Goal: Feedback & Contribution: Contribute content

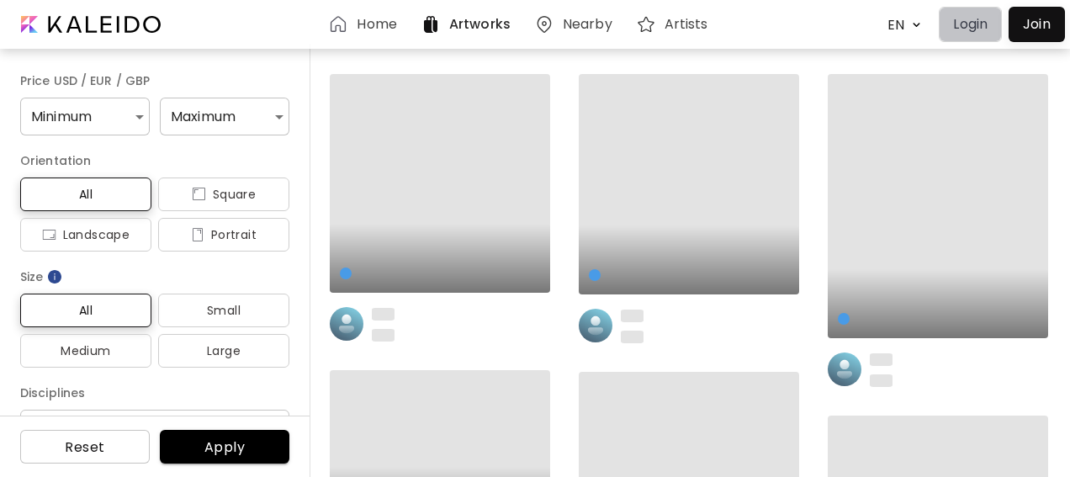
click at [950, 15] on button "Login" at bounding box center [970, 24] width 63 height 35
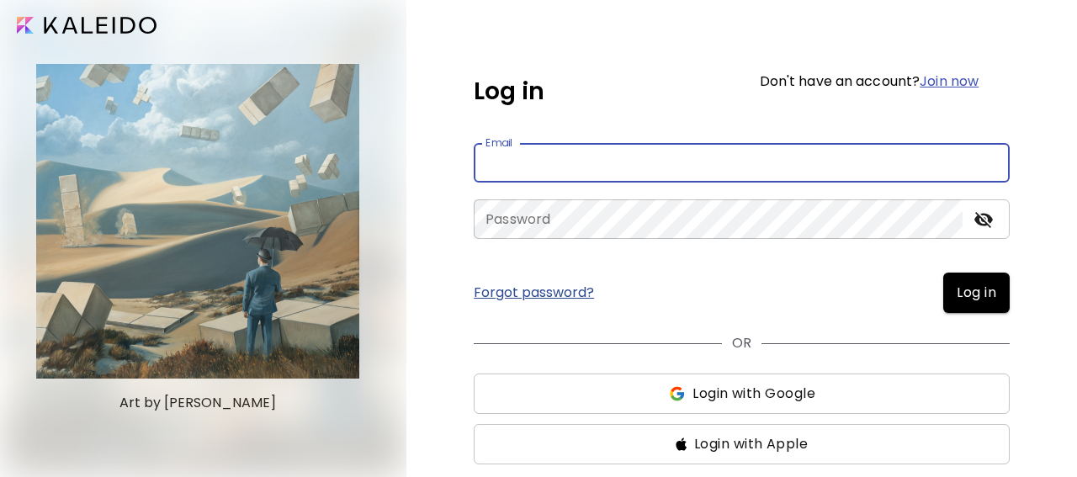
click at [590, 161] on input "email" at bounding box center [742, 163] width 536 height 40
type input "**********"
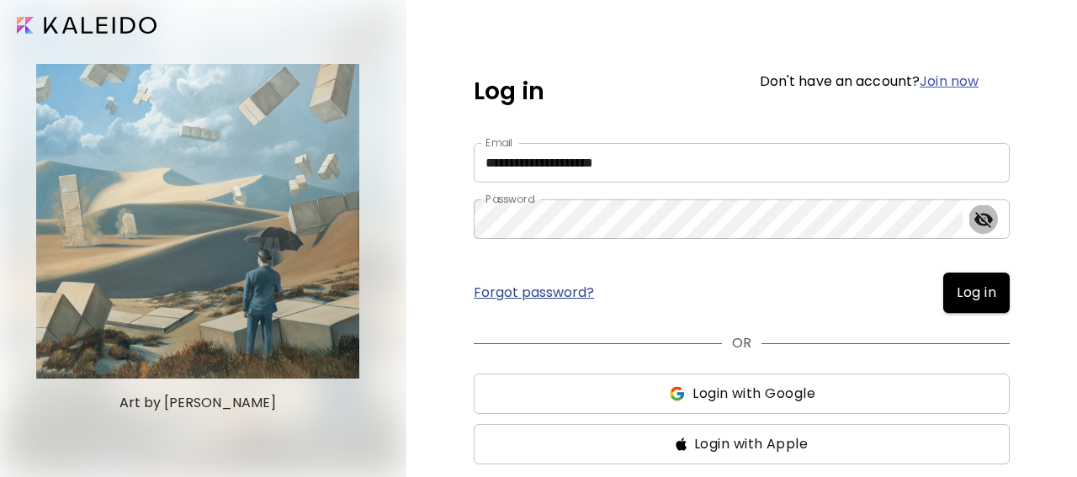
click at [992, 220] on icon "toggle password visibility" at bounding box center [983, 220] width 19 height 16
click at [990, 220] on icon "toggle password visibility" at bounding box center [983, 220] width 19 height 16
click at [988, 288] on span "Log in" at bounding box center [976, 293] width 40 height 20
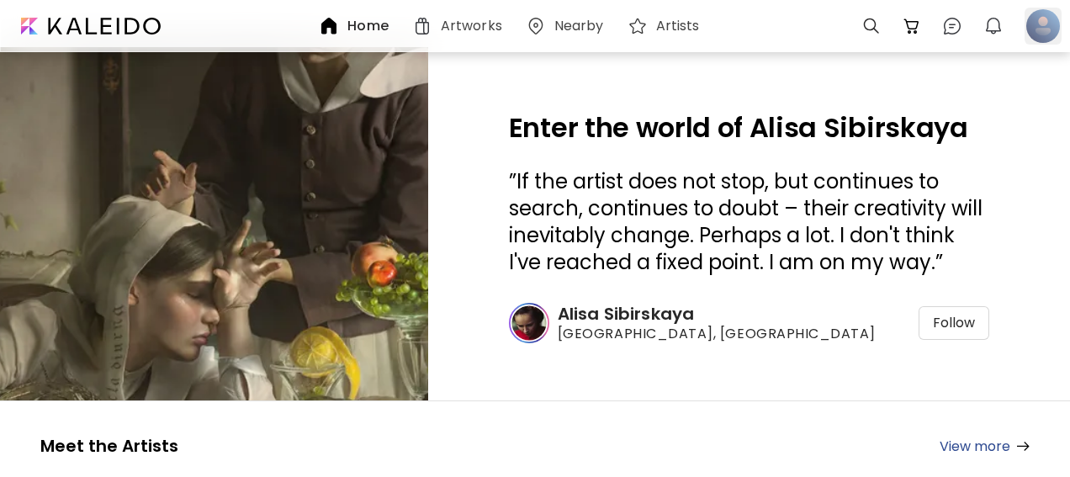
click at [1040, 24] on div at bounding box center [1042, 26] width 37 height 37
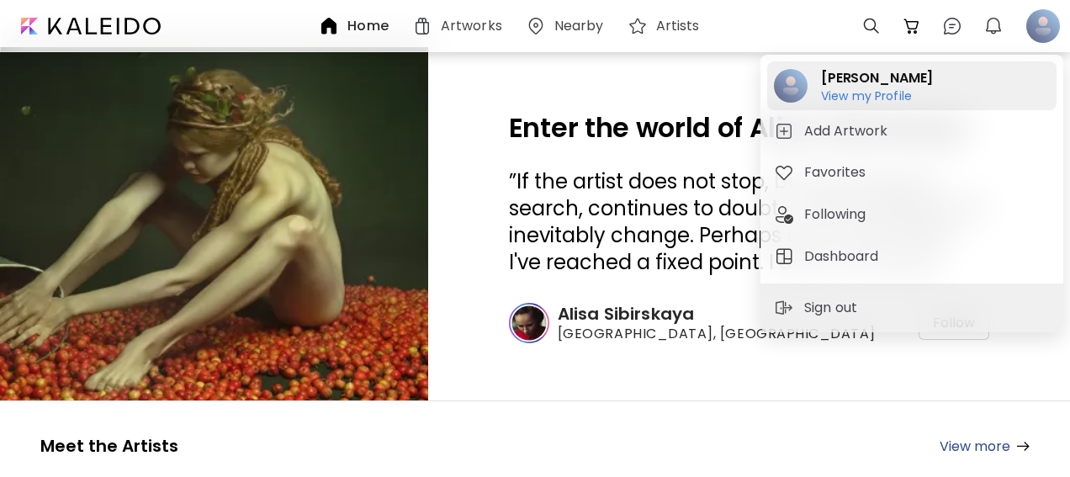
click at [874, 97] on h6 "View my Profile" at bounding box center [877, 95] width 112 height 15
click at [874, 97] on div at bounding box center [535, 285] width 1070 height 477
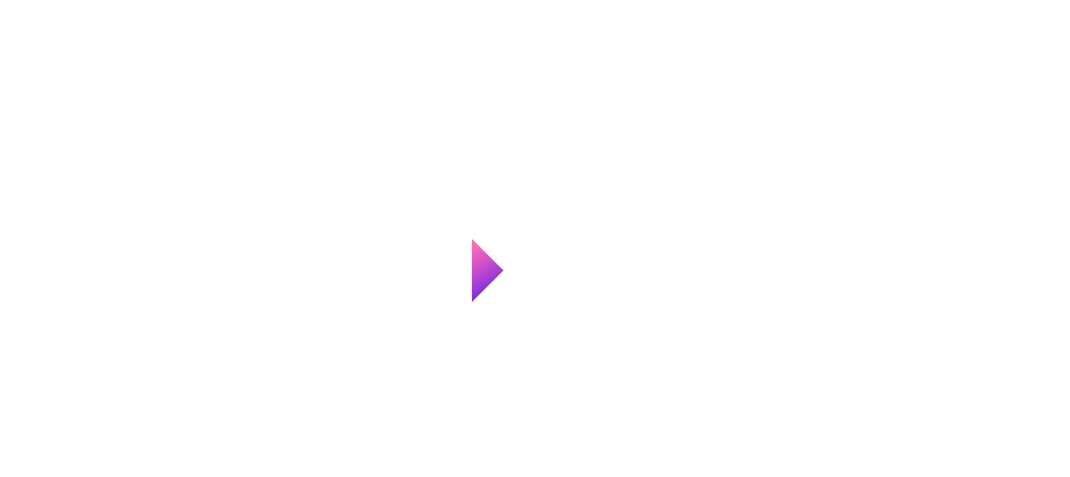
click at [874, 97] on div at bounding box center [535, 304] width 1070 height 477
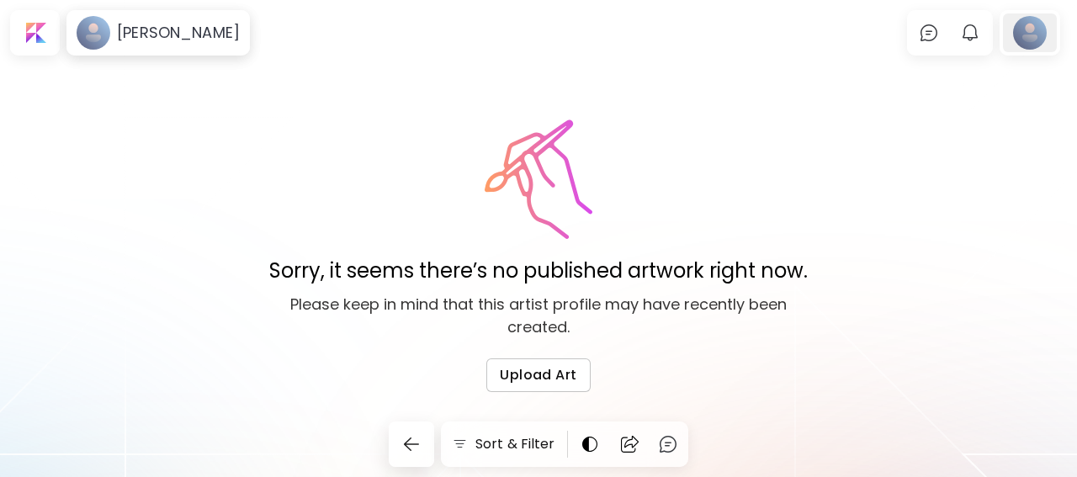
click at [1027, 26] on div at bounding box center [1030, 32] width 54 height 39
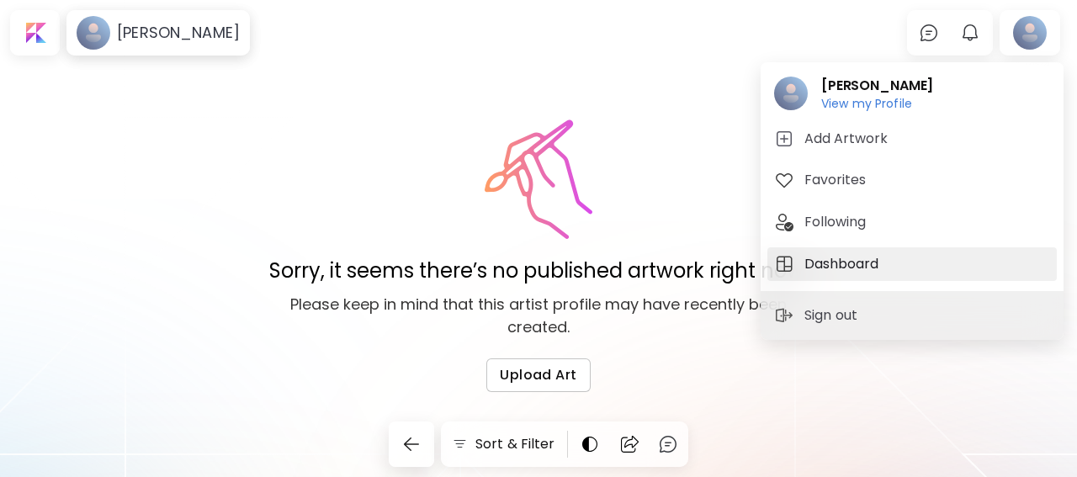
click at [852, 258] on h5 "Dashboard" at bounding box center [843, 264] width 79 height 20
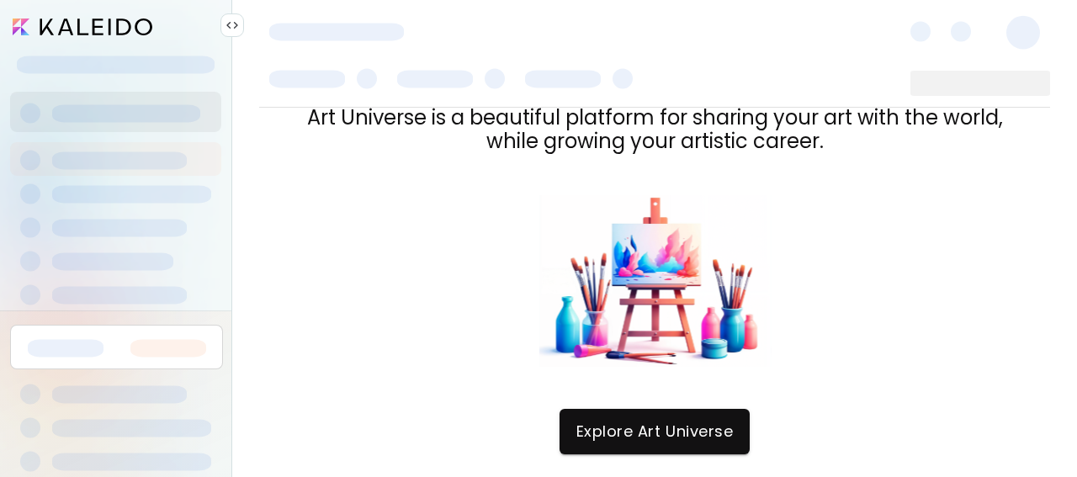
scroll to position [67, 0]
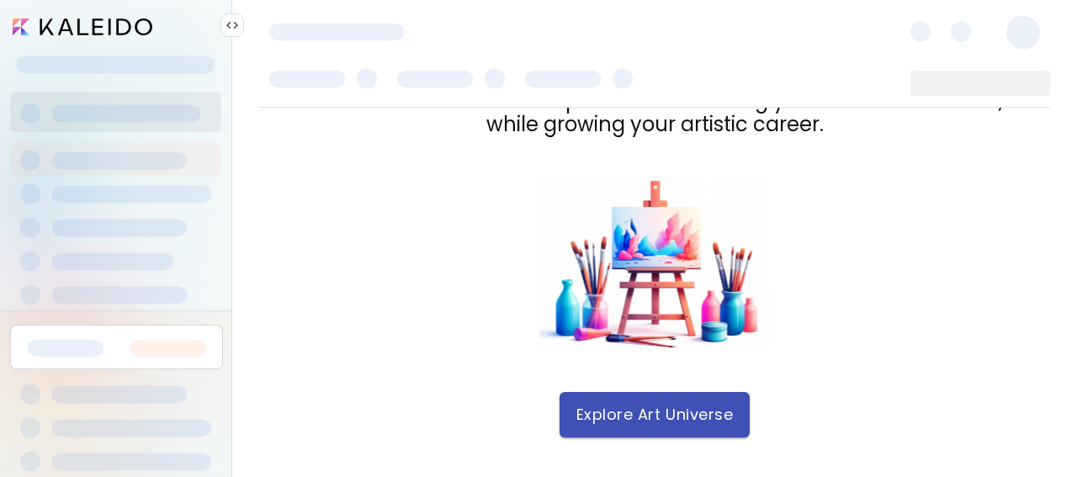
click at [665, 411] on span "Explore Art Universe" at bounding box center [654, 414] width 156 height 19
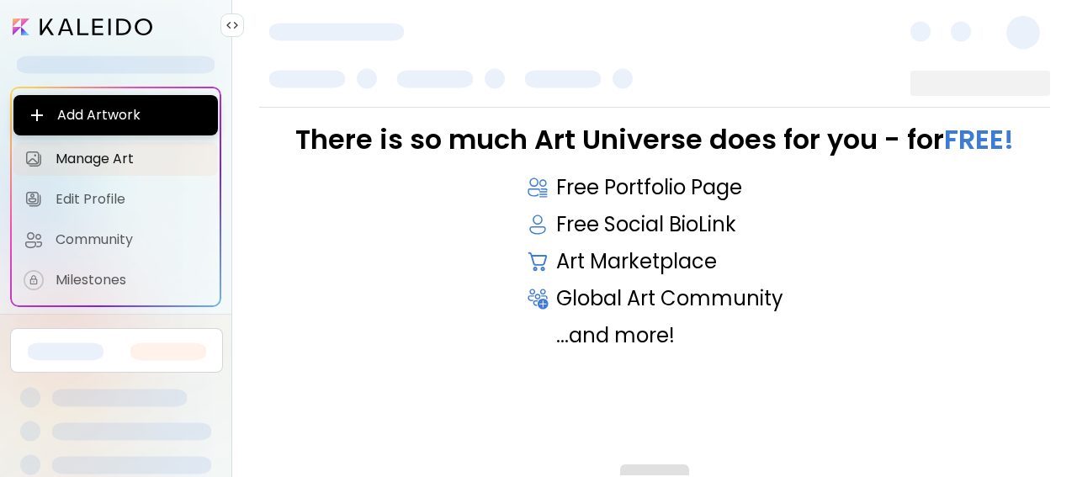
click at [665, 410] on div "There is so much Art Universe does for you - for FREE! Free Portfolio Page Free…" at bounding box center [654, 273] width 791 height 298
click at [687, 186] on div "Free Portfolio Page" at bounding box center [654, 188] width 257 height 24
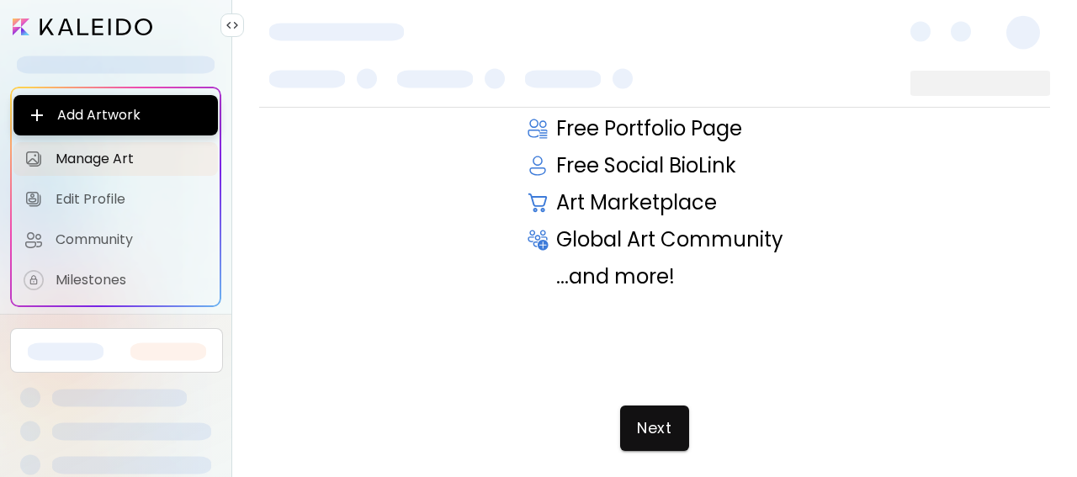
scroll to position [72, 0]
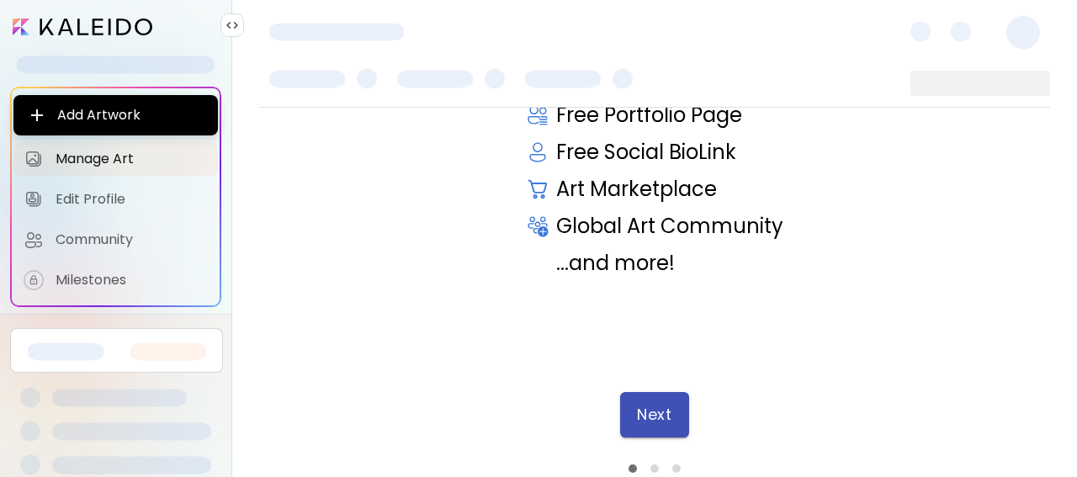
click at [665, 420] on span "Next" at bounding box center [654, 414] width 34 height 19
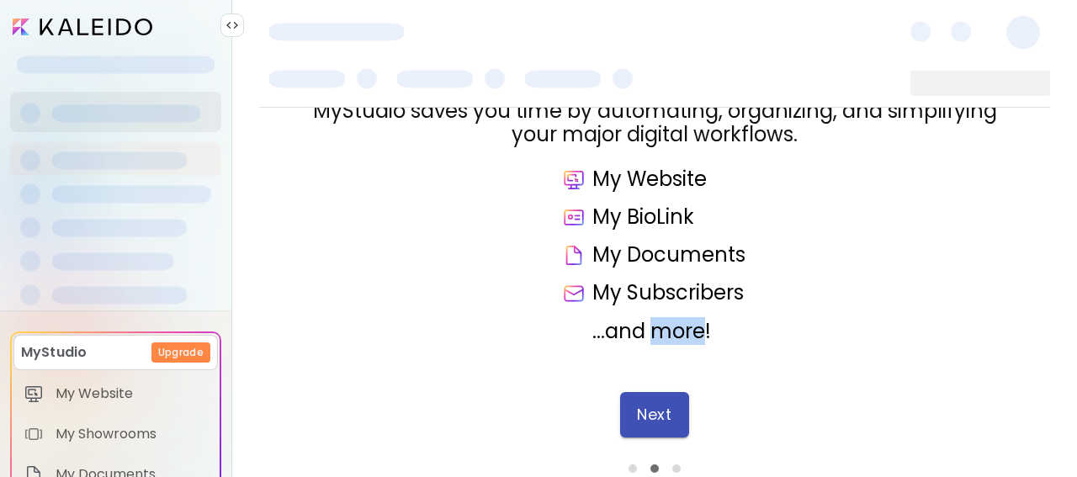
click at [650, 424] on button "Next" at bounding box center [654, 414] width 68 height 45
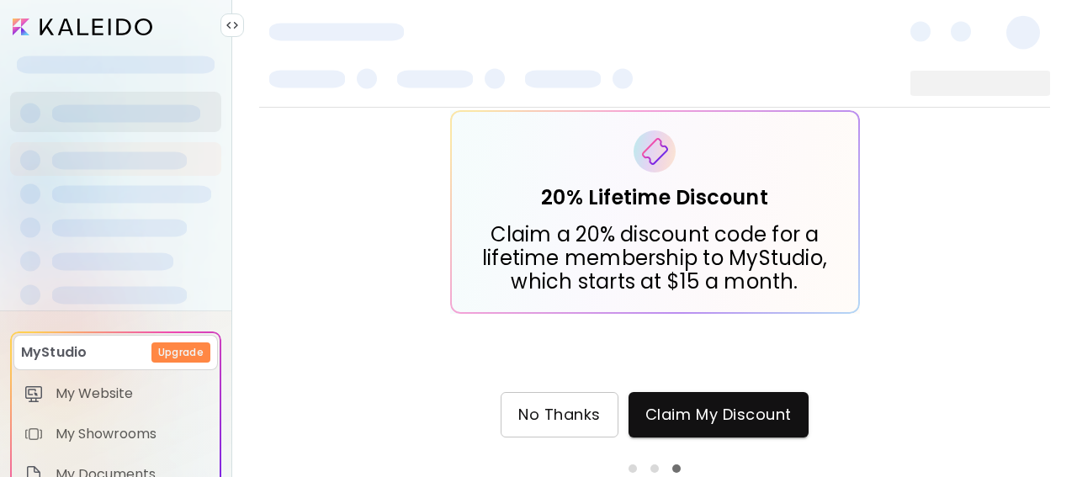
click at [581, 415] on span "No Thanks" at bounding box center [559, 414] width 82 height 19
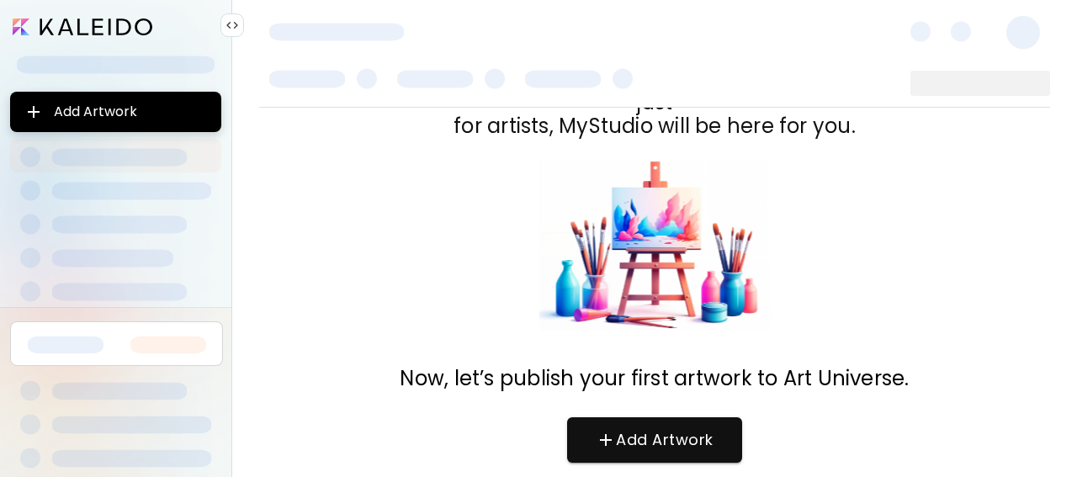
scroll to position [140, 0]
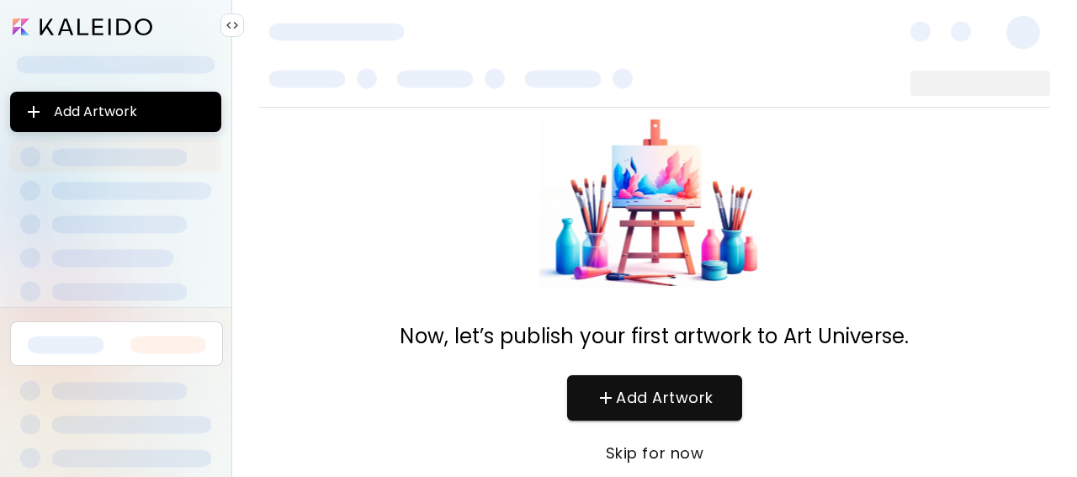
click at [687, 457] on span "Skip for now" at bounding box center [654, 453] width 141 height 19
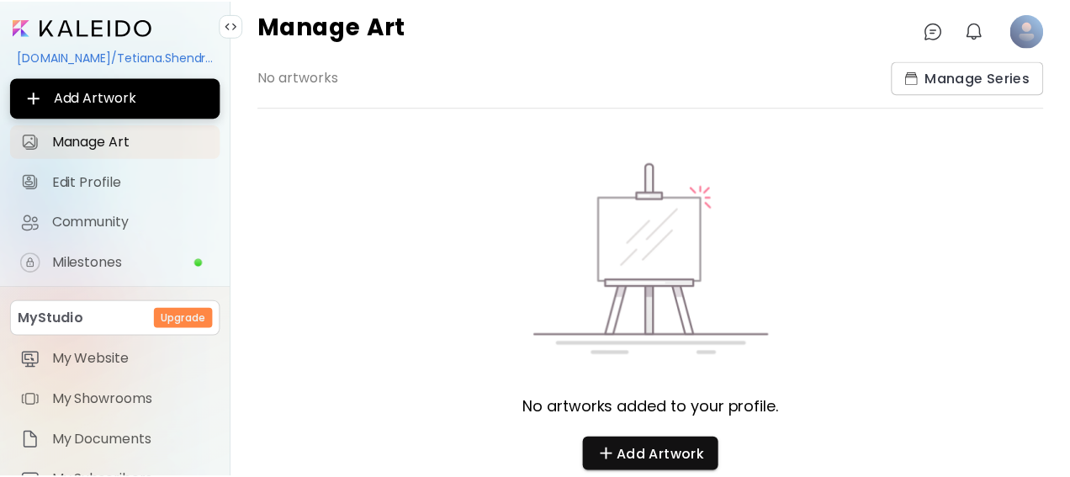
scroll to position [2, 0]
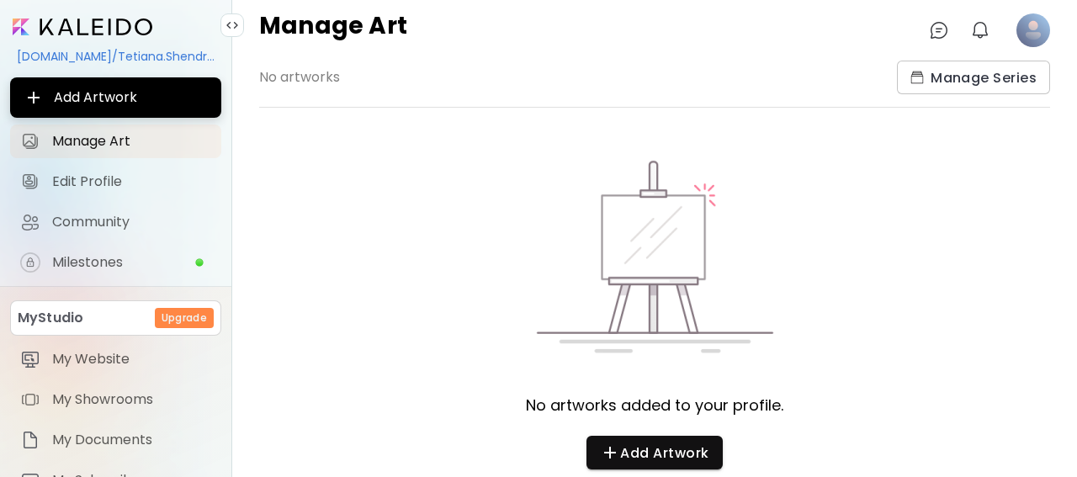
click at [102, 29] on input "image" at bounding box center [83, 27] width 140 height 17
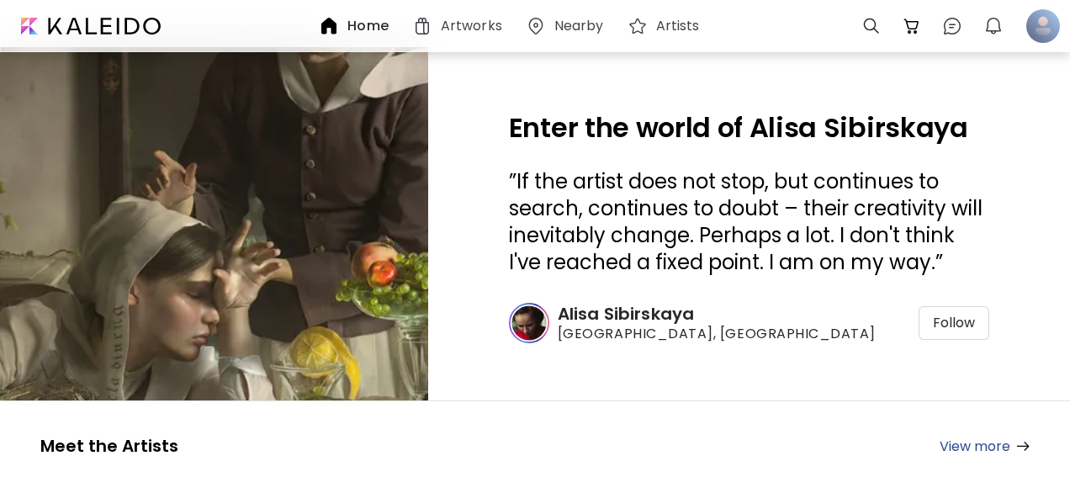
scroll to position [262, 0]
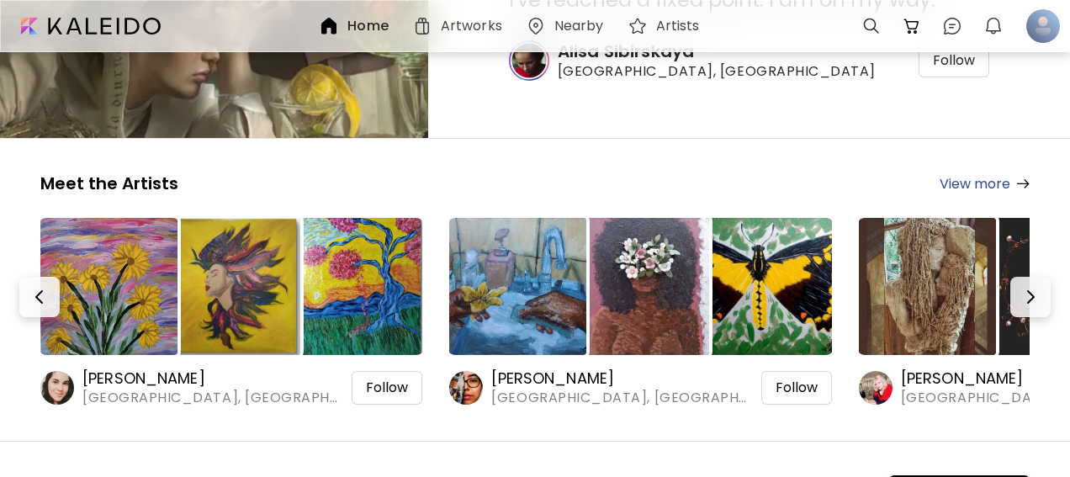
click at [225, 248] on img at bounding box center [231, 286] width 137 height 137
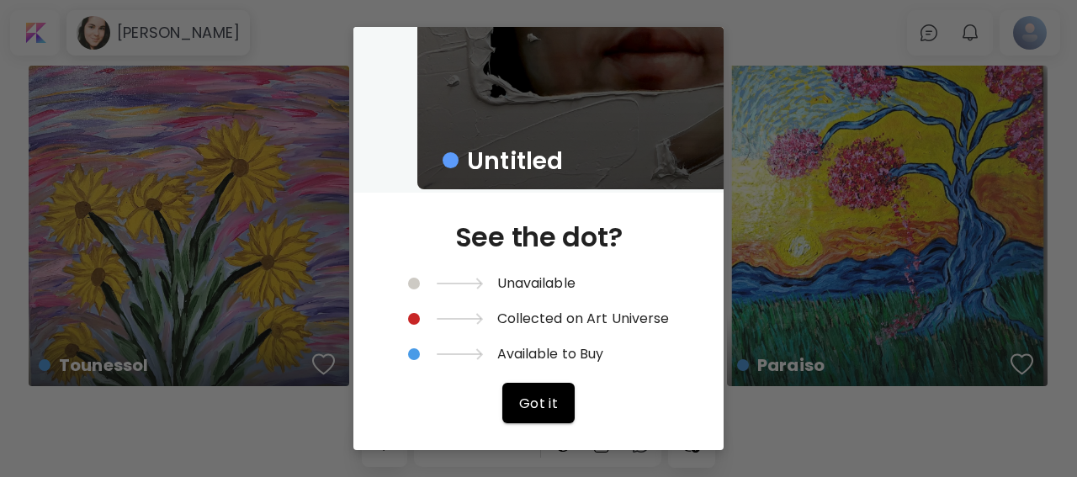
click at [859, 436] on div "Untitled See the dot? Unavailable Collected on Art Universe Available to Buy Go…" at bounding box center [538, 238] width 1077 height 477
click at [796, 43] on div "Untitled See the dot? Unavailable Collected on Art Universe Available to Buy Go…" at bounding box center [538, 238] width 1077 height 477
click at [544, 396] on span "Got it" at bounding box center [539, 403] width 40 height 18
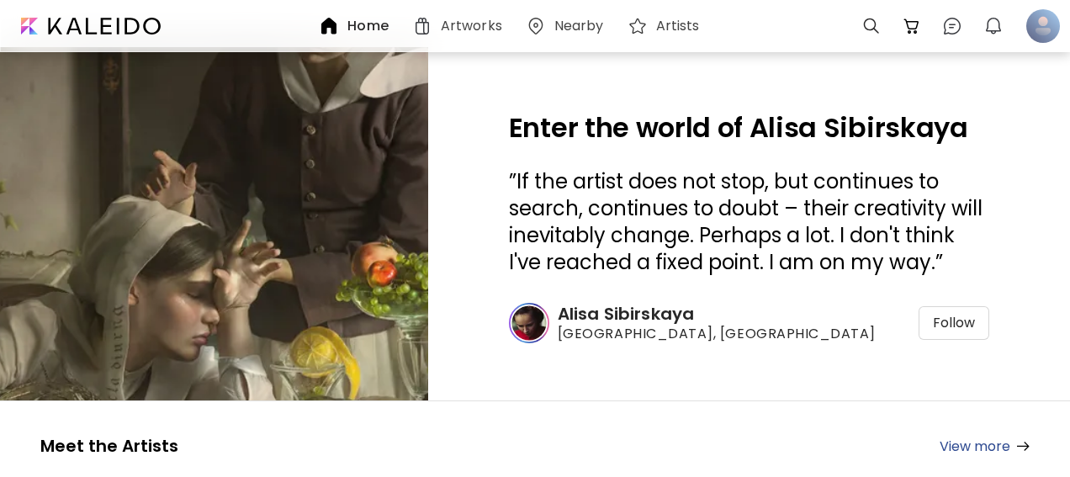
scroll to position [262, 0]
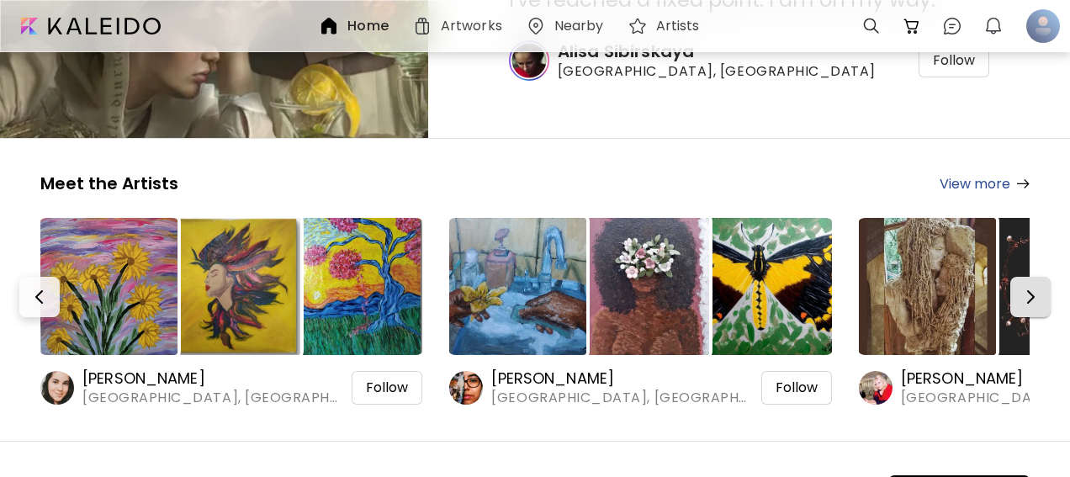
click at [1027, 277] on button "button" at bounding box center [1030, 297] width 40 height 40
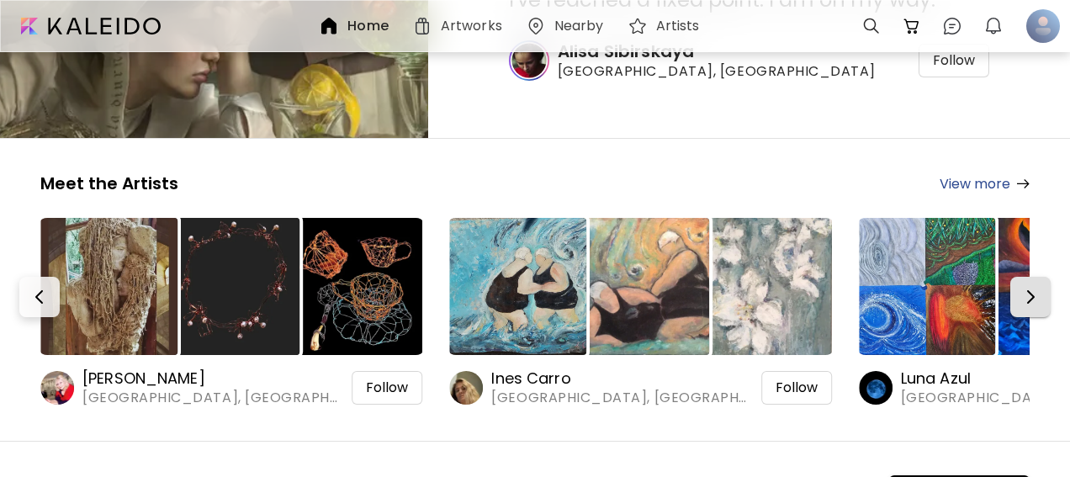
click at [1027, 287] on img "button" at bounding box center [1030, 297] width 20 height 20
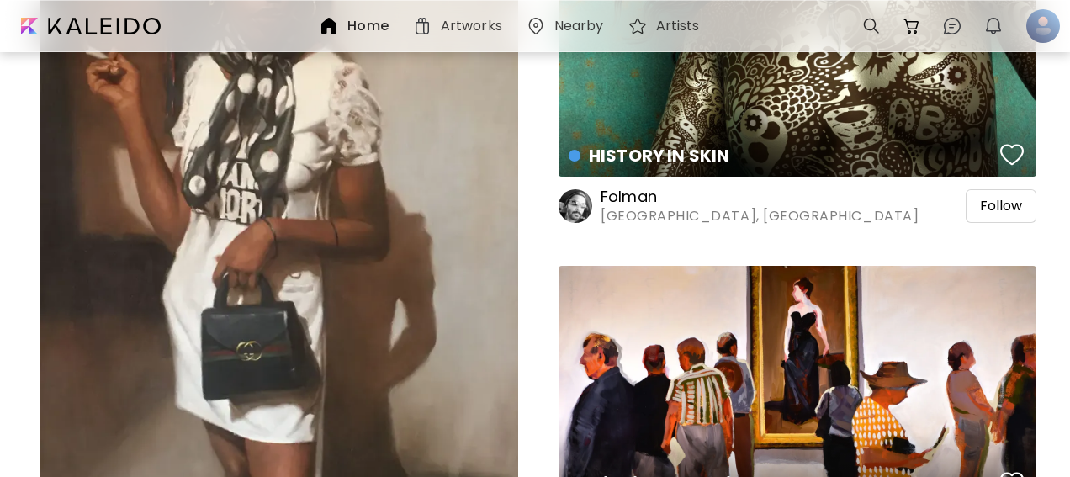
scroll to position [2449, 0]
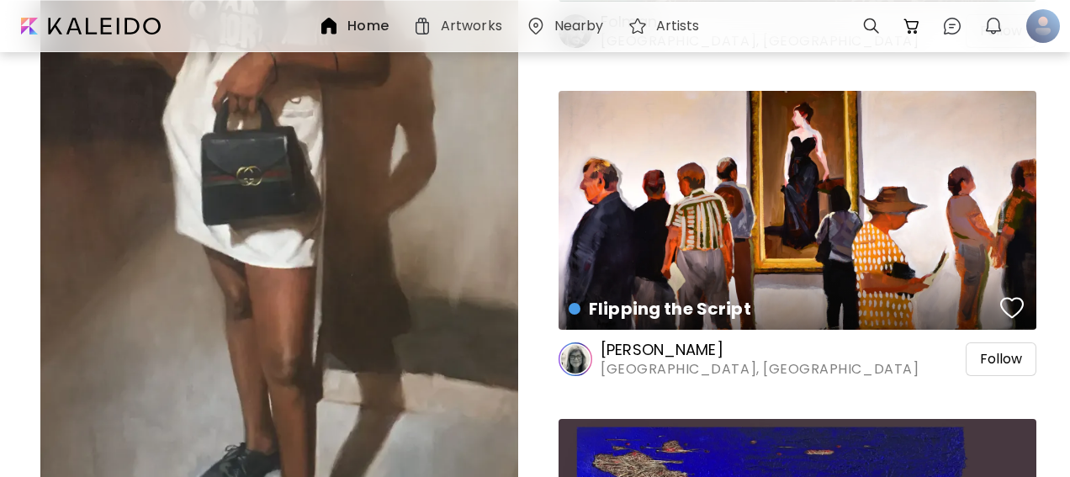
click at [318, 228] on div "Gucci Painting | 91.4 x 182.9 cm" at bounding box center [279, 143] width 478 height 1086
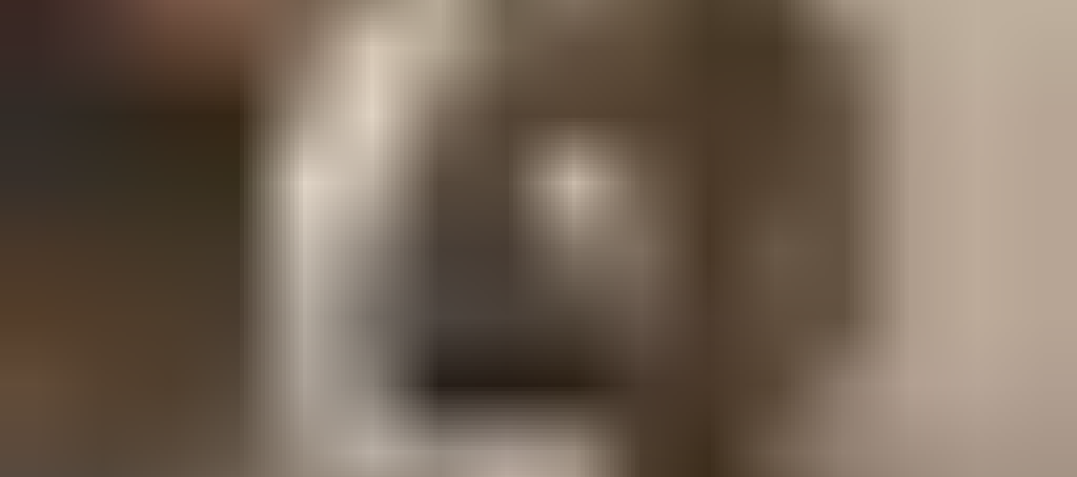
scroll to position [442, 0]
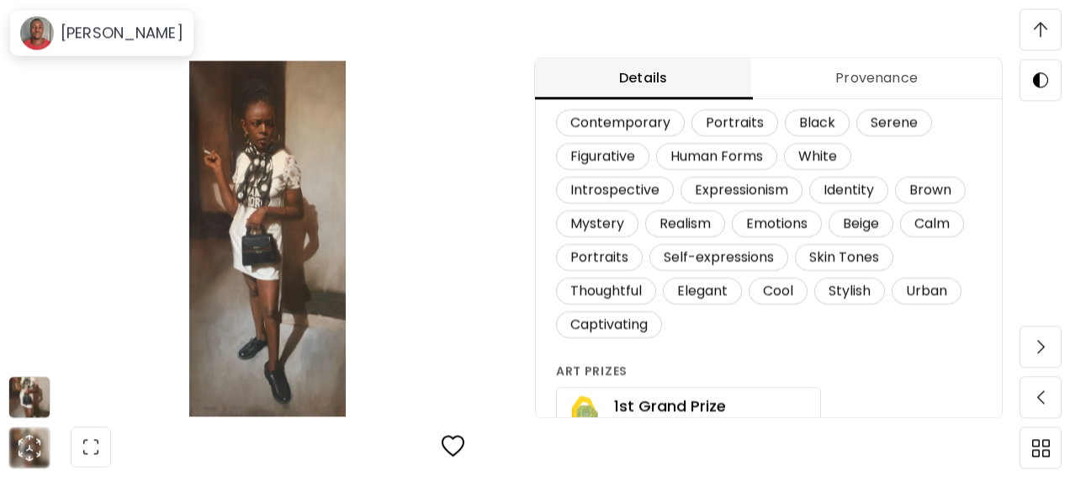
scroll to position [1153, 0]
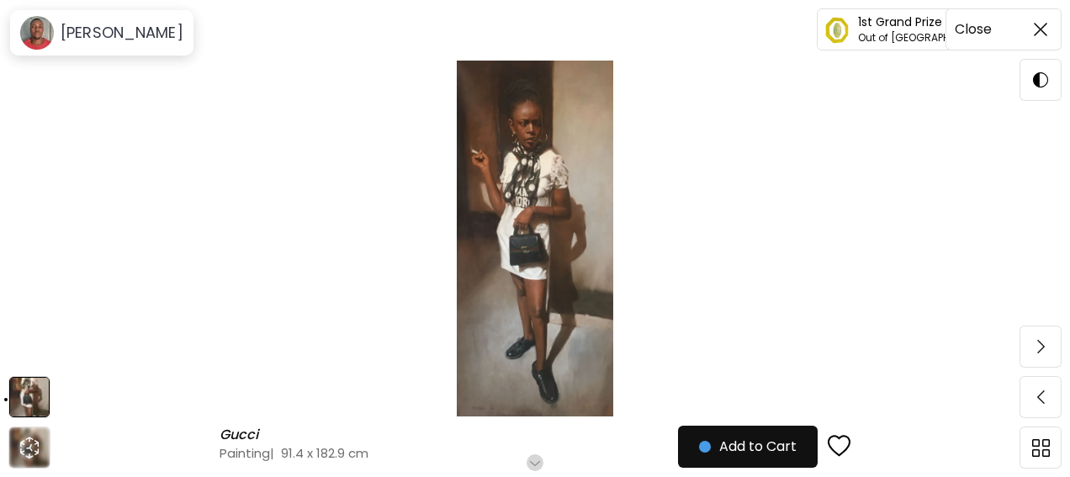
click at [1046, 31] on img at bounding box center [1040, 29] width 13 height 13
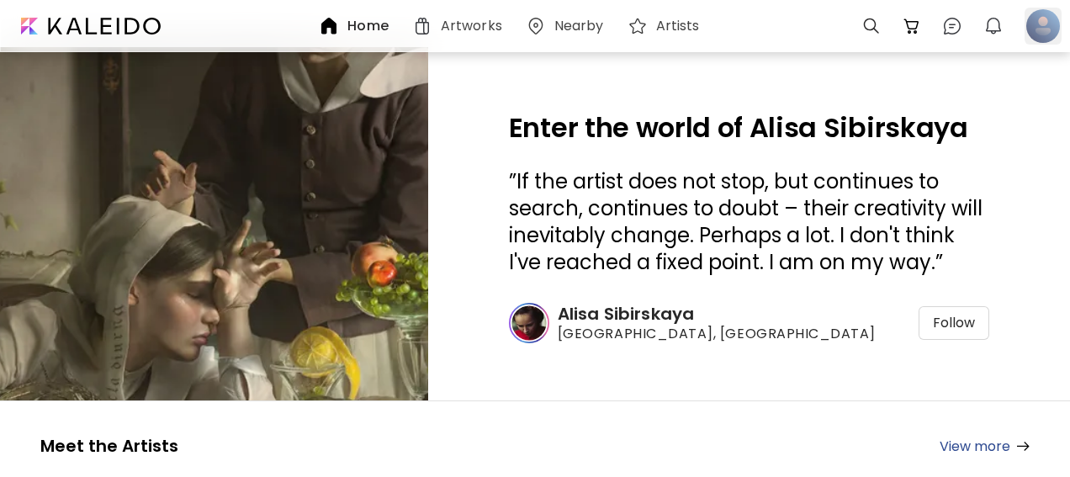
click at [1043, 23] on div at bounding box center [1042, 26] width 37 height 37
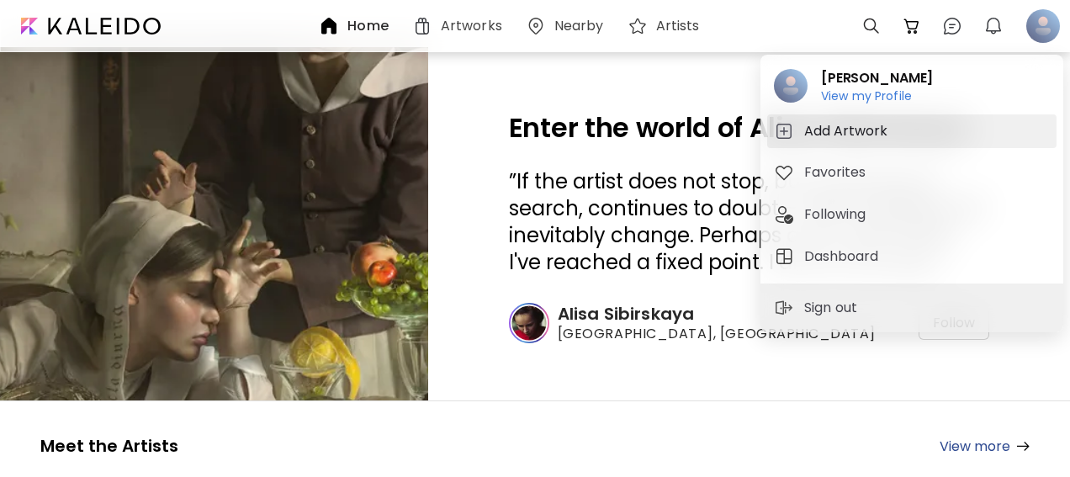
click at [850, 132] on h5 "Add Artwork" at bounding box center [848, 131] width 88 height 20
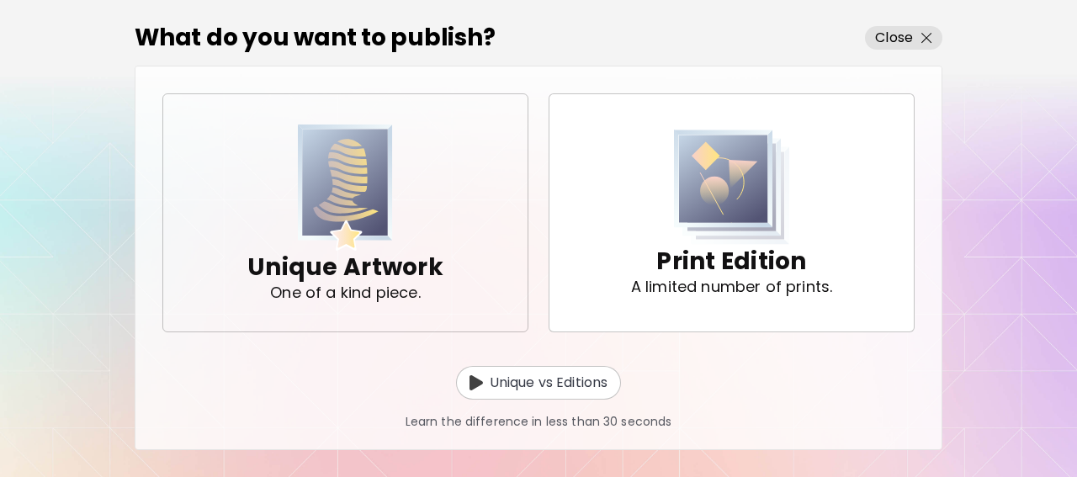
click at [393, 253] on p "Unique Artwork" at bounding box center [345, 268] width 196 height 34
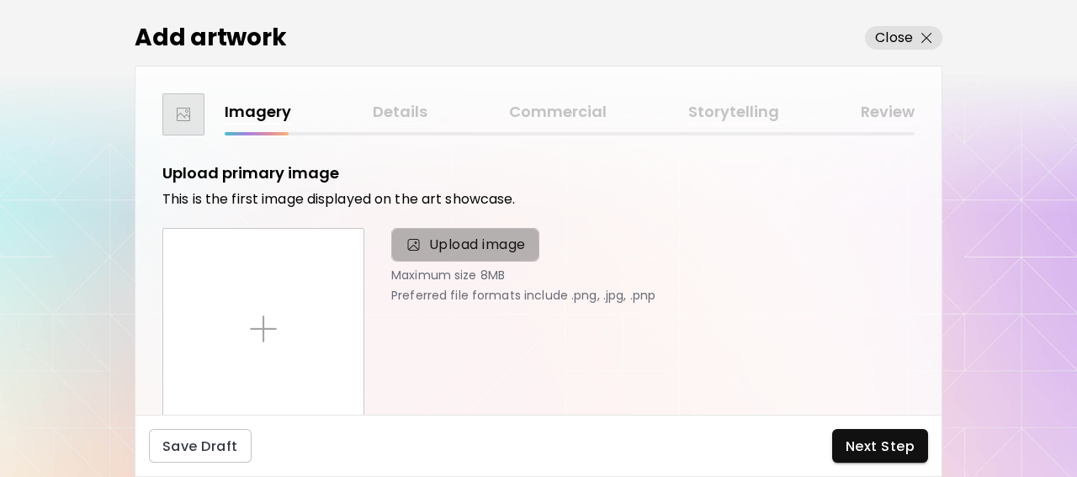
click at [477, 246] on span "Upload image" at bounding box center [477, 245] width 97 height 20
click at [0, 0] on input "Upload image" at bounding box center [0, 0] width 0 height 0
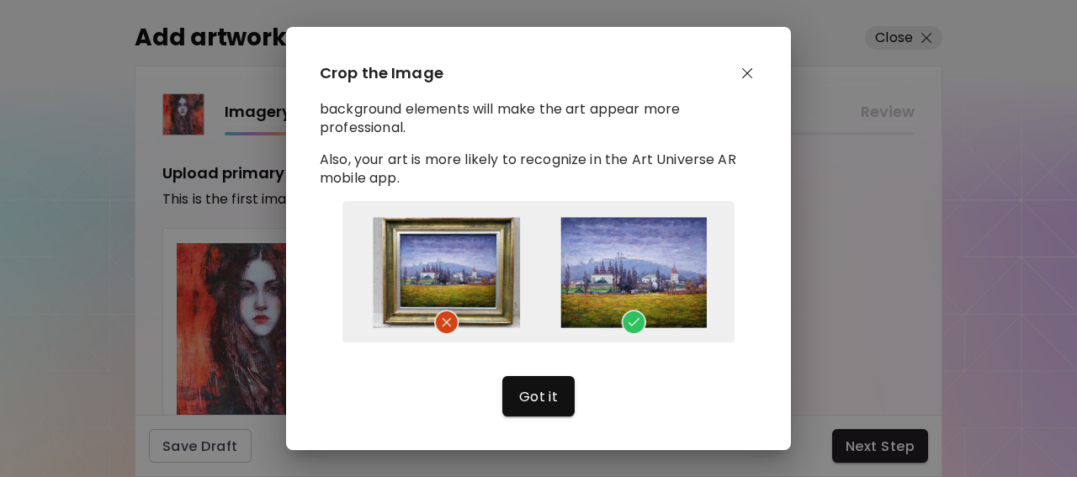
scroll to position [22, 0]
click at [442, 282] on img at bounding box center [538, 271] width 437 height 143
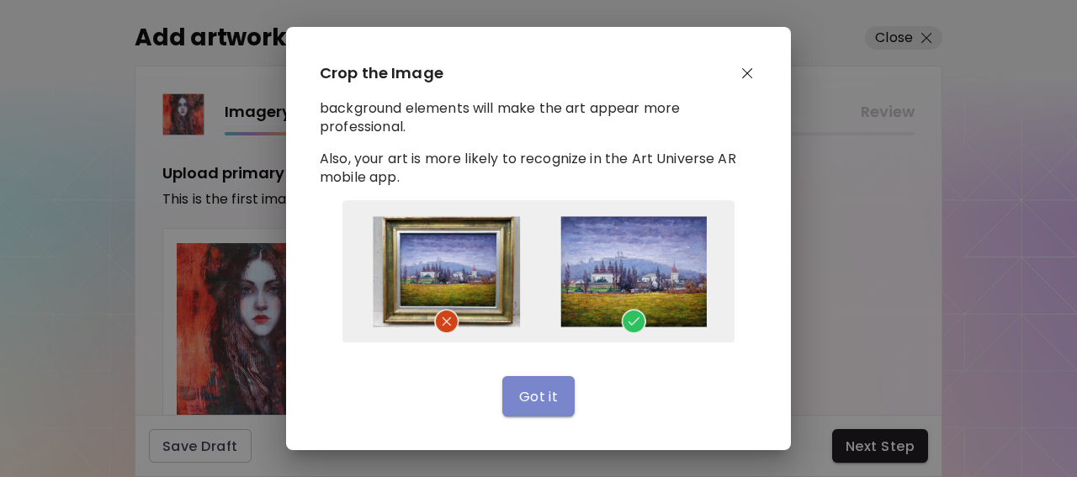
click at [551, 396] on span "Got it" at bounding box center [539, 397] width 40 height 18
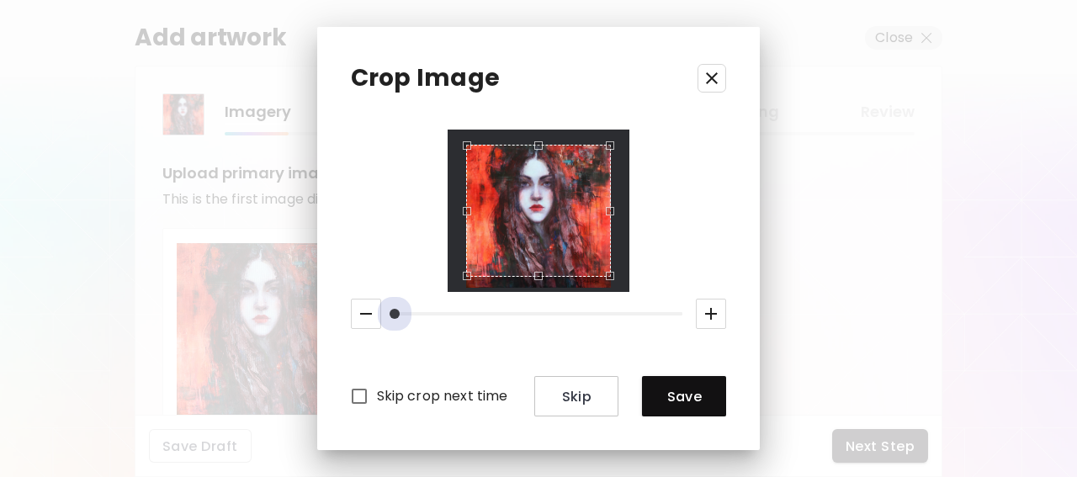
drag, startPoint x: 393, startPoint y: 314, endPoint x: 368, endPoint y: 325, distance: 27.5
click at [368, 325] on div at bounding box center [538, 314] width 389 height 44
click at [368, 325] on button "button" at bounding box center [366, 314] width 30 height 30
click at [667, 400] on span "Save" at bounding box center [683, 397] width 57 height 18
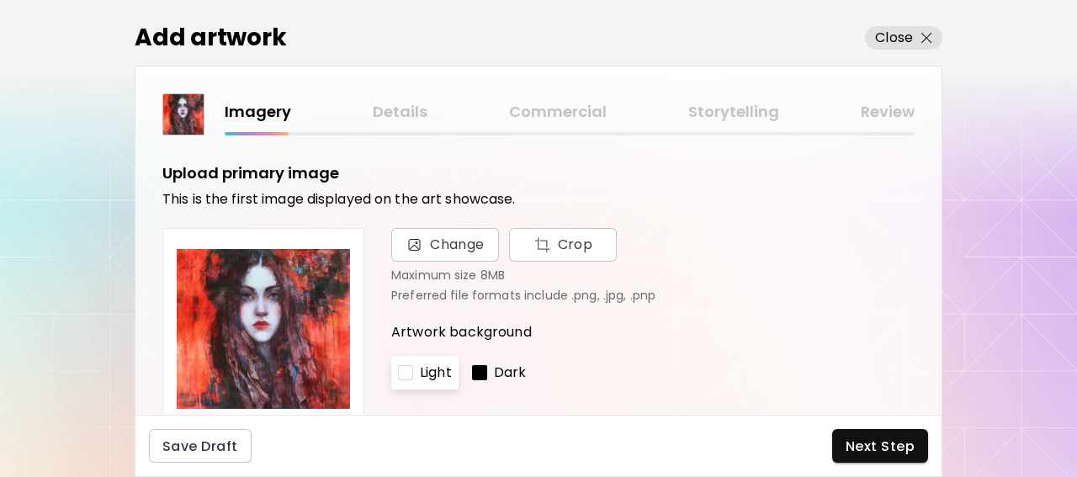
click at [476, 374] on div at bounding box center [479, 372] width 15 height 15
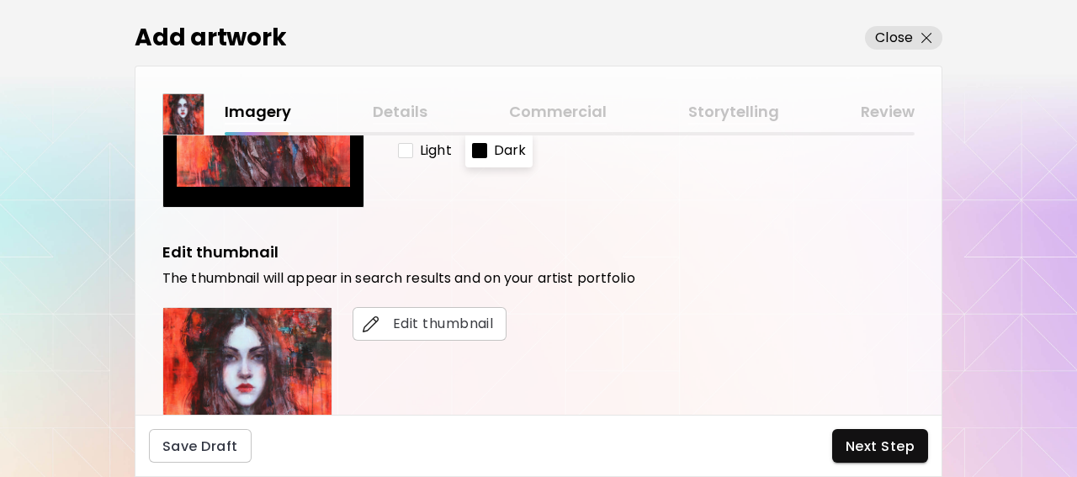
scroll to position [222, 0]
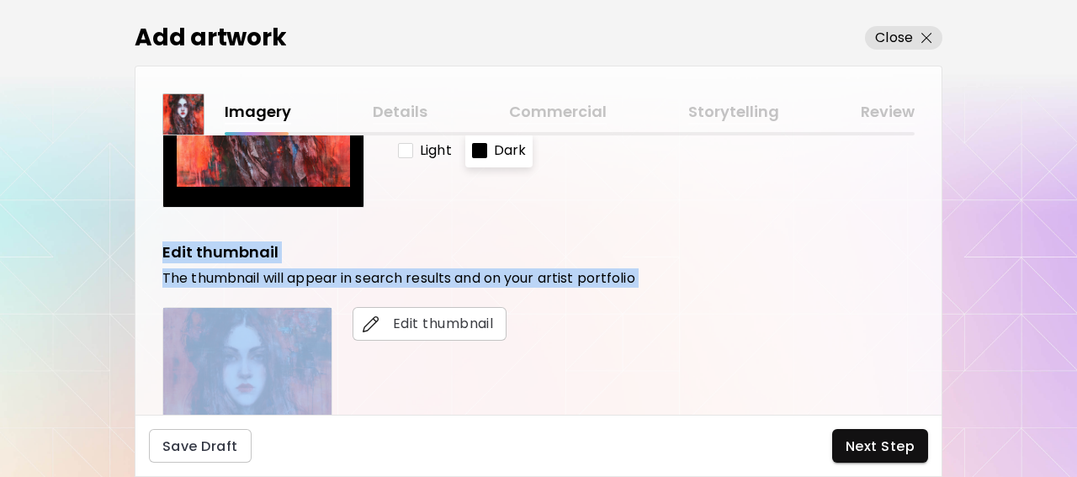
drag, startPoint x: 161, startPoint y: 248, endPoint x: 733, endPoint y: 299, distance: 573.3
click at [733, 299] on div "Upload primary image This is the first image displayed on the art showcase. Cha…" at bounding box center [538, 274] width 806 height 279
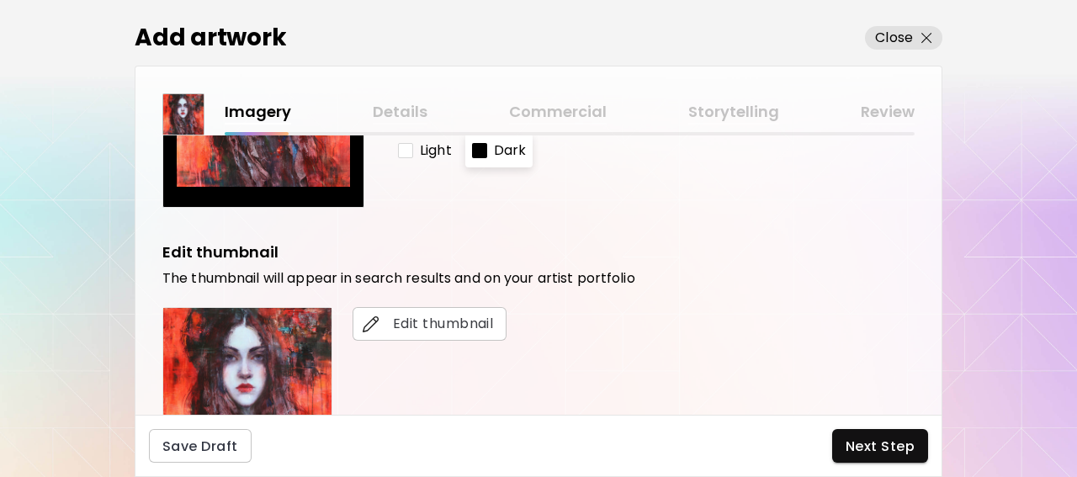
click at [733, 299] on div "Edit thumbnail The thumbnail will appear in search results and on your artist p…" at bounding box center [538, 358] width 752 height 235
click at [614, 328] on div "Edit thumbnail" at bounding box center [538, 392] width 752 height 170
click at [424, 320] on span "Edit thumbnail" at bounding box center [429, 324] width 127 height 20
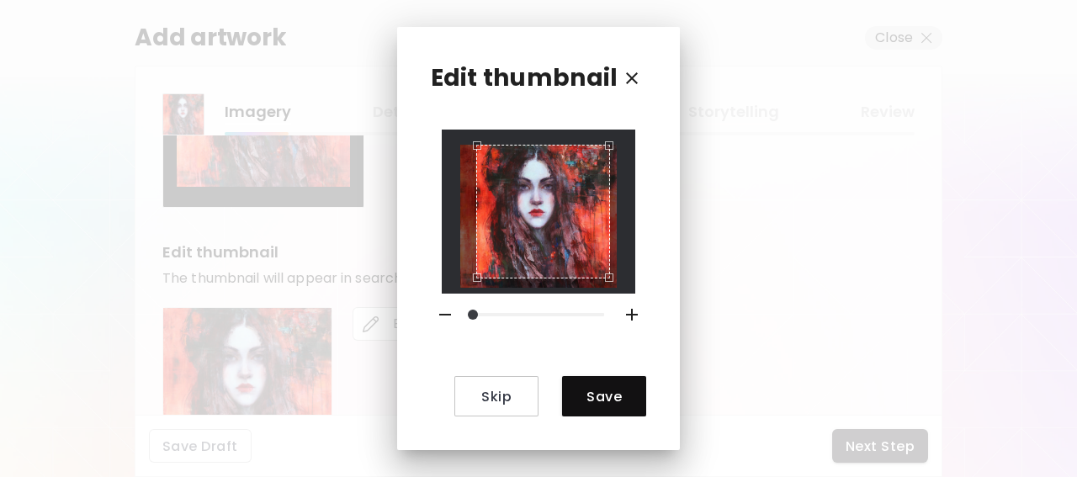
click at [434, 287] on div "Skip Save" at bounding box center [539, 273] width 216 height 287
drag, startPoint x: 470, startPoint y: 315, endPoint x: 454, endPoint y: 317, distance: 16.1
click at [440, 317] on div at bounding box center [539, 315] width 230 height 42
drag, startPoint x: 475, startPoint y: 317, endPoint x: 420, endPoint y: 310, distance: 55.9
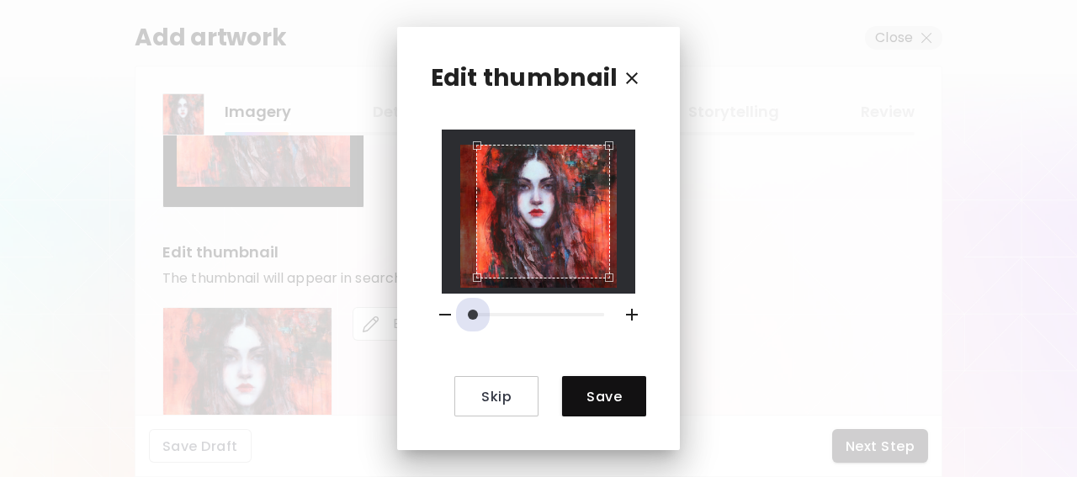
click at [420, 310] on div "Edit thumbnail Skip Save" at bounding box center [538, 238] width 283 height 423
click at [438, 283] on div "Skip Save" at bounding box center [539, 273] width 216 height 287
click at [627, 71] on icon "button" at bounding box center [632, 78] width 20 height 20
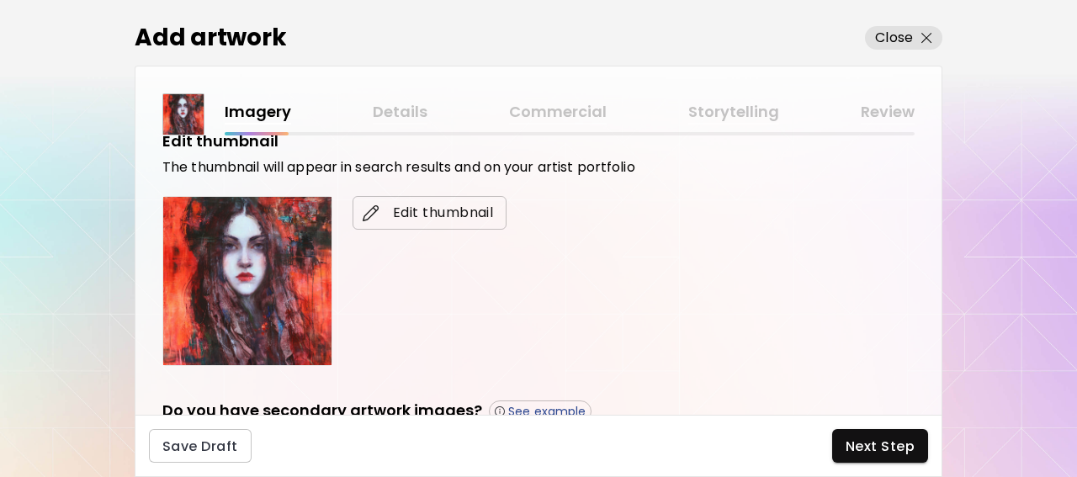
scroll to position [555, 0]
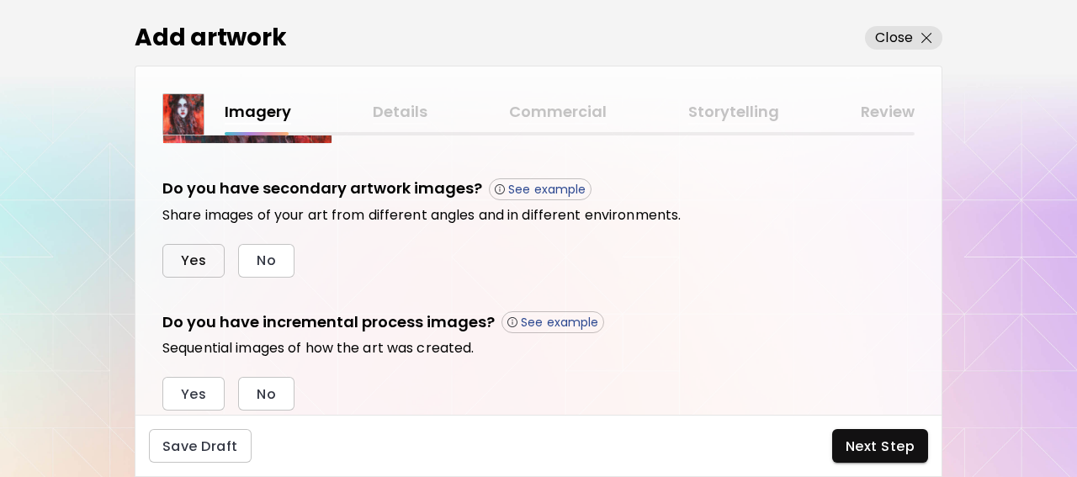
click at [180, 258] on button "Yes" at bounding box center [193, 261] width 62 height 34
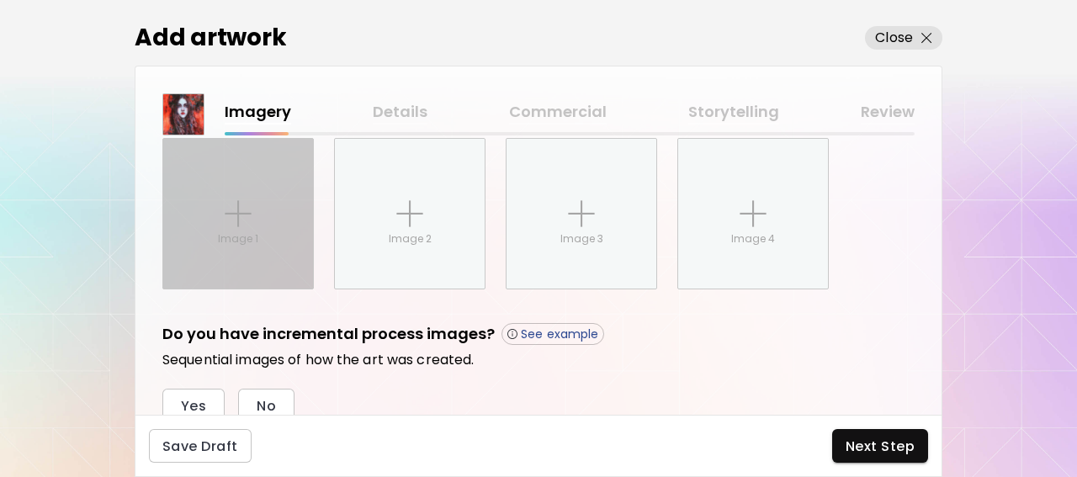
scroll to position [709, 0]
click at [245, 217] on img at bounding box center [238, 212] width 27 height 27
click at [0, 0] on input "Image 1" at bounding box center [0, 0] width 0 height 0
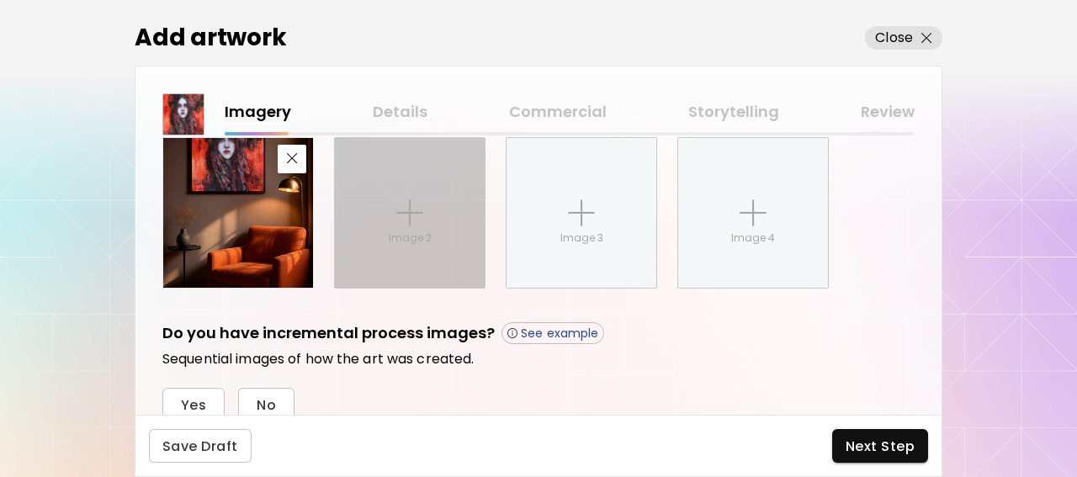
click at [400, 225] on div "Image 2" at bounding box center [410, 213] width 150 height 150
click at [0, 0] on input "Image 2" at bounding box center [0, 0] width 0 height 0
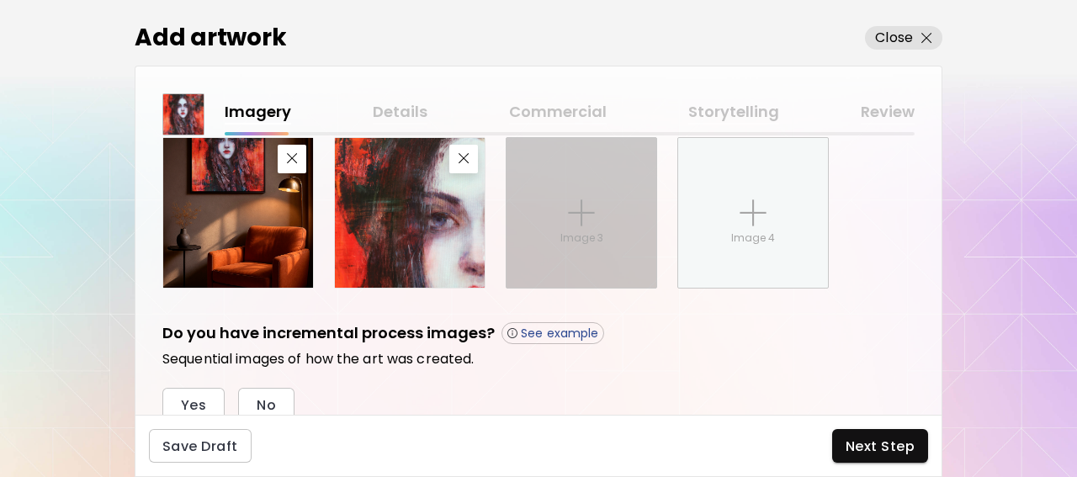
click at [564, 220] on div "Image 3" at bounding box center [581, 213] width 150 height 150
click at [0, 0] on input "Image 3" at bounding box center [0, 0] width 0 height 0
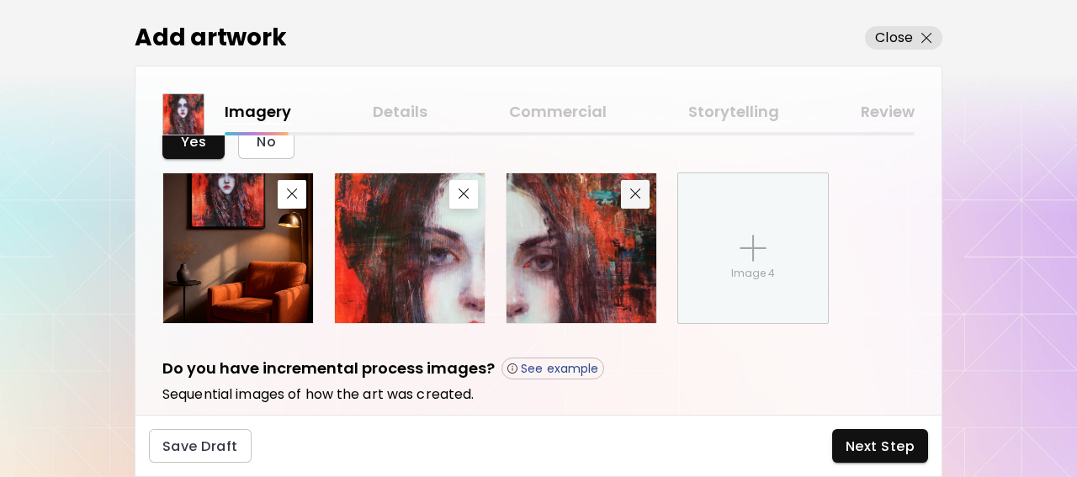
click at [632, 161] on div "Yes No Image 4" at bounding box center [538, 224] width 752 height 198
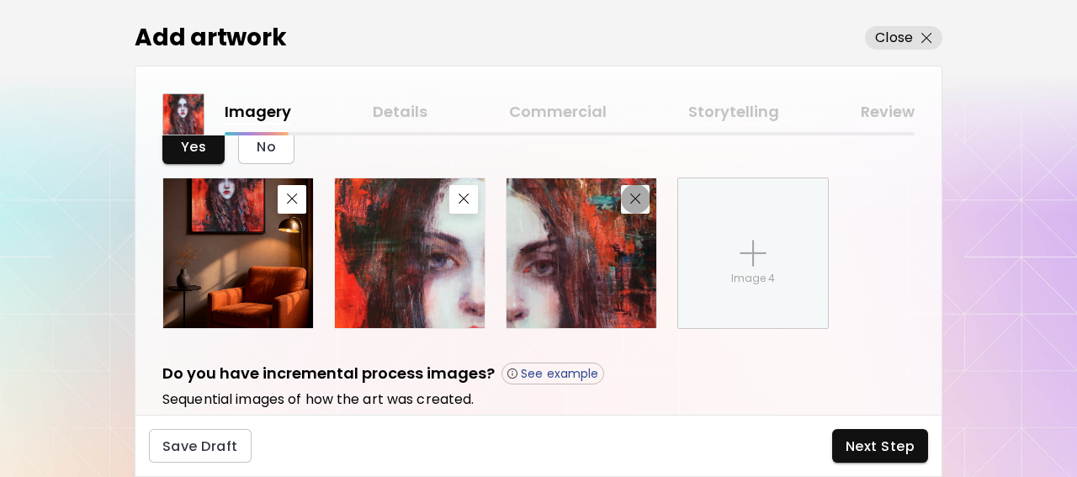
click at [638, 199] on img "button" at bounding box center [635, 198] width 11 height 11
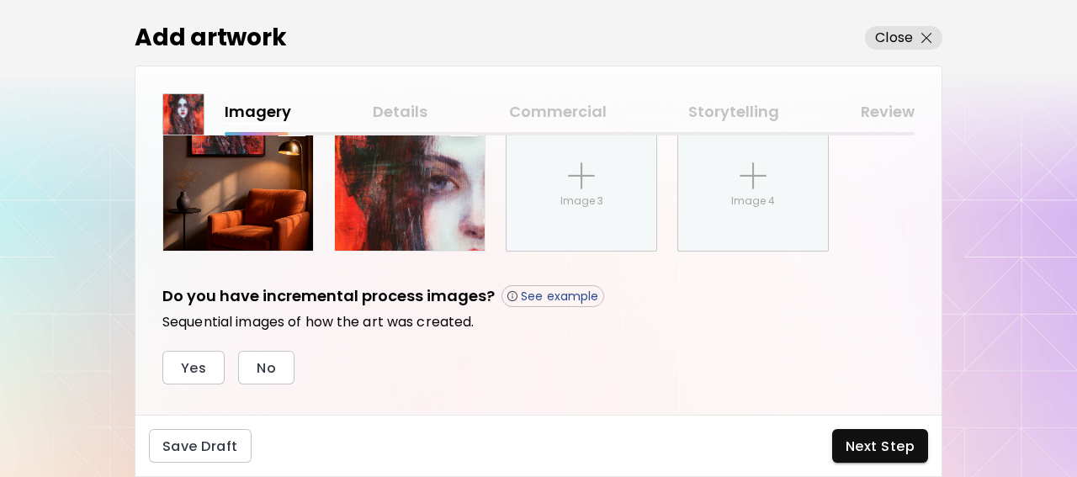
scroll to position [774, 0]
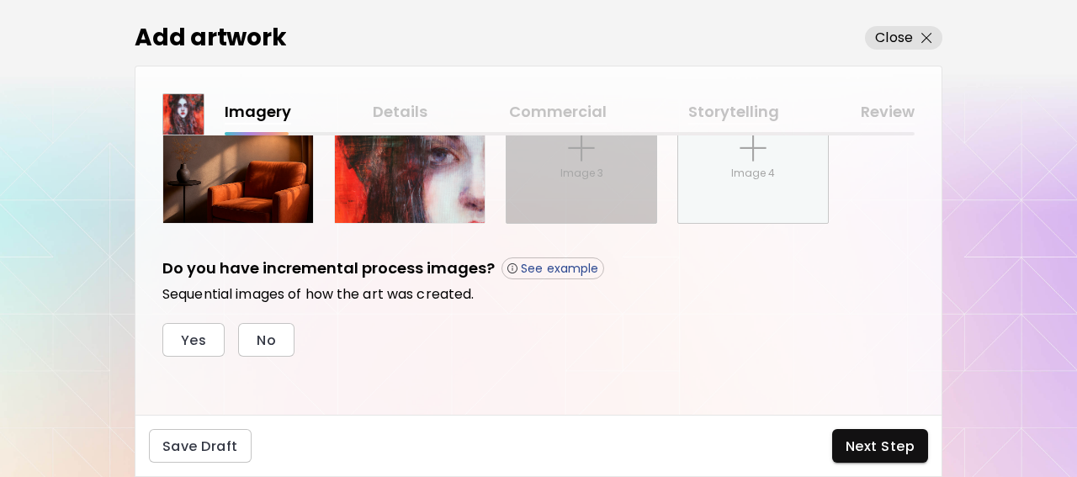
click at [605, 177] on div "Image 3" at bounding box center [581, 148] width 150 height 150
click at [0, 0] on input "Image 3" at bounding box center [0, 0] width 0 height 0
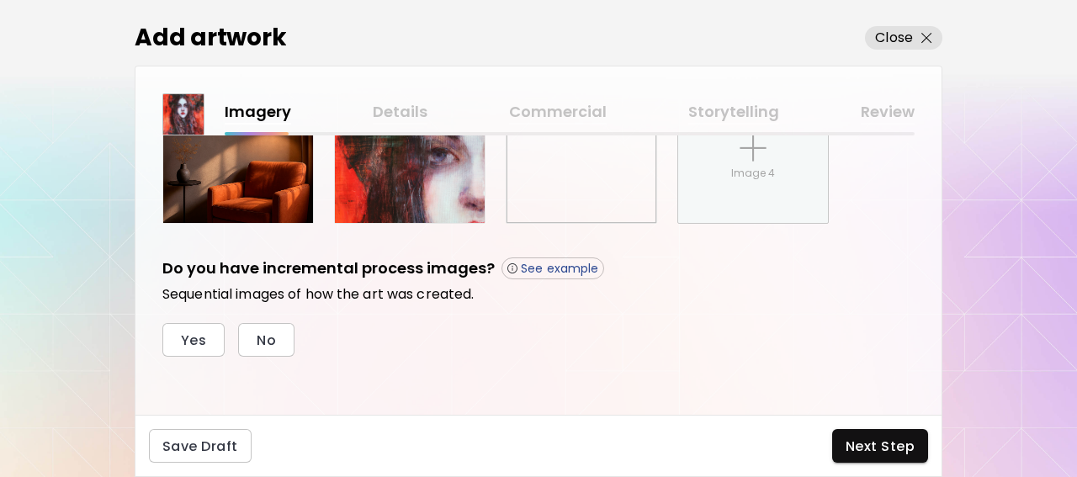
click at [393, 115] on div "Imagery Details Commercial Storytelling Review" at bounding box center [570, 112] width 690 height 24
click at [393, 114] on div "Imagery Details Commercial Storytelling Review" at bounding box center [570, 112] width 690 height 24
click at [164, 258] on div "Upload primary image This is the first image displayed on the art showcase. Cha…" at bounding box center [538, 274] width 806 height 279
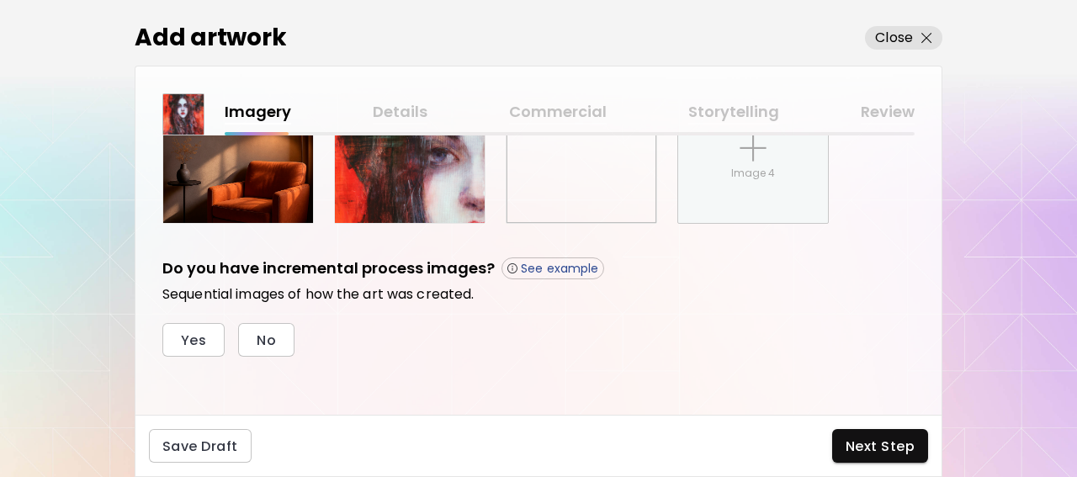
click at [164, 258] on h5 "Do you have incremental process images?" at bounding box center [328, 268] width 332 height 23
click at [551, 270] on p "See example" at bounding box center [559, 268] width 77 height 15
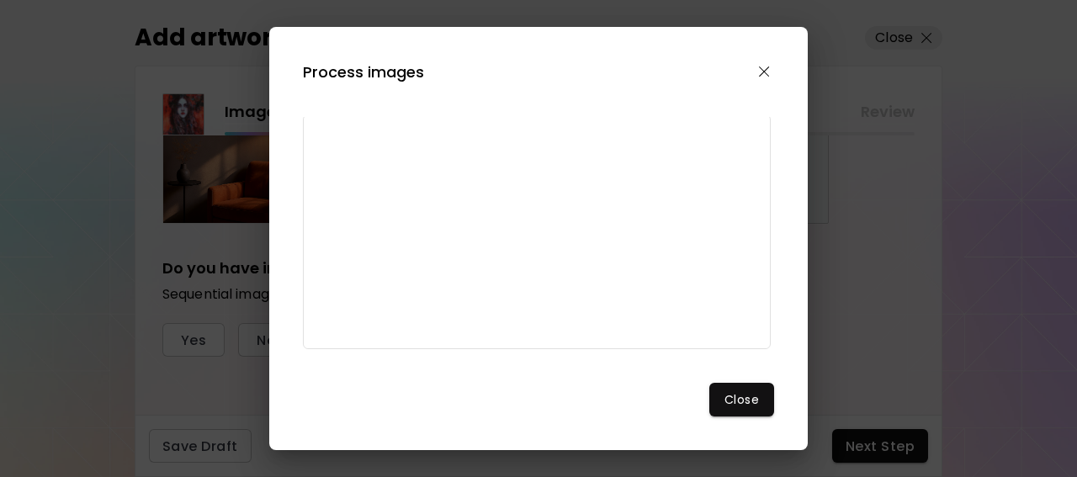
scroll to position [194, 0]
click at [767, 70] on img "button" at bounding box center [764, 71] width 11 height 11
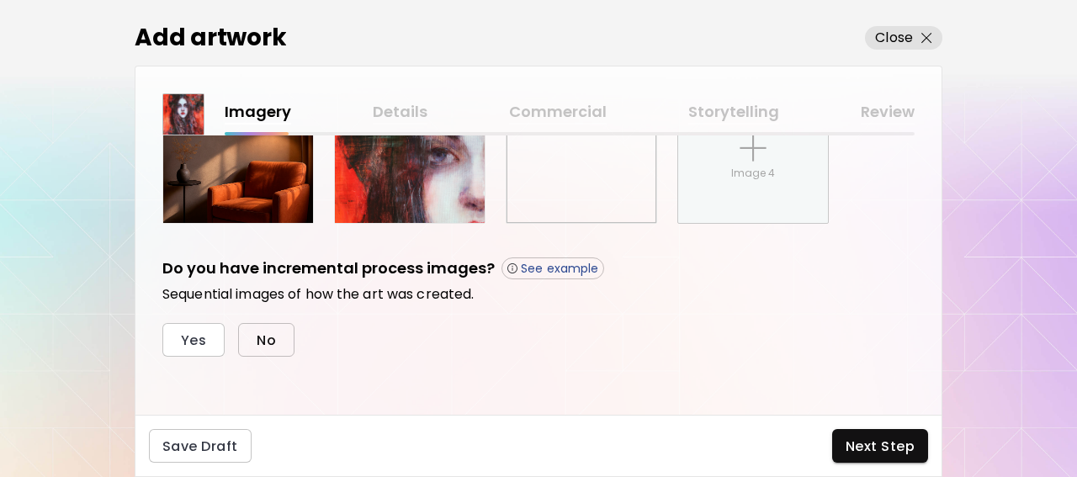
click at [270, 337] on span "No" at bounding box center [266, 340] width 19 height 18
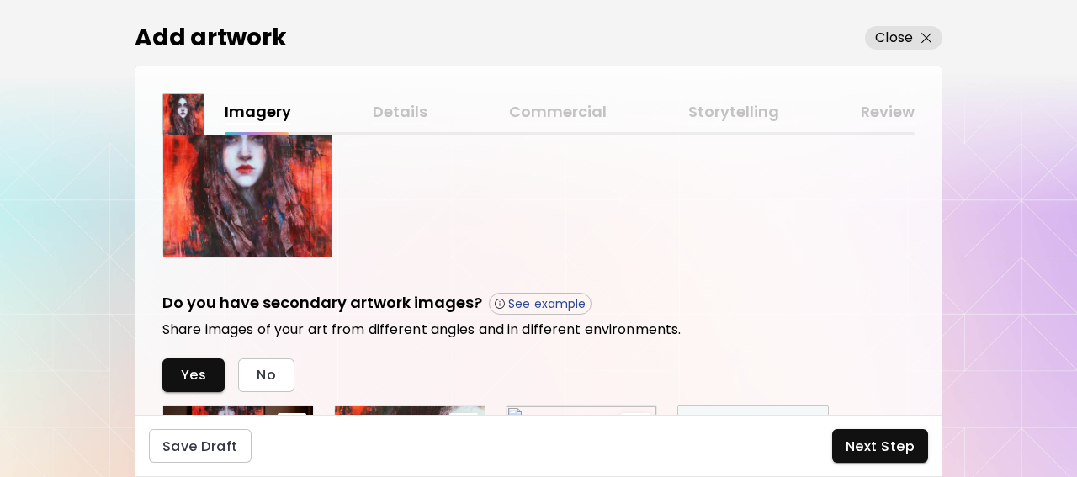
scroll to position [774, 0]
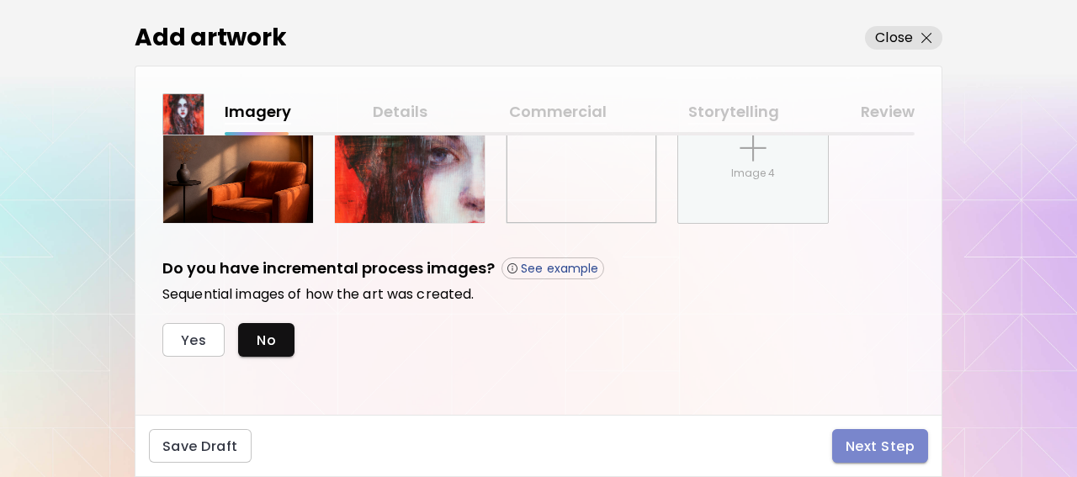
click at [881, 443] on span "Next Step" at bounding box center [879, 446] width 69 height 18
click at [881, 443] on div at bounding box center [538, 238] width 1077 height 477
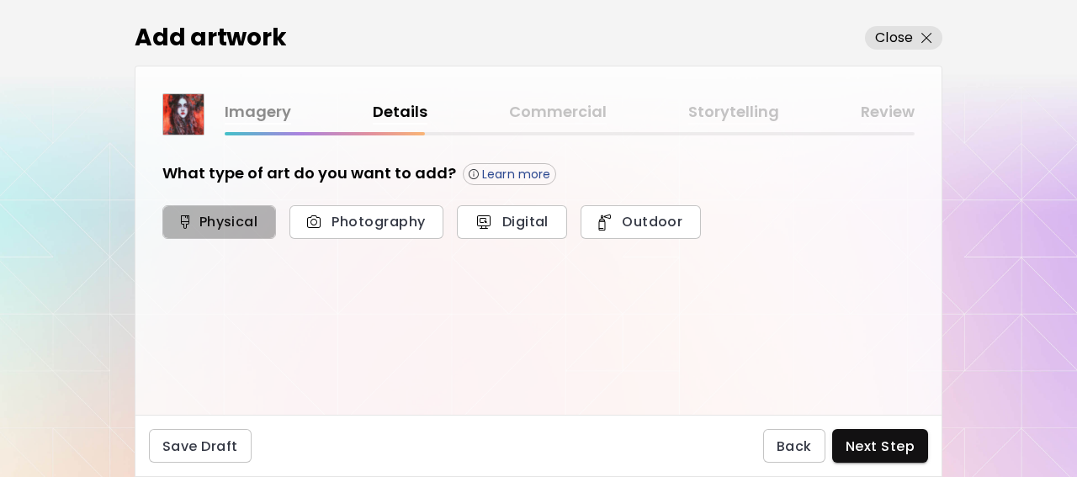
click at [235, 216] on span "Physical" at bounding box center [219, 222] width 77 height 18
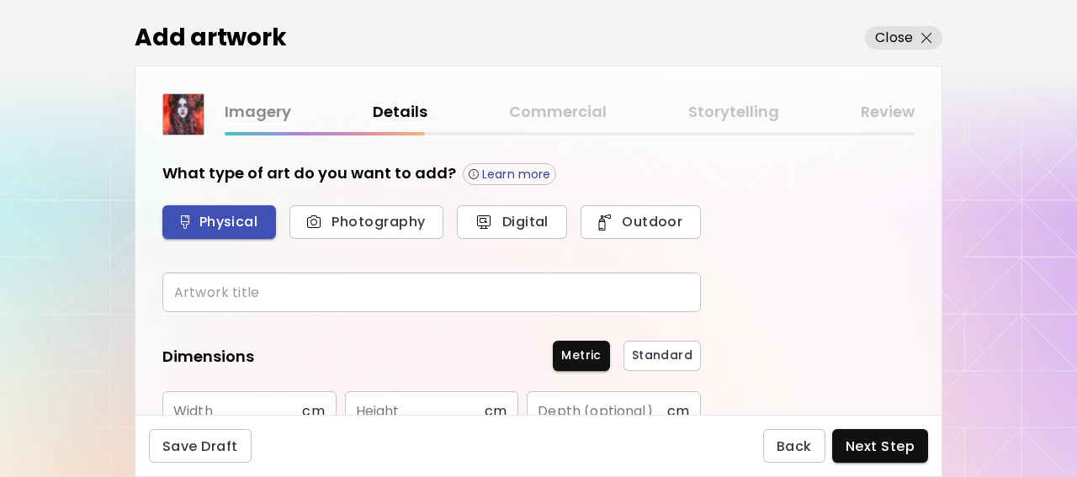
scroll to position [111, 0]
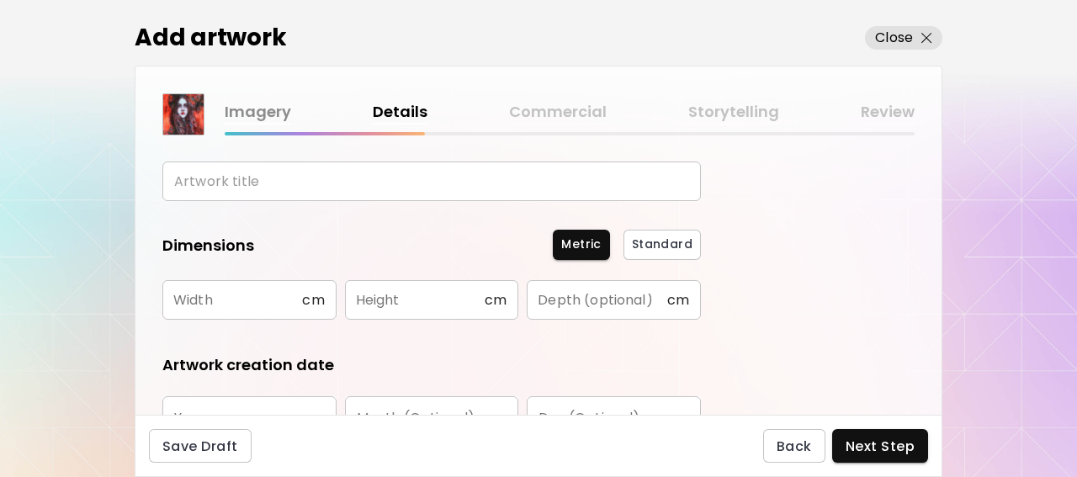
click at [239, 181] on input "text" at bounding box center [431, 181] width 538 height 40
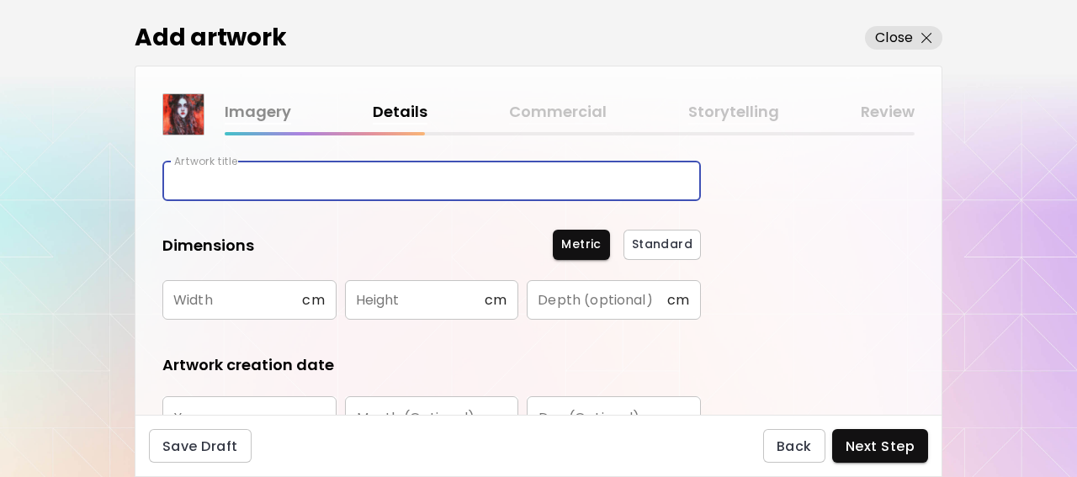
paste input "***"
type input "***"
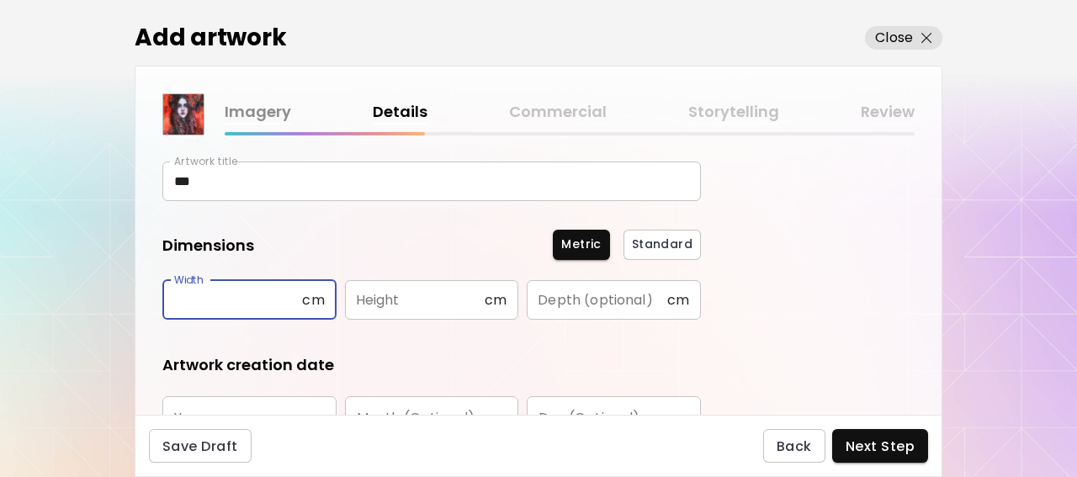
click at [221, 313] on input "text" at bounding box center [232, 300] width 140 height 40
type input "**"
click at [423, 302] on input "text" at bounding box center [415, 300] width 140 height 40
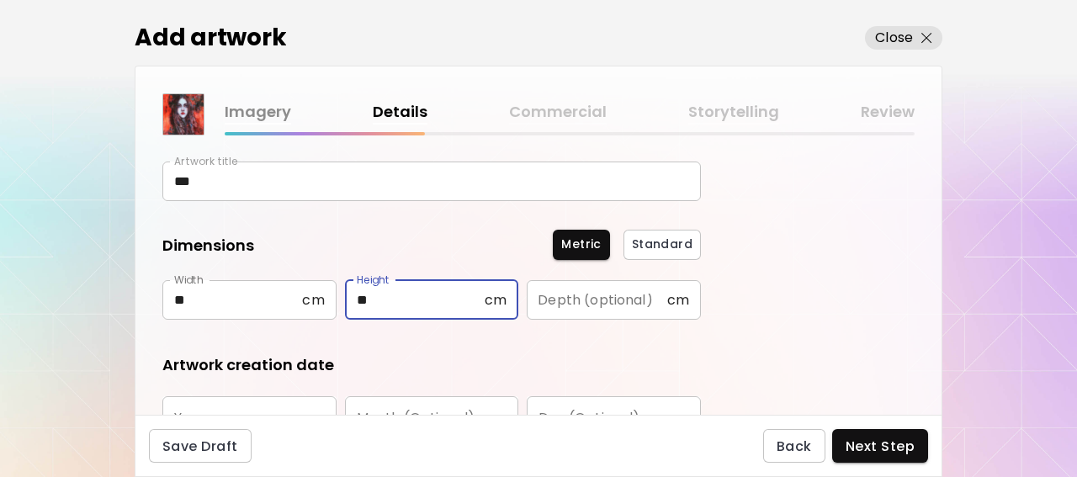
type input "**"
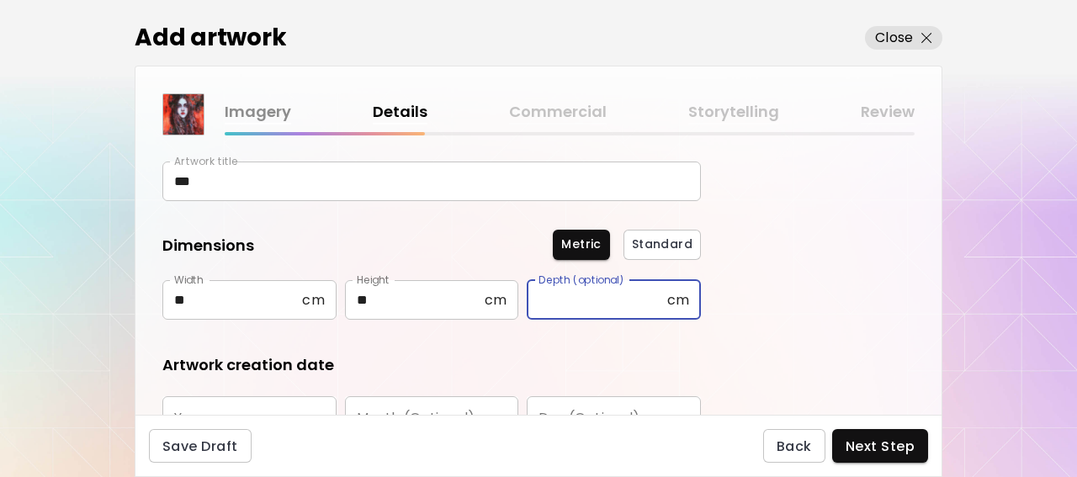
click at [583, 297] on input "text" at bounding box center [596, 300] width 140 height 40
type input "*"
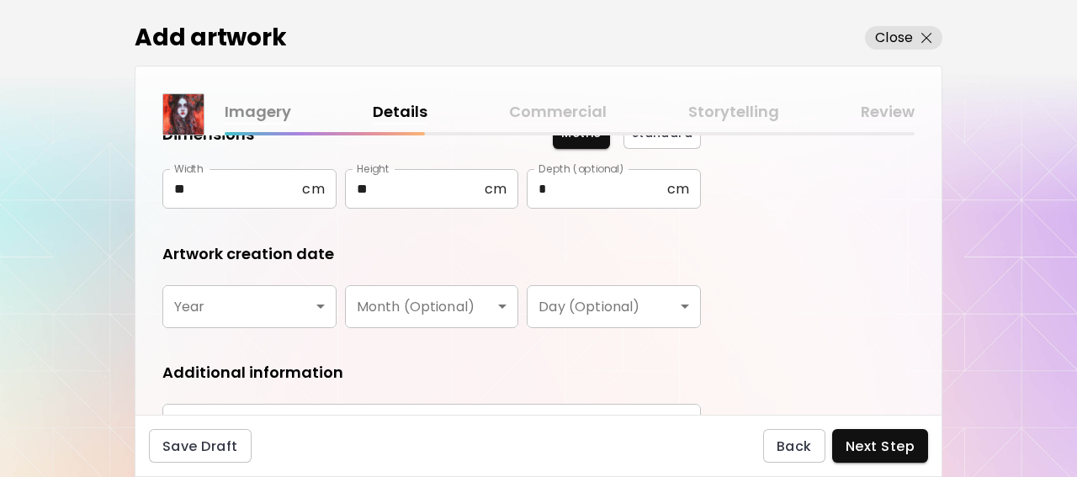
scroll to position [333, 0]
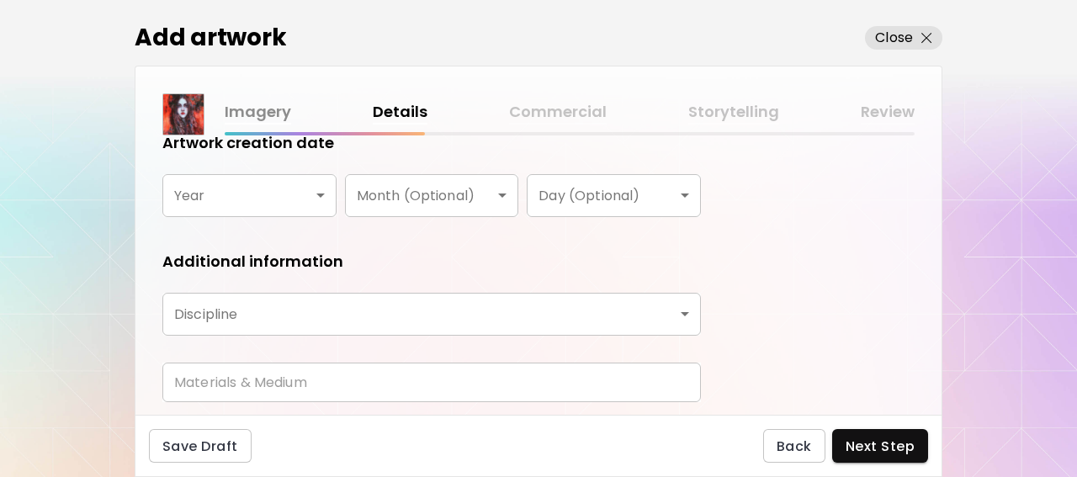
click at [214, 191] on body "[DOMAIN_NAME]/Tetiana.Shendryk. Add Artwork Manage Art Edit Profile My BioLink …" at bounding box center [538, 238] width 1077 height 477
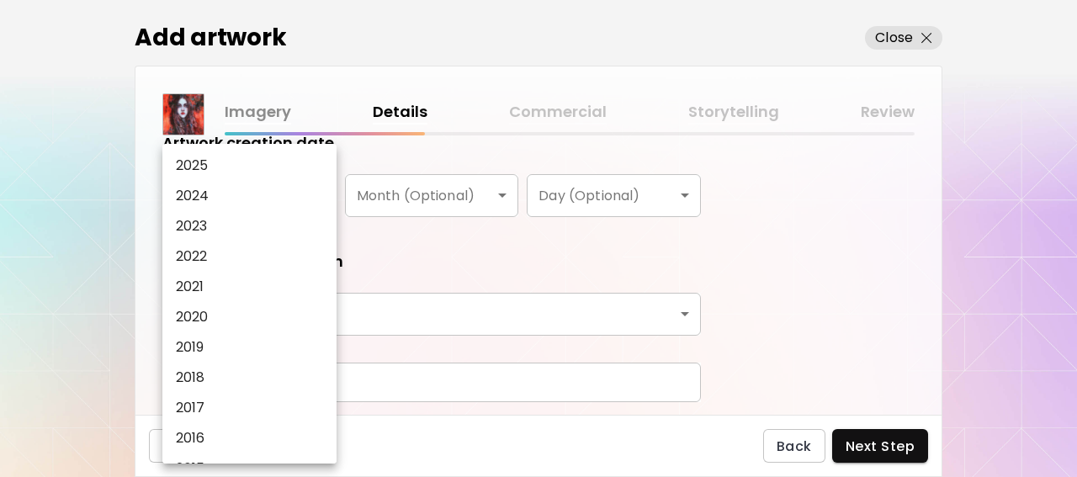
click at [198, 260] on p "2022" at bounding box center [192, 256] width 32 height 20
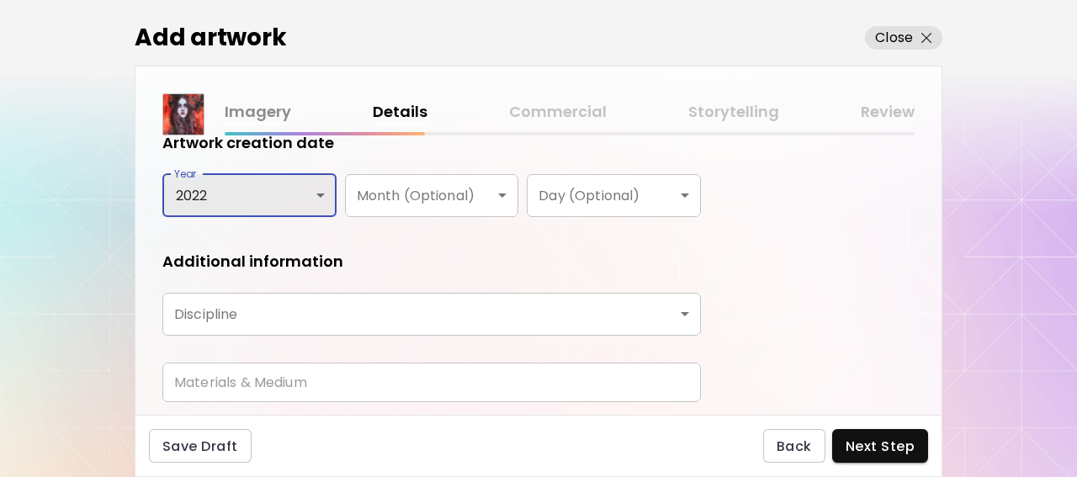
type input "****"
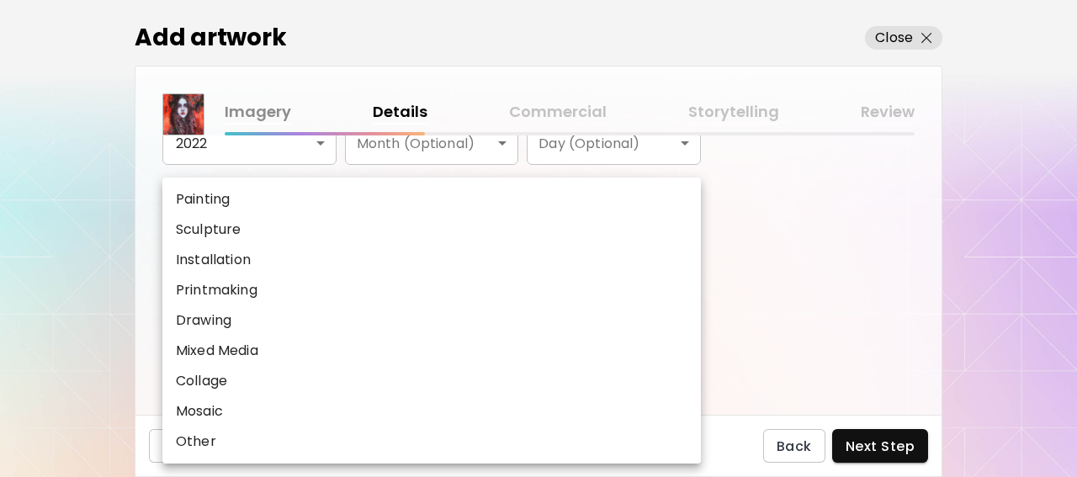
click at [267, 261] on body "[DOMAIN_NAME]/Tetiana.Shendryk. Add Artwork Manage Art Edit Profile My BioLink …" at bounding box center [538, 238] width 1077 height 477
click at [267, 261] on li "Installation" at bounding box center [431, 260] width 538 height 30
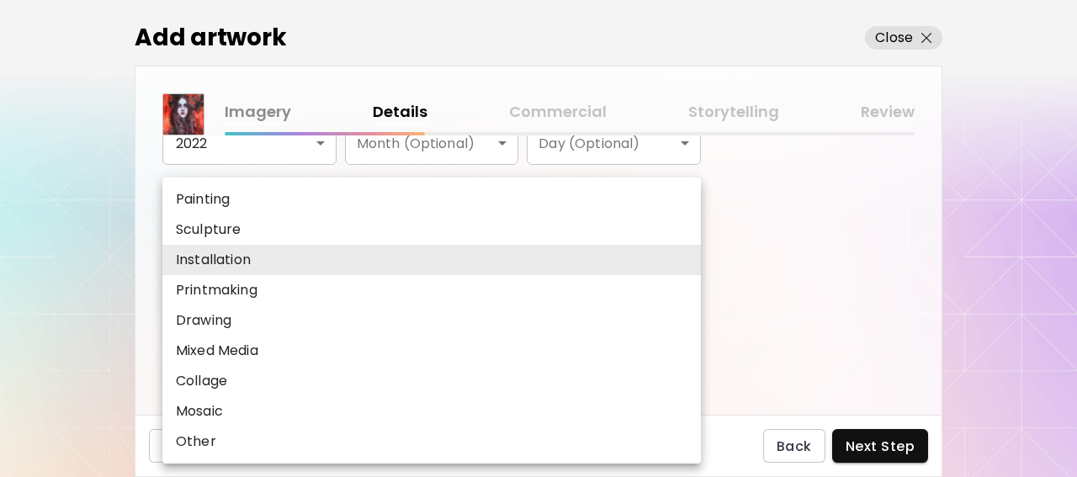
click at [267, 260] on body "**********" at bounding box center [538, 238] width 1077 height 477
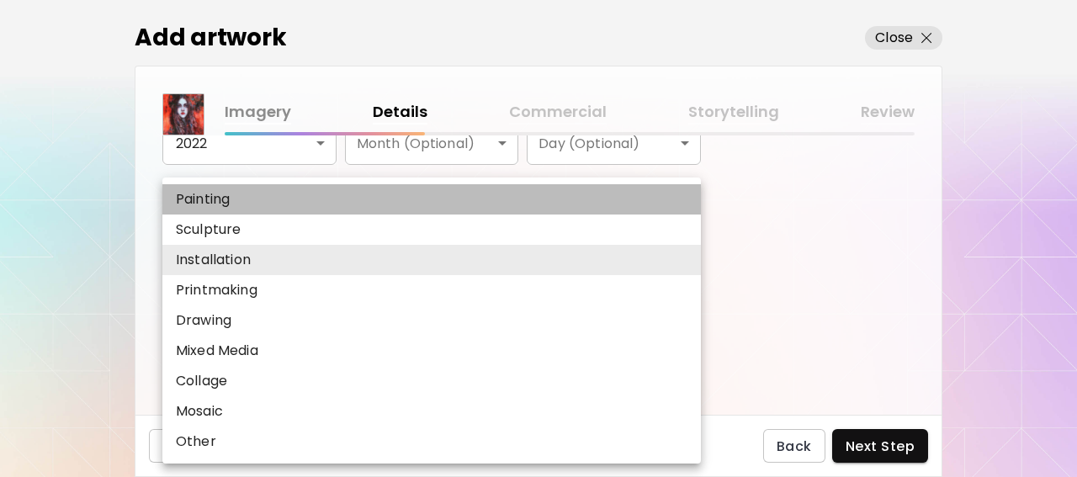
click at [221, 201] on p "Painting" at bounding box center [203, 199] width 54 height 20
type input "********"
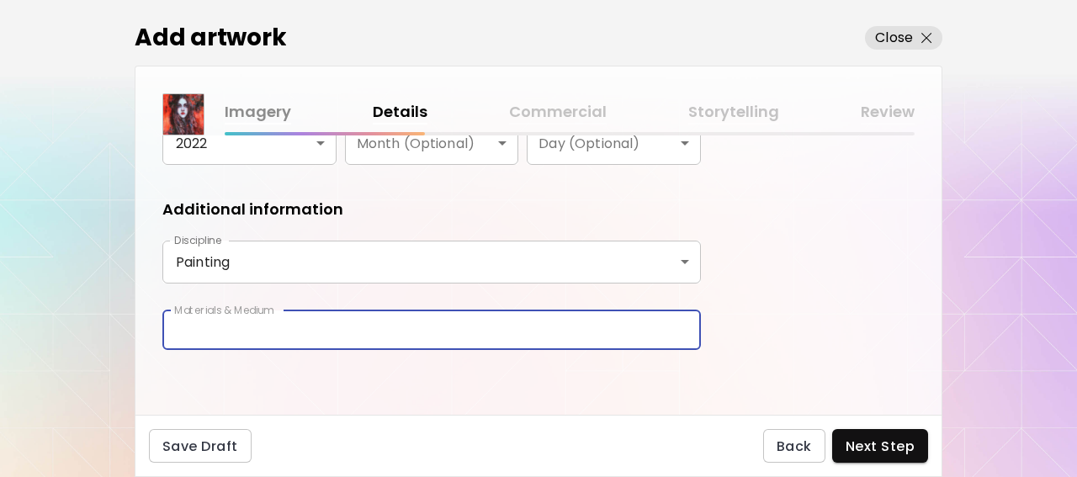
click at [192, 332] on input "text" at bounding box center [431, 330] width 538 height 40
type input "**********"
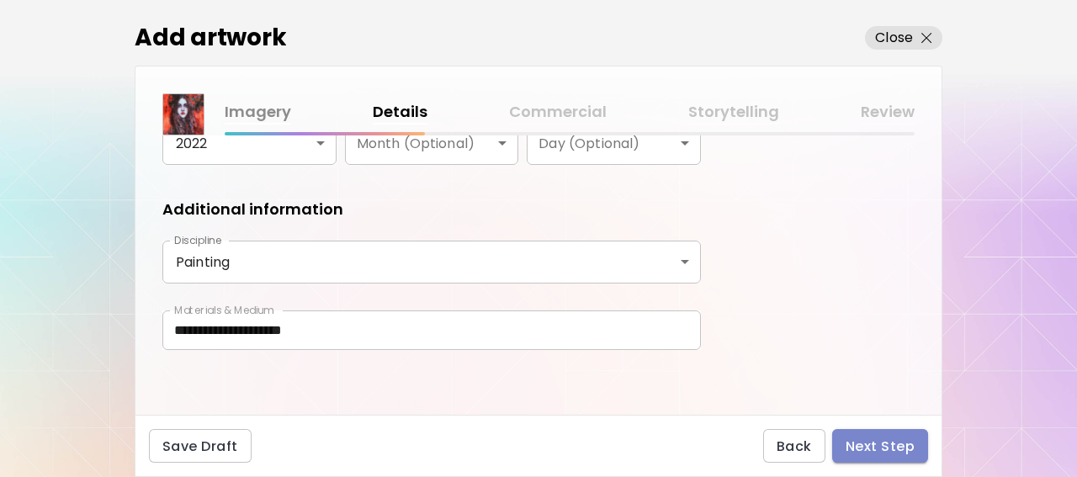
click at [887, 446] on span "Next Step" at bounding box center [879, 446] width 69 height 18
click at [887, 446] on div "Back Next Step" at bounding box center [845, 446] width 165 height 34
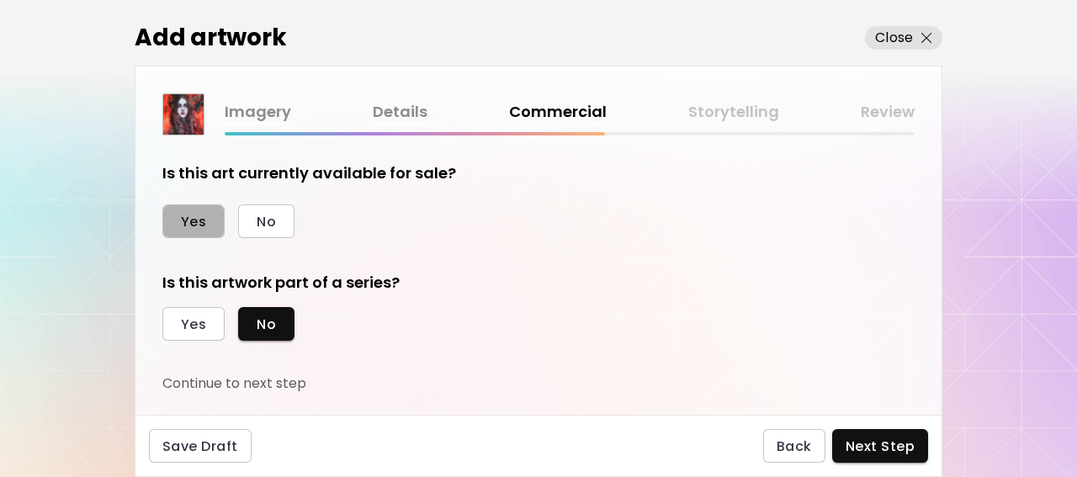
click at [196, 221] on span "Yes" at bounding box center [193, 222] width 25 height 18
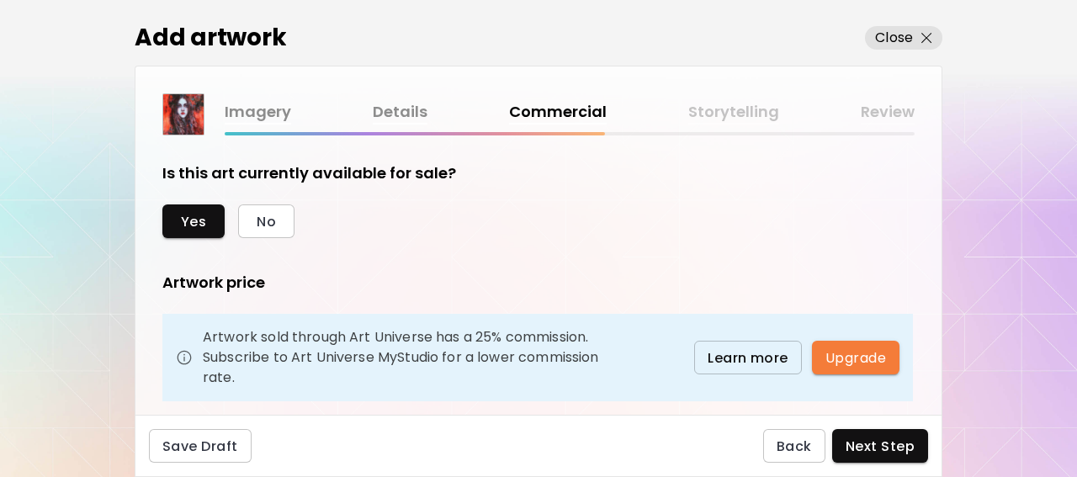
scroll to position [111, 0]
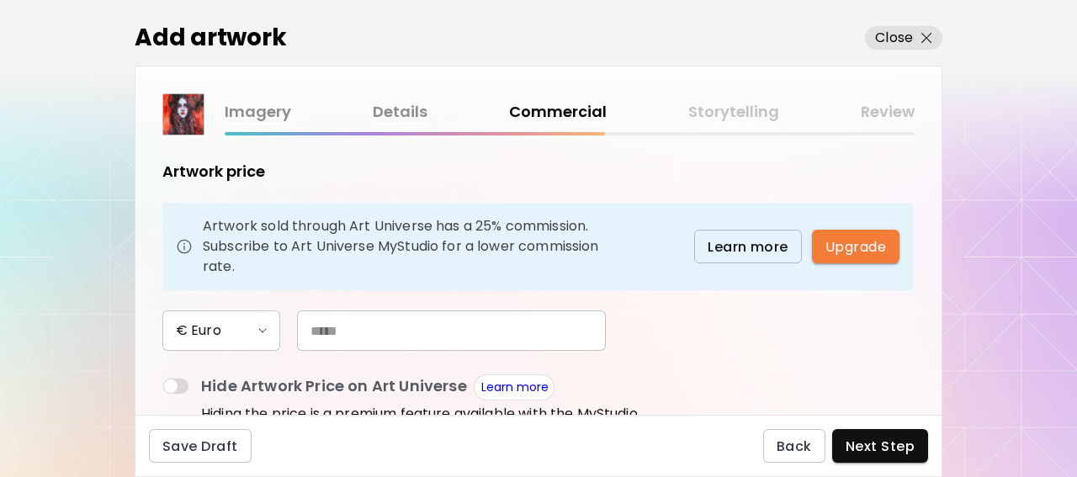
click at [241, 332] on span "€ Euro" at bounding box center [221, 330] width 91 height 20
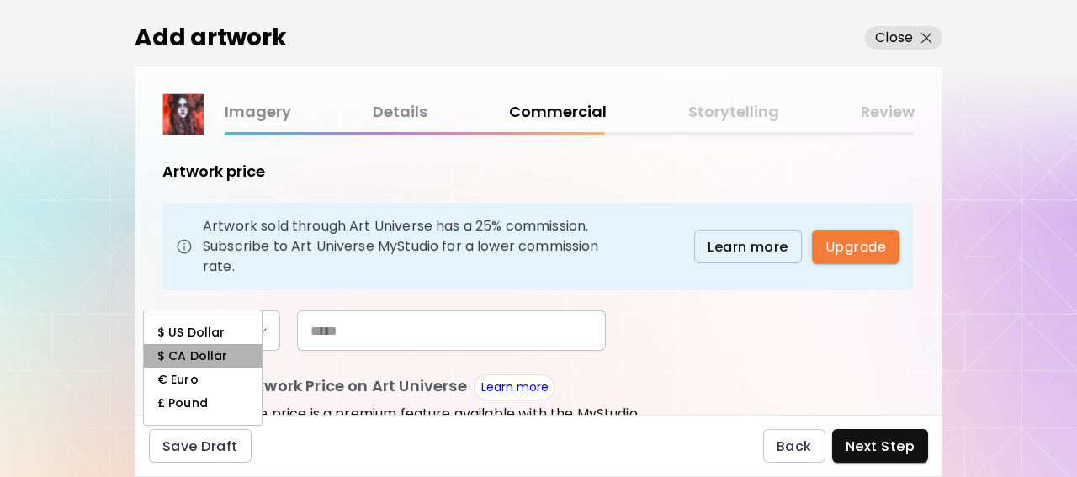
click at [241, 344] on li "$ CA Dollar" at bounding box center [203, 356] width 118 height 24
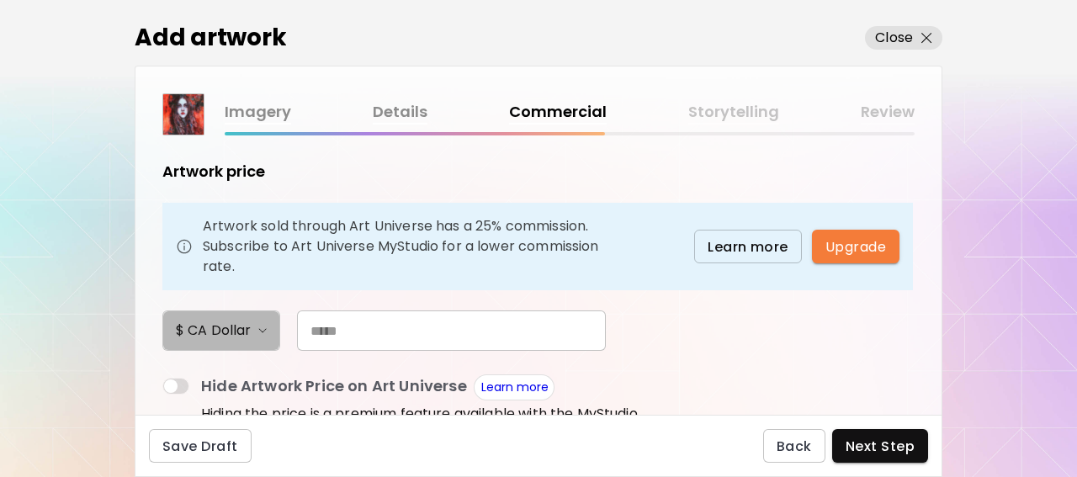
click at [250, 331] on h6 "$ CA Dollar" at bounding box center [213, 330] width 75 height 20
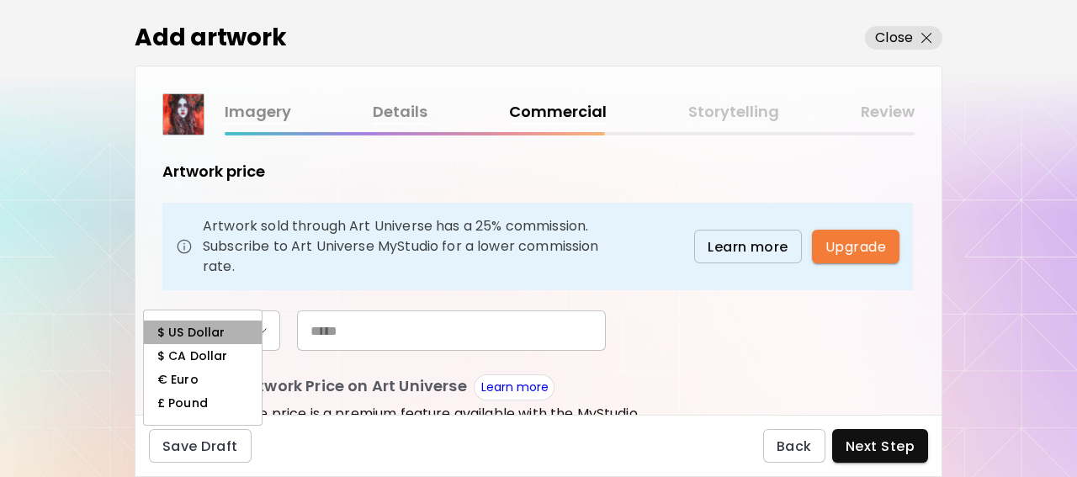
click at [219, 334] on h6 "$ US Dollar" at bounding box center [190, 331] width 67 height 13
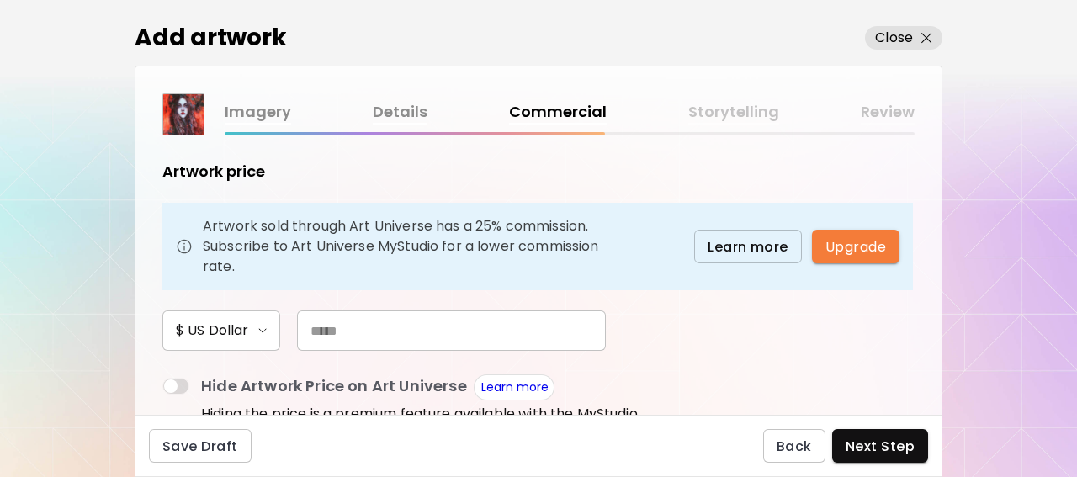
scroll to position [222, 0]
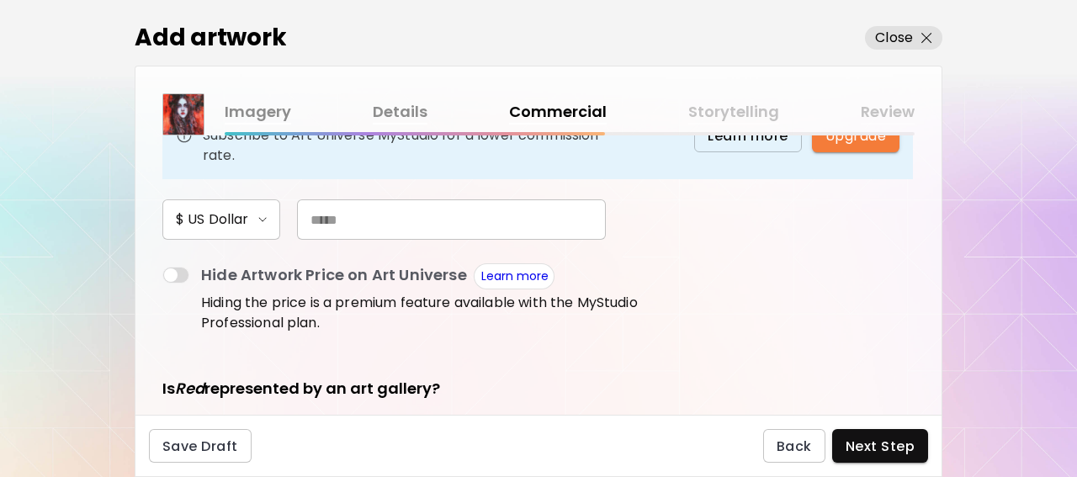
click at [310, 214] on input "text" at bounding box center [451, 219] width 309 height 40
type input "***"
click at [716, 269] on div "Is this art currently available for sale? Yes No Artwork price Artwork sold thr…" at bounding box center [538, 274] width 806 height 279
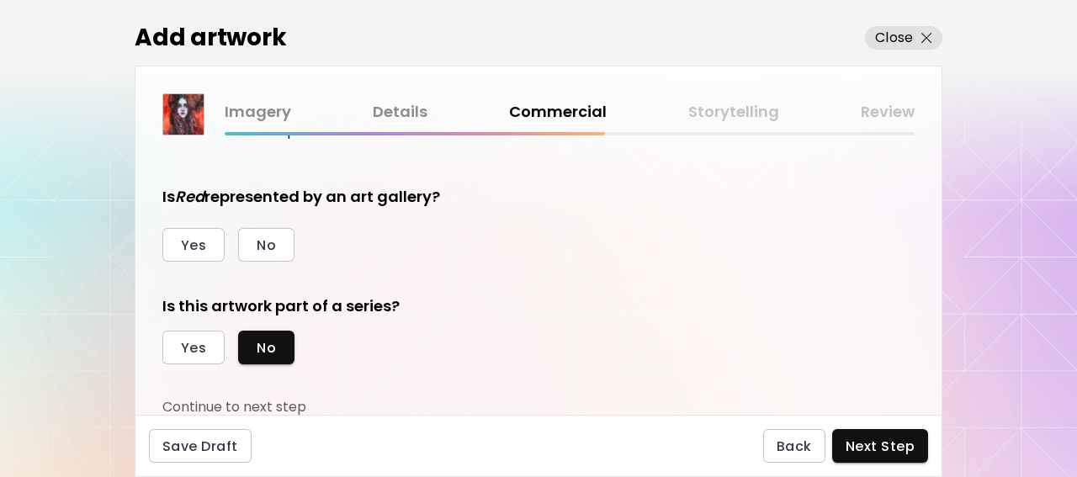
scroll to position [303, 0]
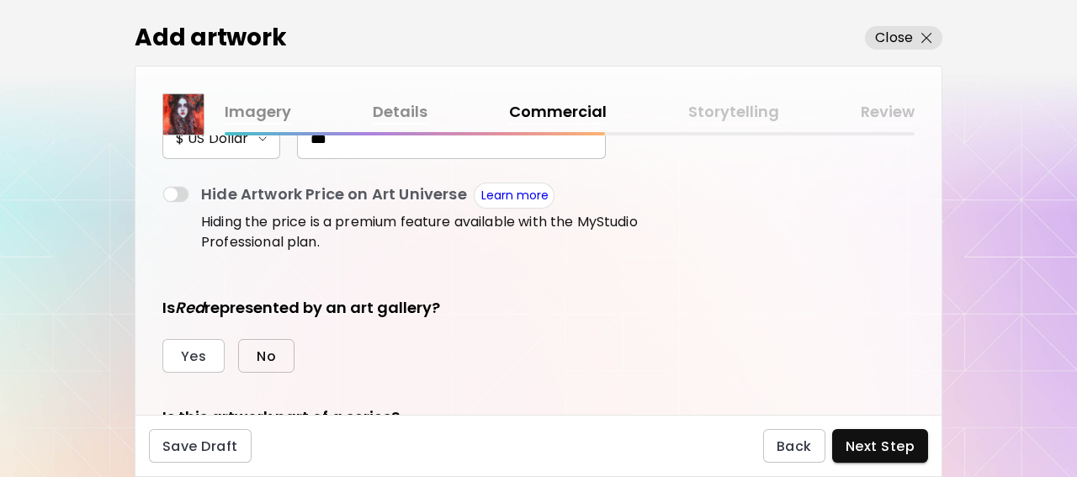
click at [283, 355] on button "No" at bounding box center [266, 356] width 56 height 34
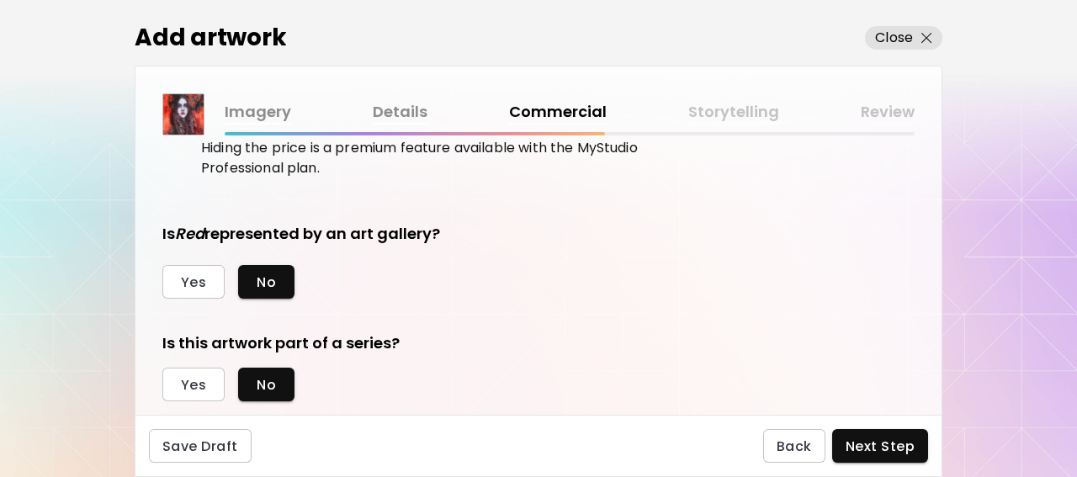
scroll to position [414, 0]
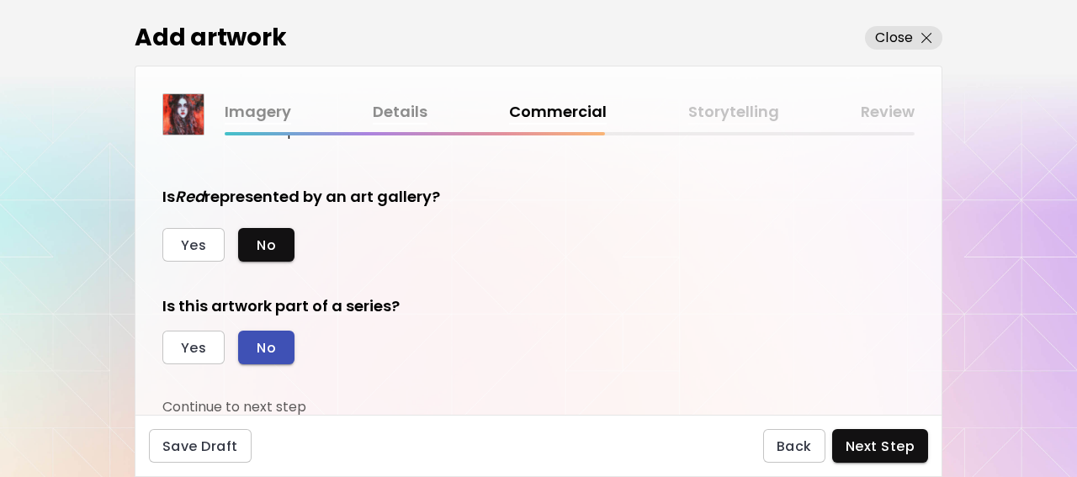
click at [277, 346] on button "No" at bounding box center [266, 348] width 56 height 34
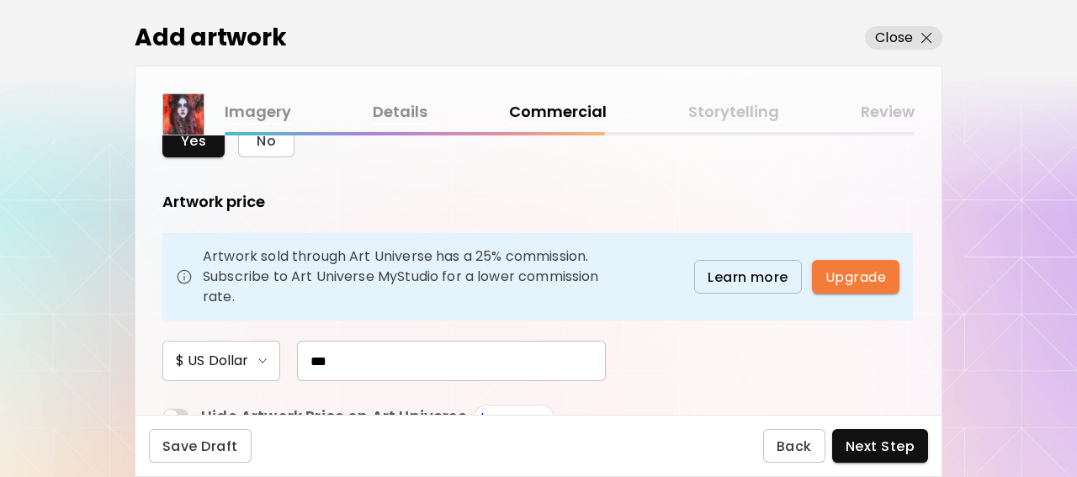
scroll to position [192, 0]
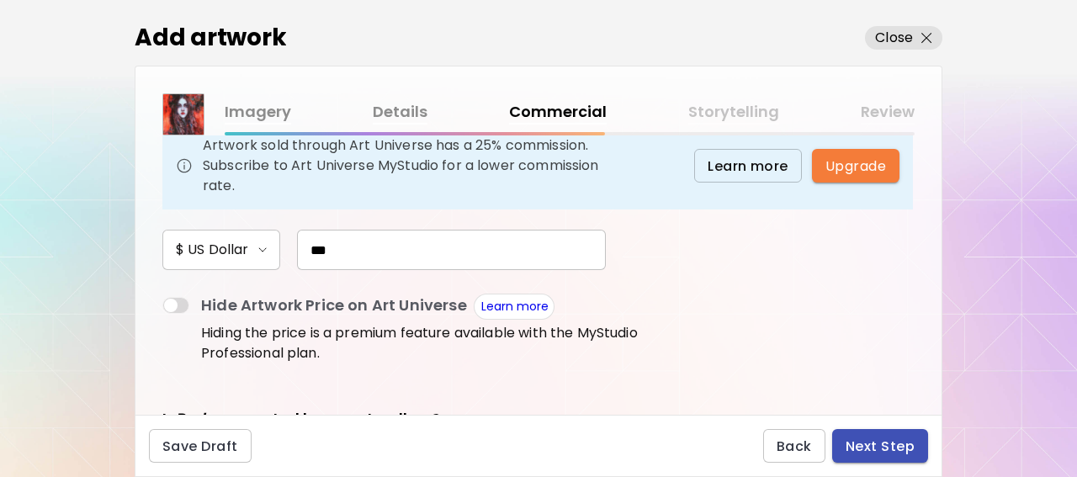
click at [872, 442] on span "Next Step" at bounding box center [879, 446] width 69 height 18
click at [872, 442] on div "Back Next Step" at bounding box center [845, 446] width 165 height 34
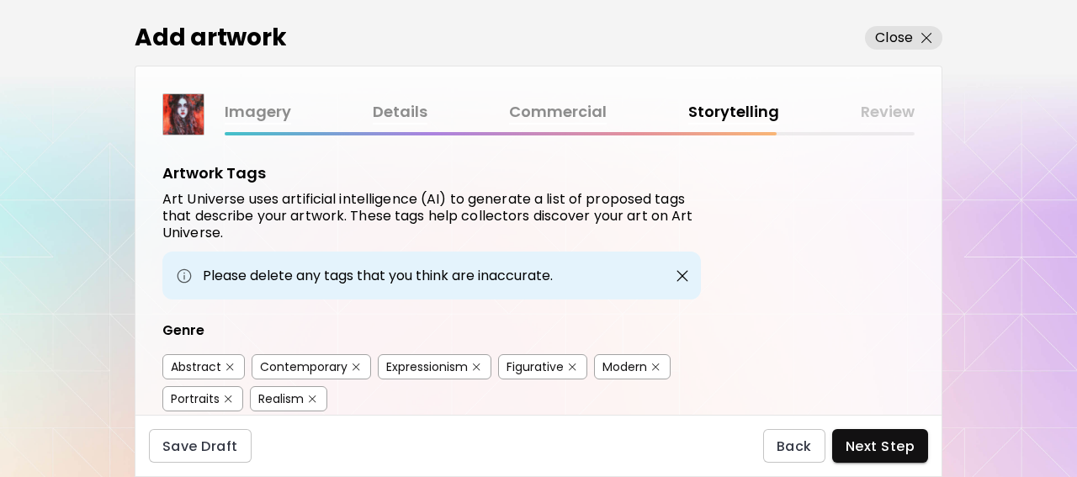
scroll to position [111, 0]
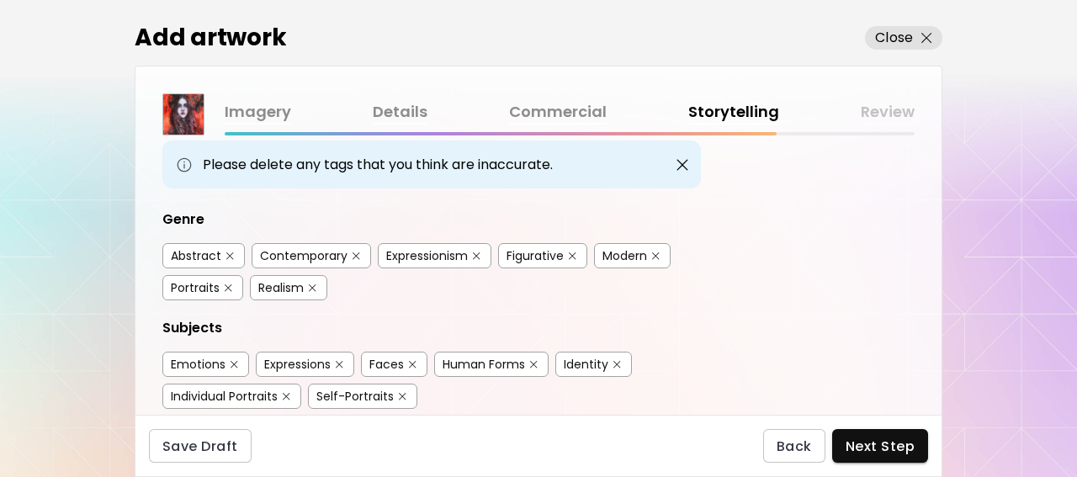
click at [337, 251] on div "Contemporary" at bounding box center [303, 255] width 87 height 17
click at [206, 283] on div "Portraits" at bounding box center [195, 287] width 49 height 17
click at [295, 286] on div "Realism" at bounding box center [280, 287] width 45 height 17
click at [531, 256] on div "Figurative" at bounding box center [534, 255] width 57 height 17
click at [644, 254] on div "Modern" at bounding box center [624, 255] width 45 height 17
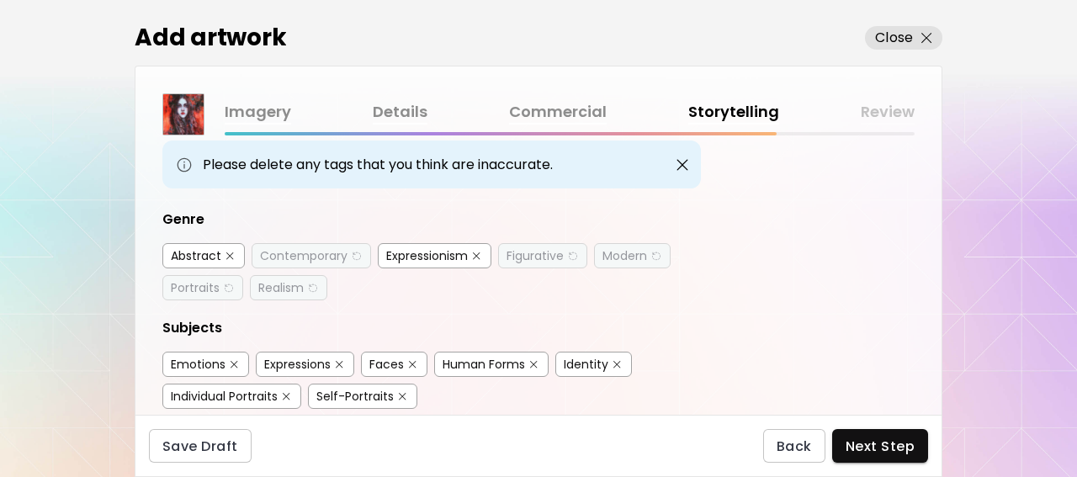
scroll to position [222, 0]
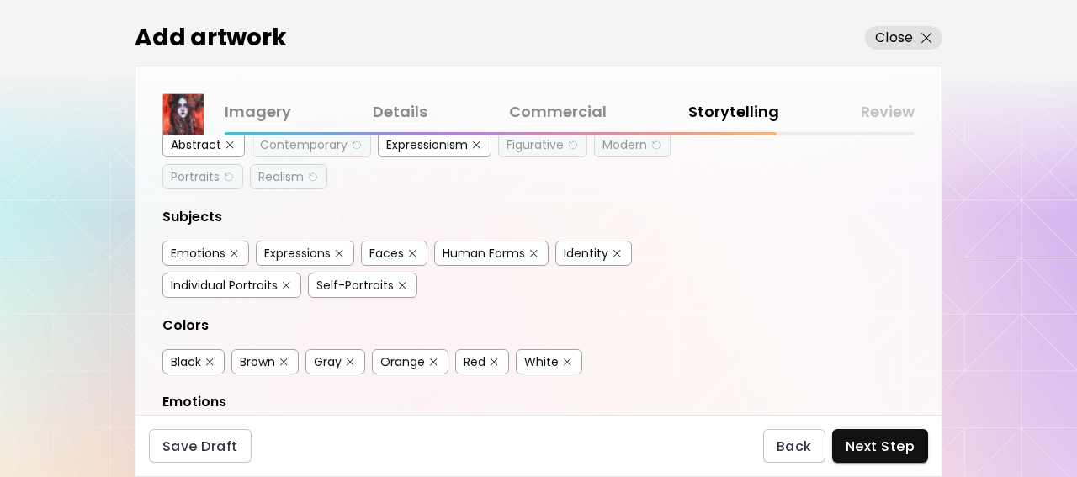
click at [389, 253] on div "Faces" at bounding box center [386, 253] width 34 height 17
click at [499, 250] on div "Human Forms" at bounding box center [483, 253] width 82 height 17
click at [582, 252] on div "Identity" at bounding box center [585, 253] width 45 height 17
click at [205, 250] on div "Emotions" at bounding box center [198, 253] width 55 height 17
click at [220, 250] on div "Emotions" at bounding box center [198, 253] width 55 height 17
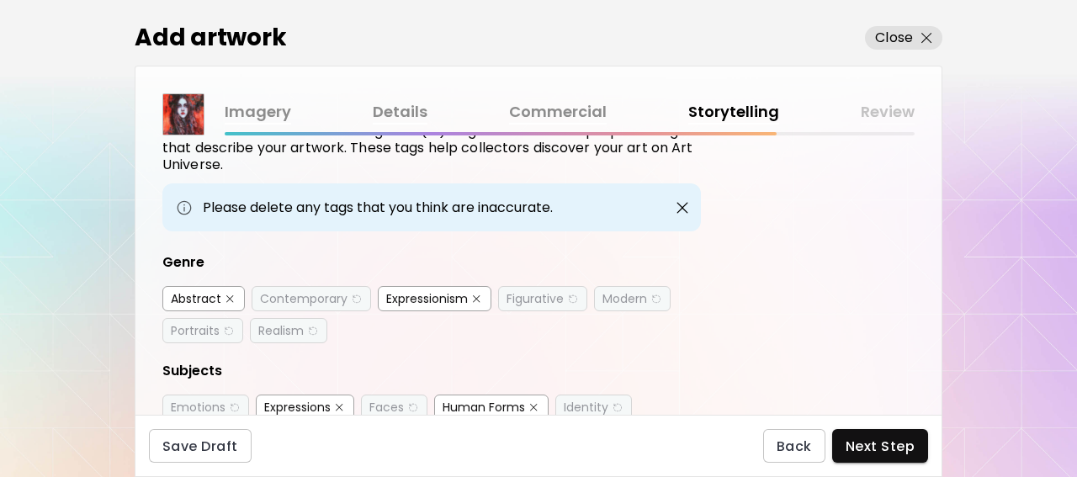
scroll to position [111, 0]
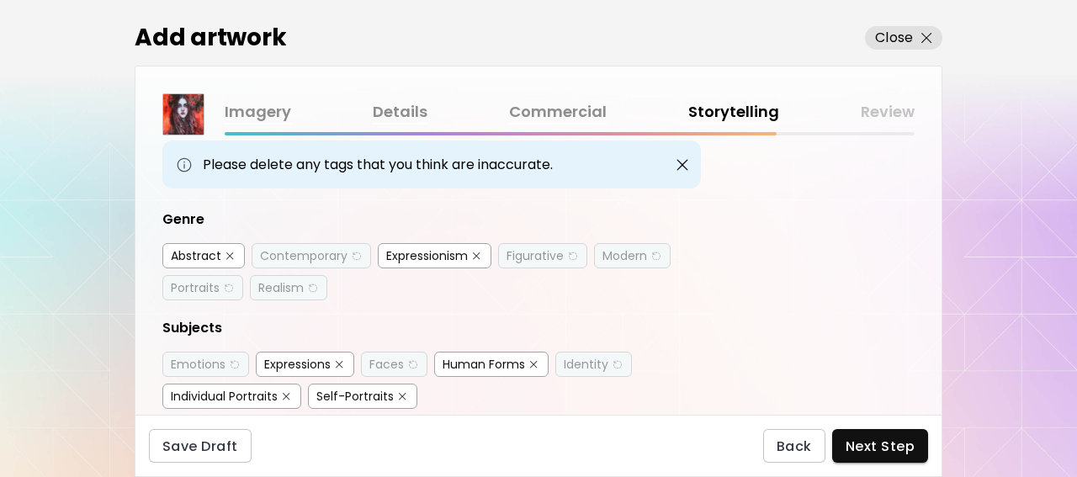
click at [308, 257] on div "Contemporary" at bounding box center [303, 255] width 87 height 17
click at [348, 249] on div "Contemporary" at bounding box center [310, 255] width 119 height 25
click at [352, 250] on img "button" at bounding box center [356, 256] width 12 height 13
click at [552, 257] on div "Figurative" at bounding box center [534, 255] width 57 height 17
click at [645, 255] on div "Modern" at bounding box center [624, 255] width 45 height 17
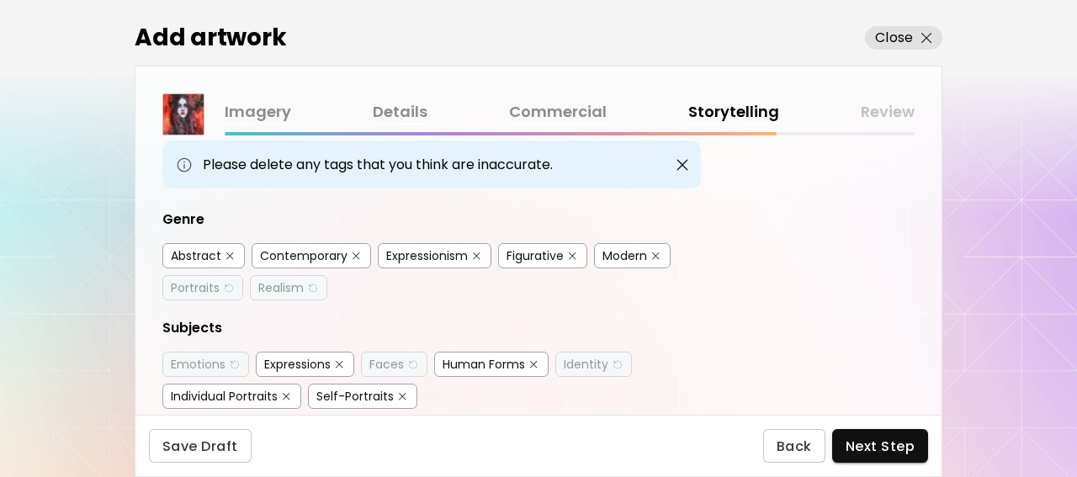
click at [198, 283] on div "Portraits" at bounding box center [195, 287] width 49 height 17
click at [267, 289] on div "Realism" at bounding box center [280, 287] width 45 height 17
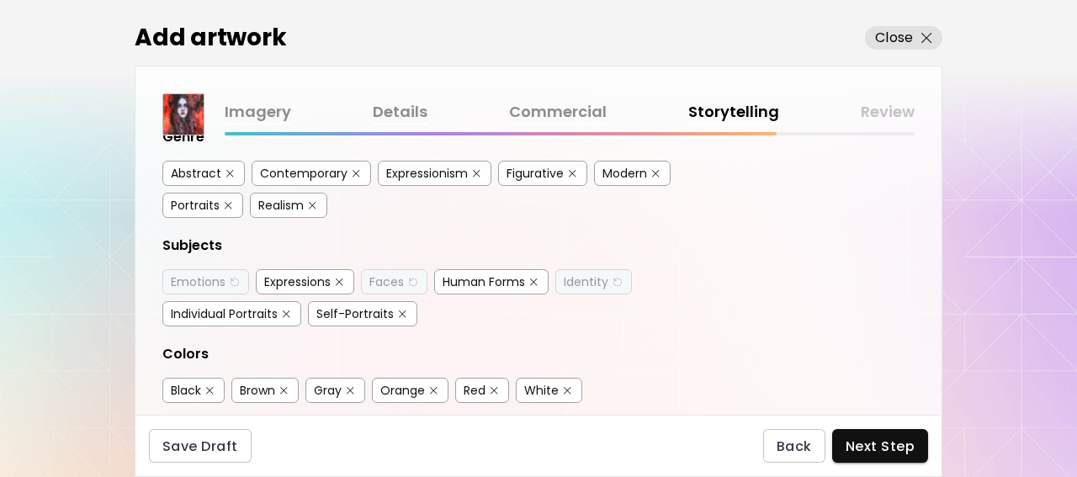
scroll to position [222, 0]
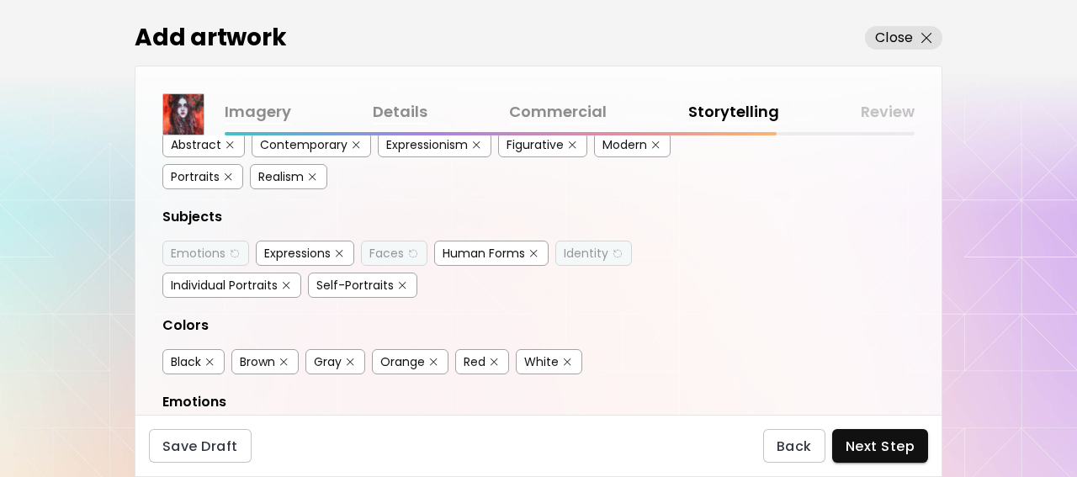
click at [210, 251] on div "Emotions" at bounding box center [198, 253] width 55 height 17
click at [401, 282] on img "button" at bounding box center [403, 286] width 8 height 8
click at [410, 249] on img "button" at bounding box center [412, 253] width 12 height 13
click at [590, 246] on div "Identity" at bounding box center [585, 253] width 45 height 17
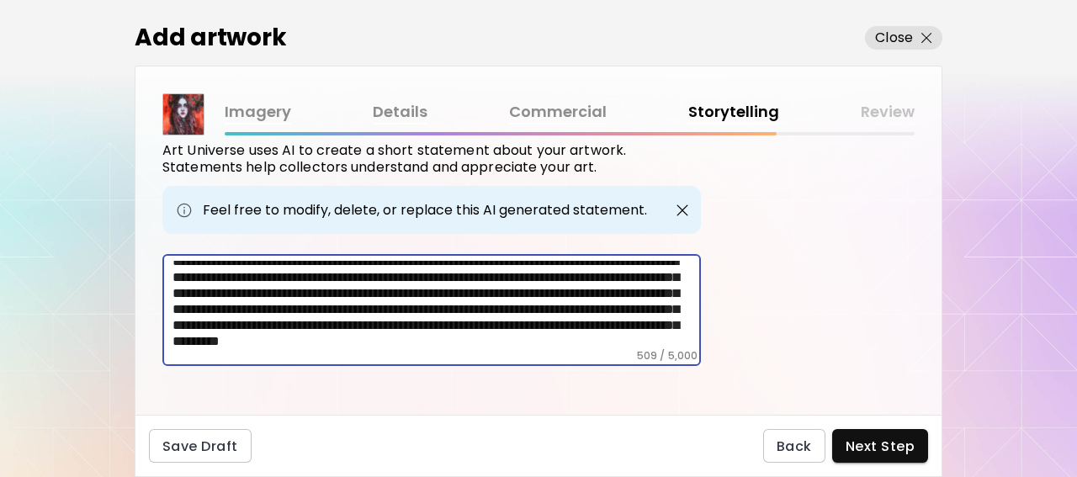
scroll to position [0, 0]
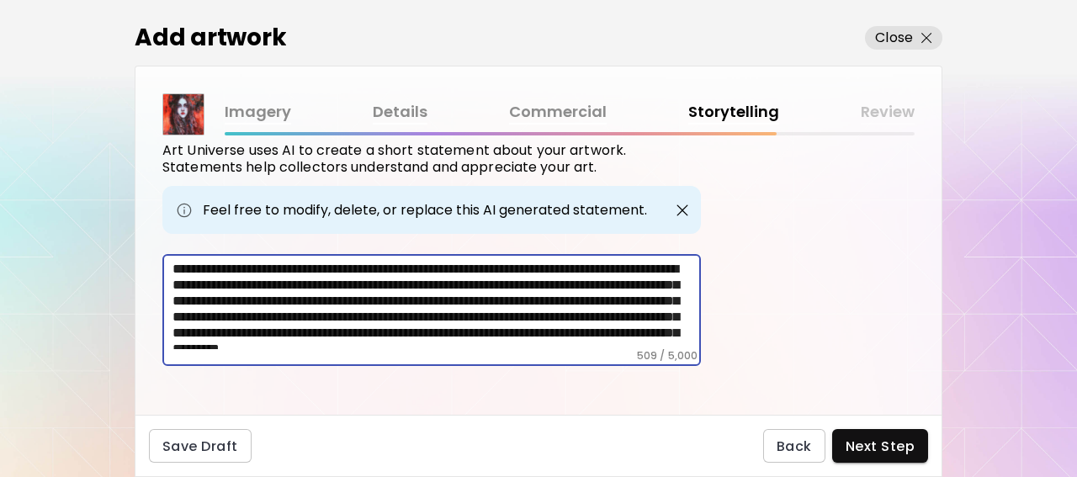
drag, startPoint x: 297, startPoint y: 332, endPoint x: 91, endPoint y: 225, distance: 232.1
click at [172, 261] on textarea "**********" at bounding box center [436, 305] width 528 height 88
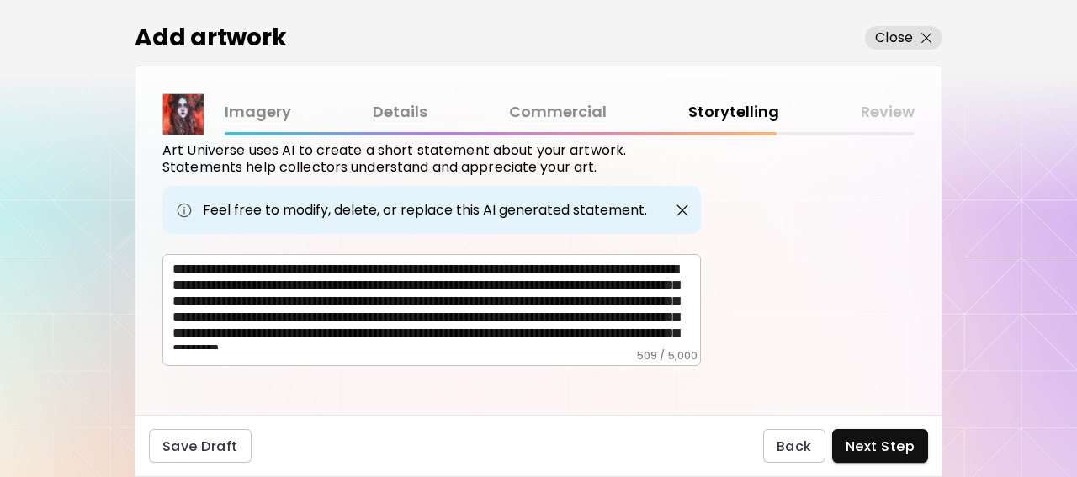
click at [91, 225] on div "Add artwork Close Imagery Details Commercial Storytelling Review Artwork Tags A…" at bounding box center [538, 238] width 1077 height 477
drag, startPoint x: 169, startPoint y: 257, endPoint x: 524, endPoint y: 314, distance: 359.5
click at [524, 314] on div "**********" at bounding box center [431, 310] width 538 height 112
drag, startPoint x: 524, startPoint y: 314, endPoint x: 500, endPoint y: 312, distance: 23.6
click at [524, 313] on textarea "**********" at bounding box center [436, 305] width 528 height 88
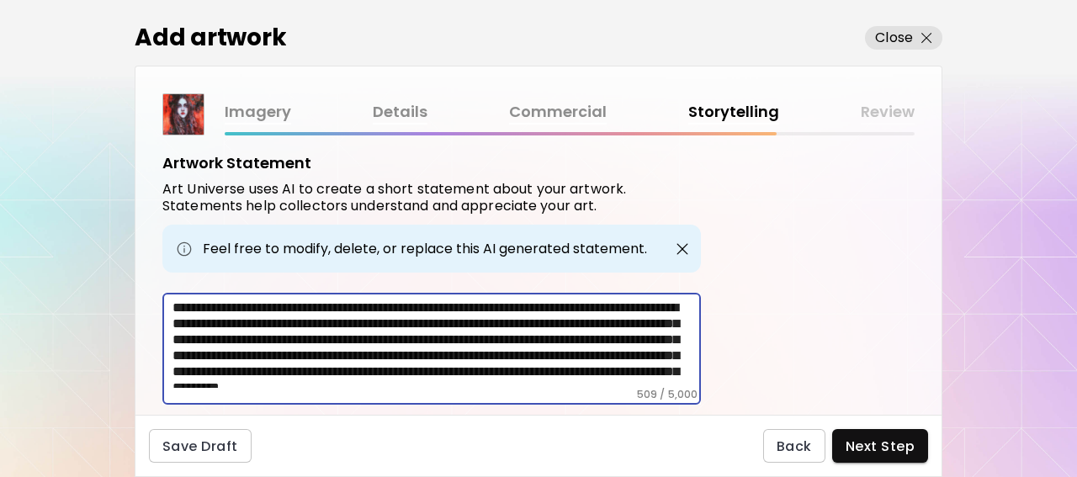
scroll to position [688, 0]
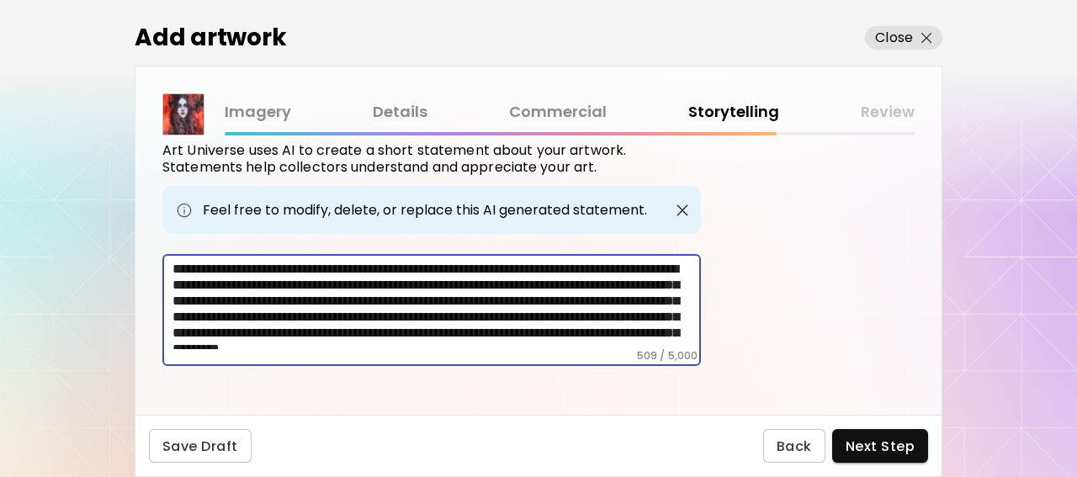
drag, startPoint x: 297, startPoint y: 331, endPoint x: 171, endPoint y: 257, distance: 146.3
click at [172, 261] on textarea "**********" at bounding box center [436, 305] width 528 height 88
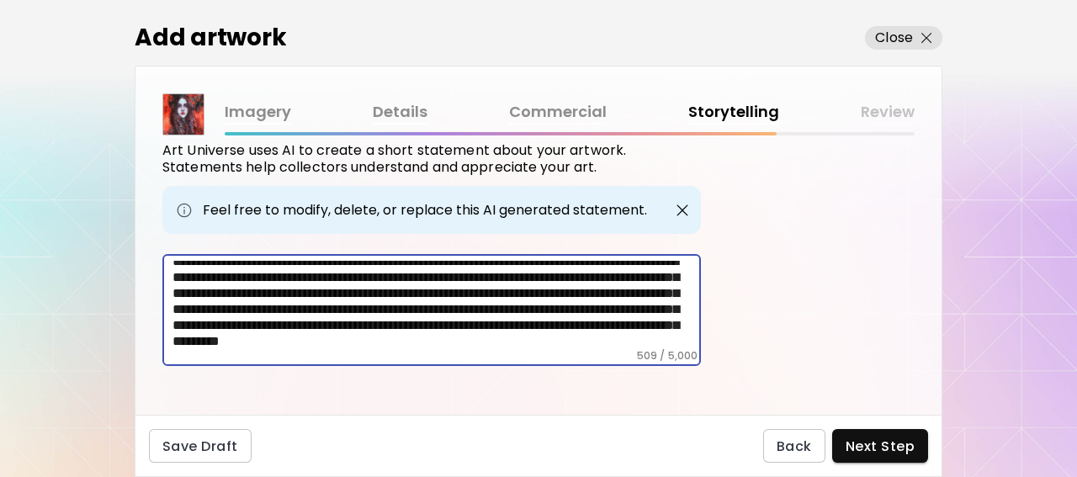
scroll to position [40, 0]
click at [902, 445] on span "Next Step" at bounding box center [879, 446] width 69 height 18
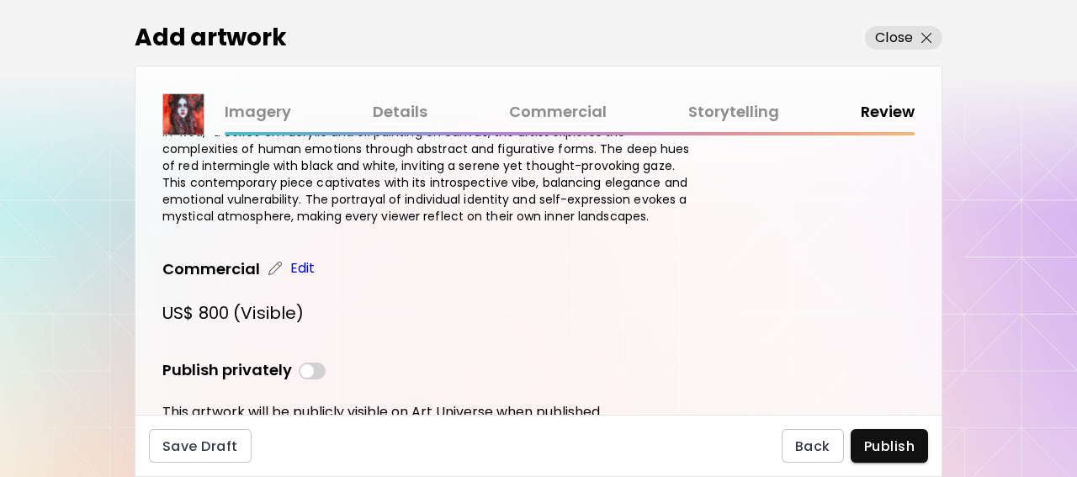
scroll to position [871, 0]
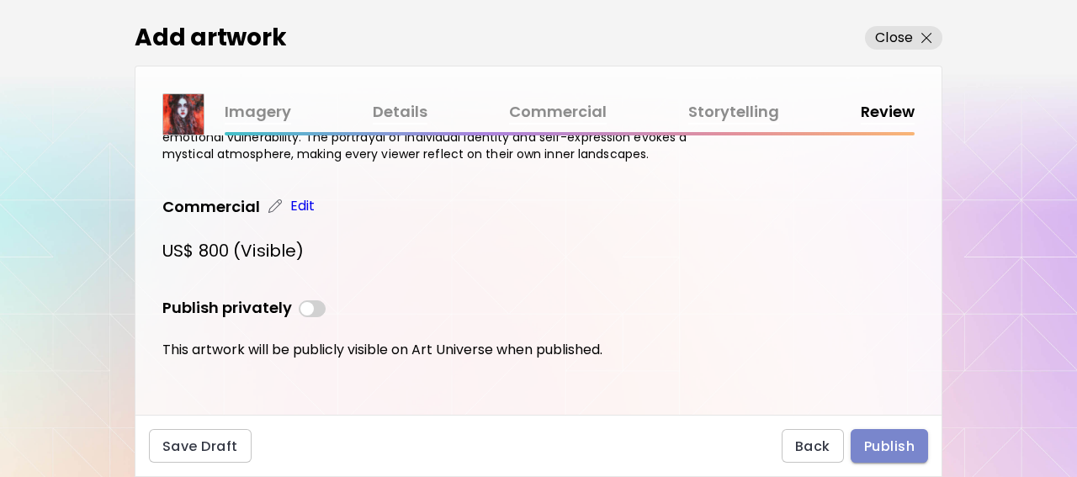
click at [898, 444] on span "Publish" at bounding box center [889, 446] width 50 height 18
click at [898, 444] on div "Back Publish" at bounding box center [854, 446] width 146 height 34
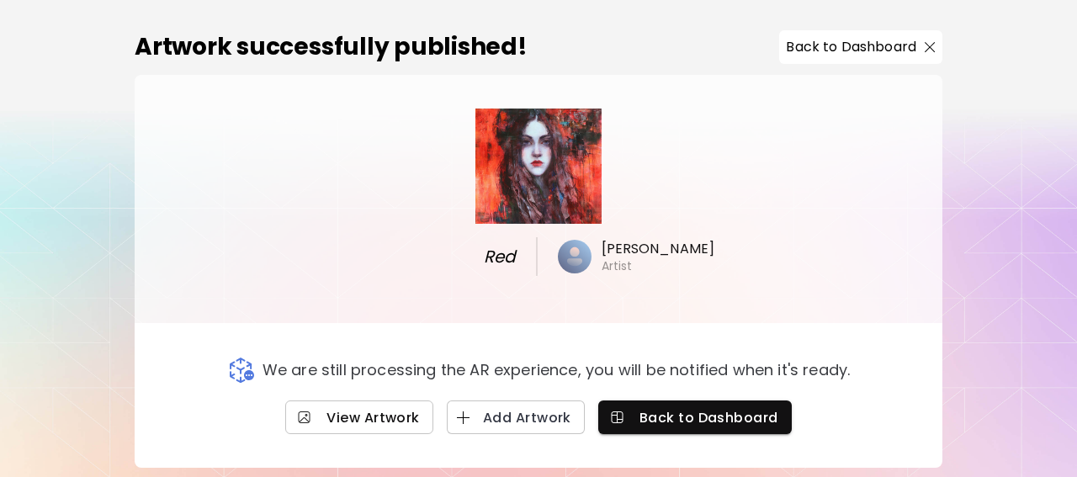
click at [384, 416] on span "View Artwork" at bounding box center [359, 418] width 121 height 18
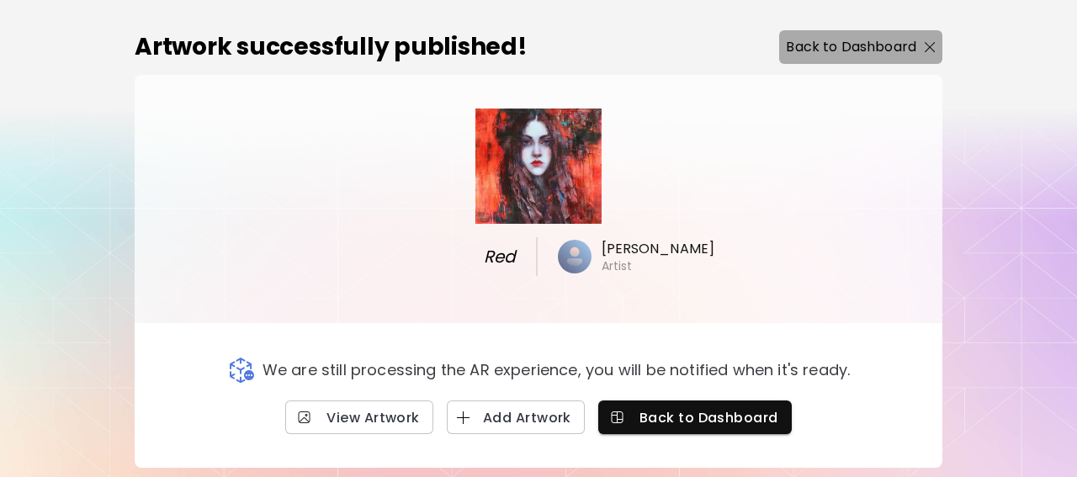
click at [872, 45] on p "Back to Dashboard" at bounding box center [851, 47] width 130 height 20
click at [872, 45] on div "0 2" at bounding box center [654, 30] width 844 height 61
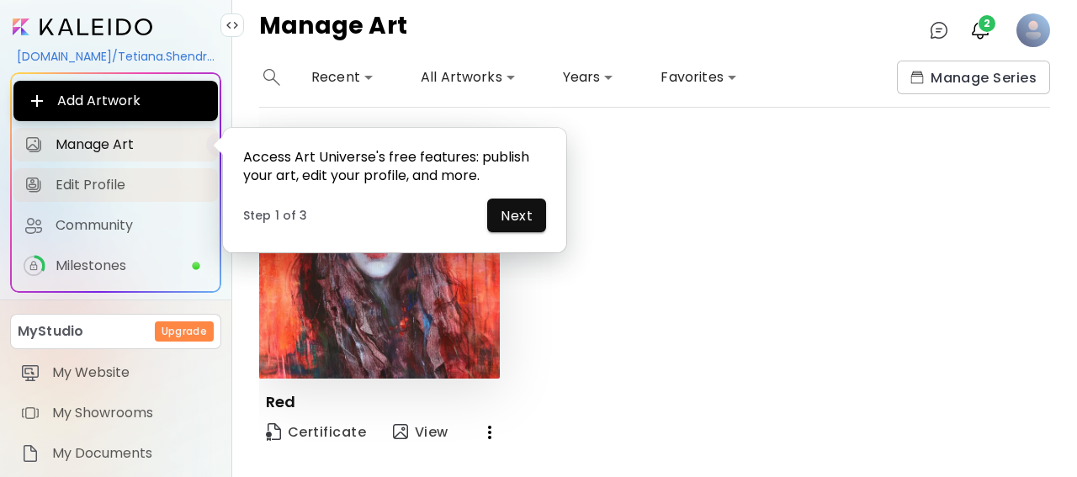
click at [77, 183] on span "Edit Profile" at bounding box center [132, 185] width 152 height 17
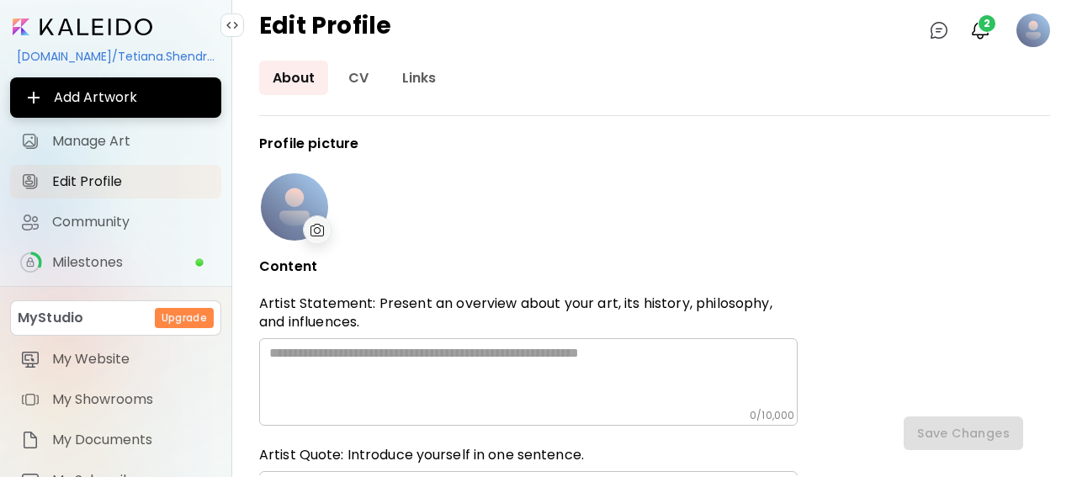
type input "*******"
type input "**********"
click at [305, 357] on textarea at bounding box center [533, 377] width 528 height 64
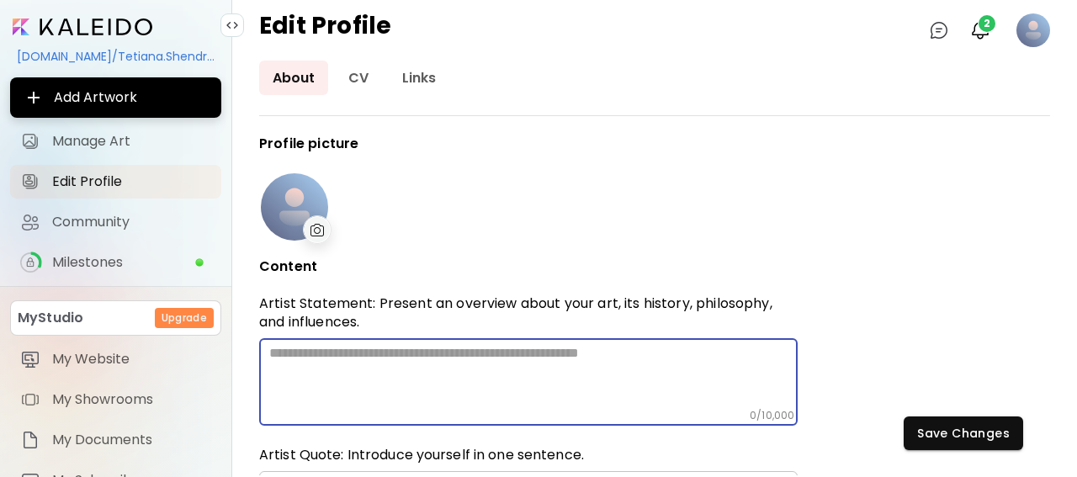
paste textarea "**********"
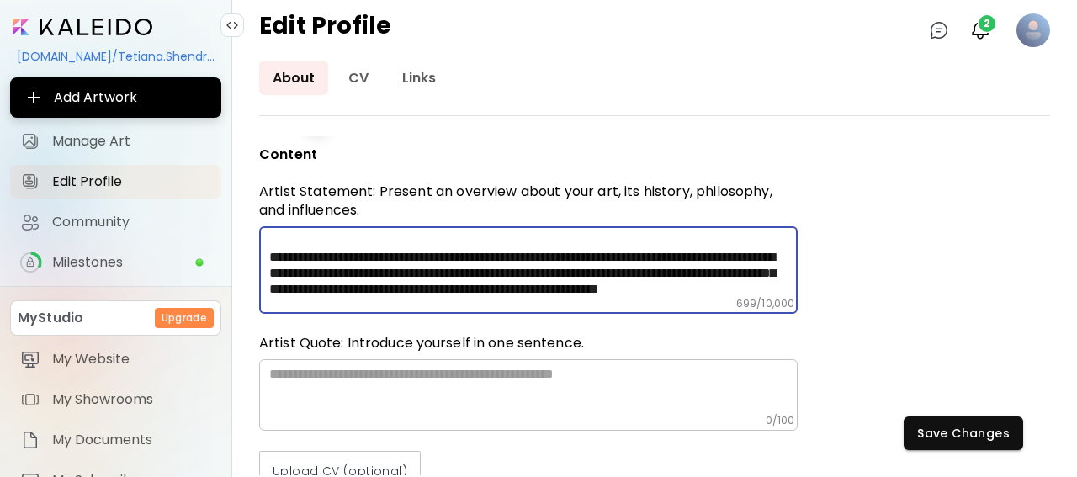
scroll to position [111, 0]
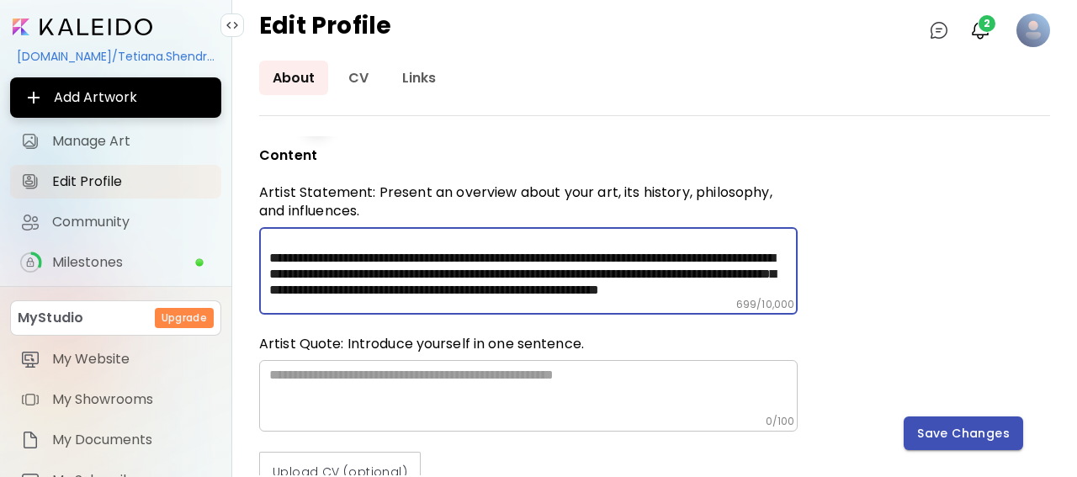
type textarea "**********"
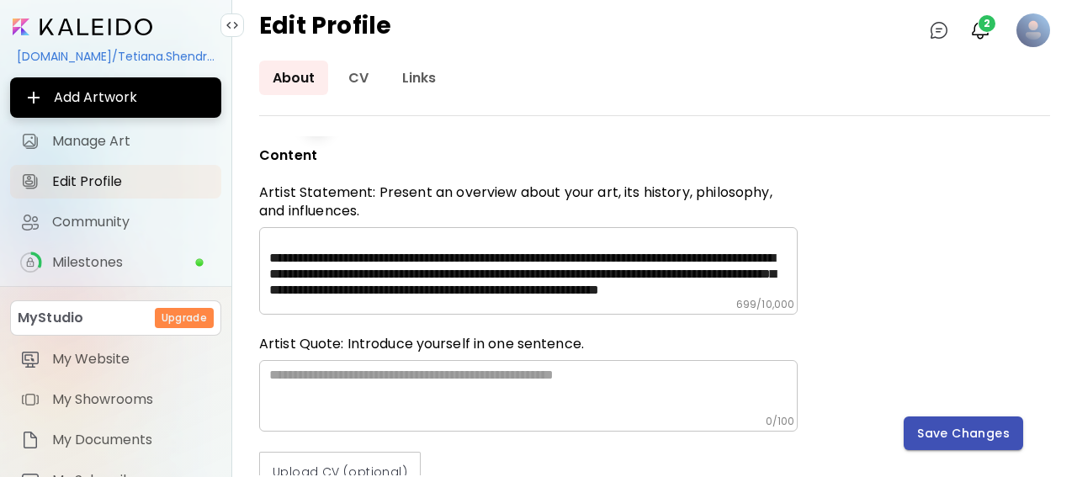
click at [981, 435] on span "Save Changes" at bounding box center [963, 434] width 93 height 18
click at [981, 435] on div "**********" at bounding box center [654, 305] width 791 height 339
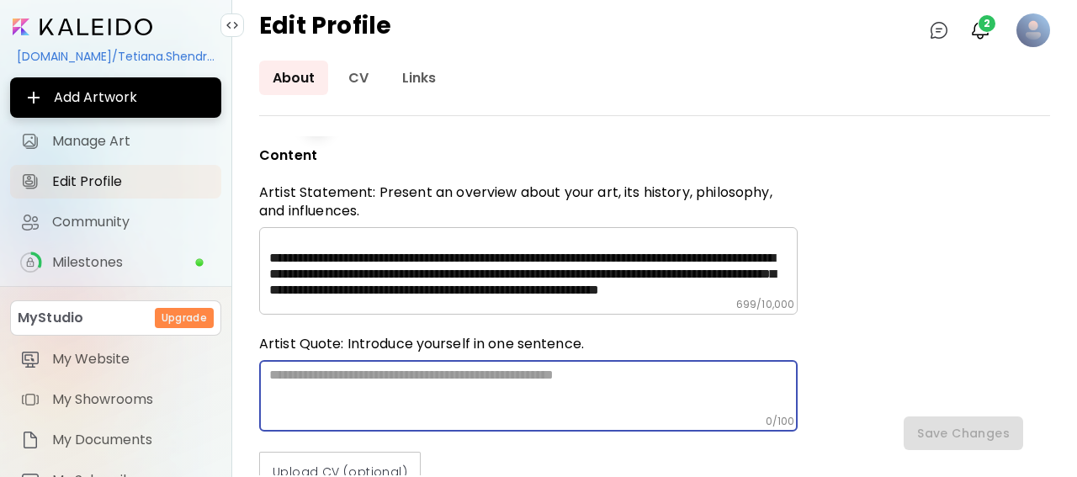
click at [342, 383] on textarea at bounding box center [533, 391] width 528 height 48
paste textarea "**********"
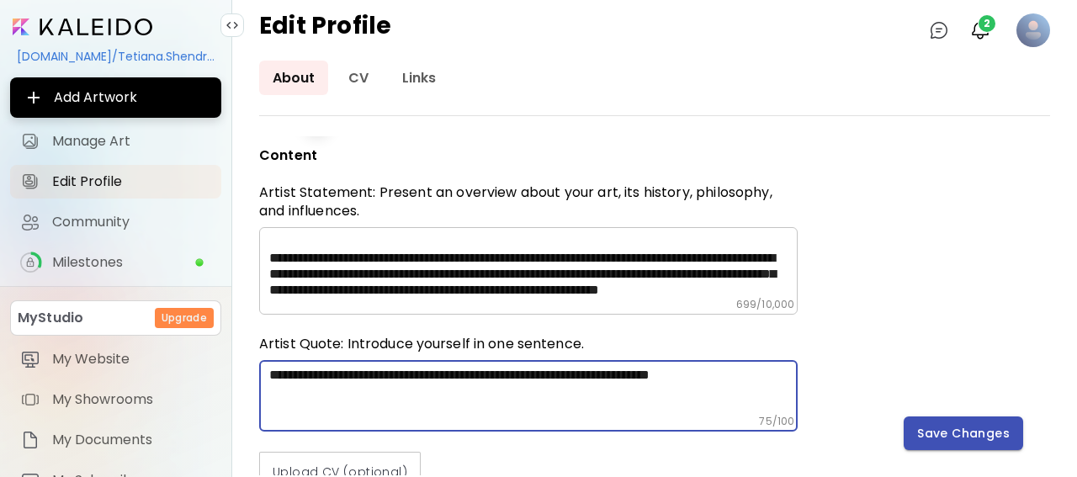
type textarea "**********"
click at [1007, 433] on span "Save Changes" at bounding box center [963, 434] width 93 height 18
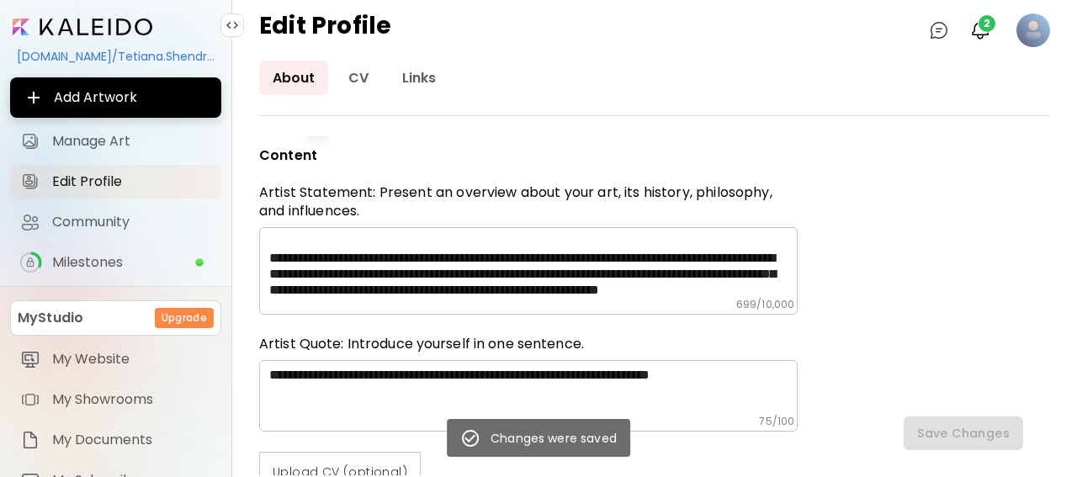
scroll to position [0, 0]
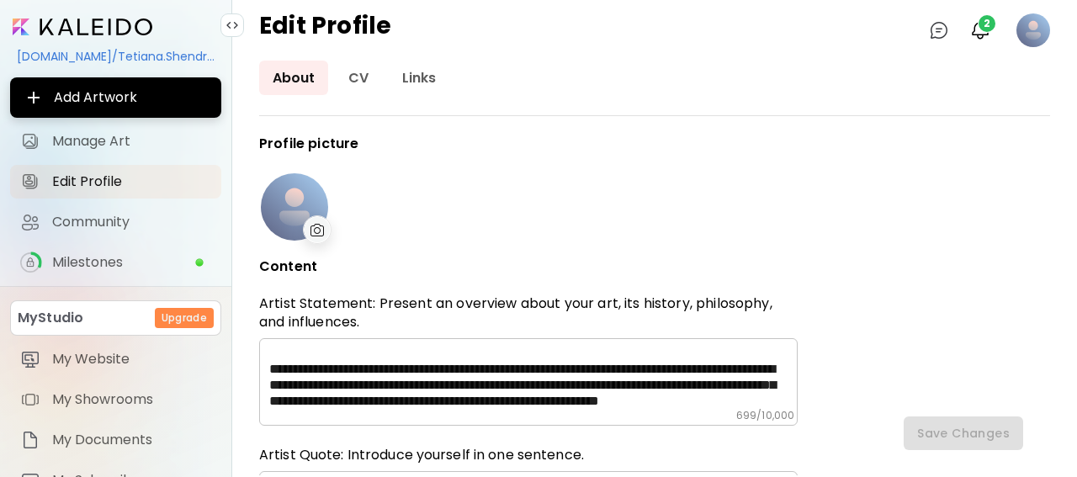
click at [314, 227] on img at bounding box center [317, 230] width 14 height 13
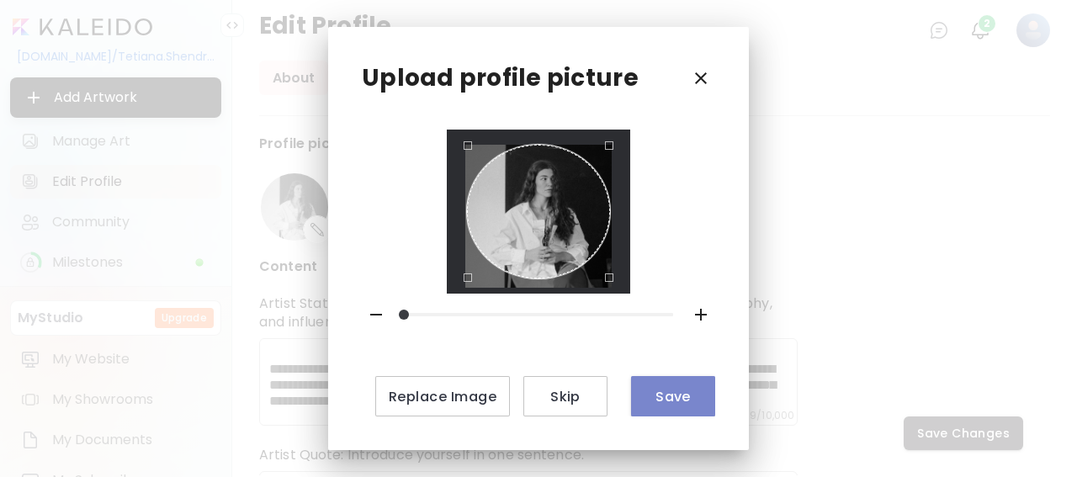
click at [664, 398] on span "Save" at bounding box center [672, 397] width 57 height 18
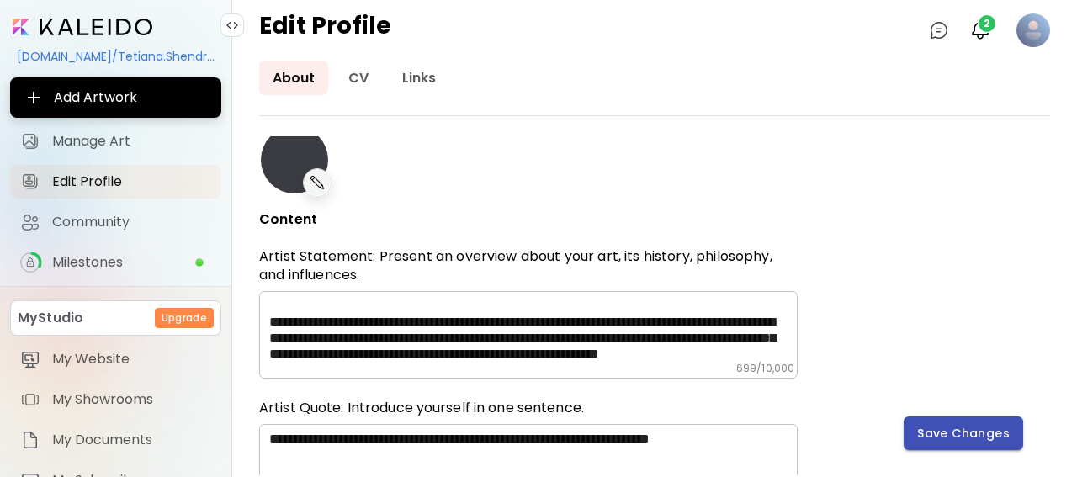
scroll to position [111, 0]
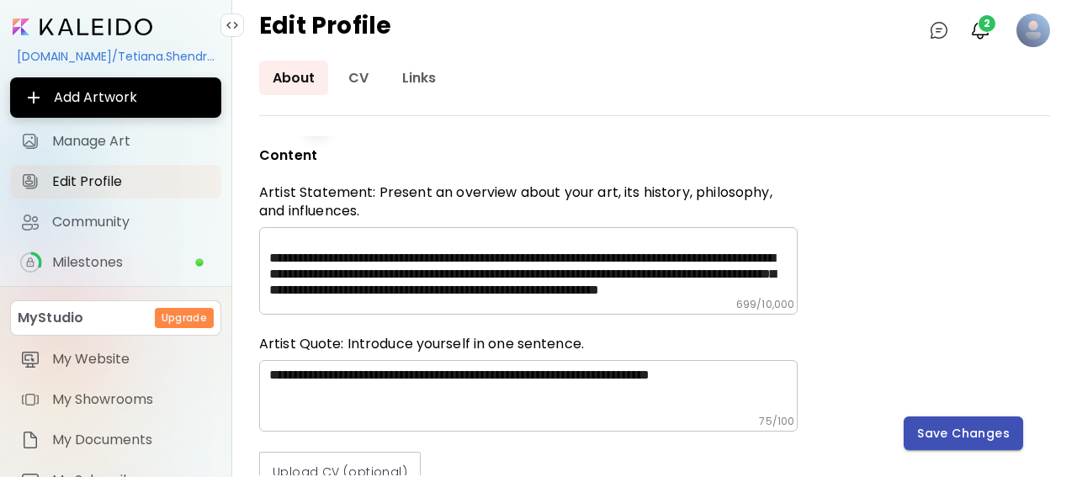
click at [988, 436] on span "Save Changes" at bounding box center [963, 434] width 93 height 18
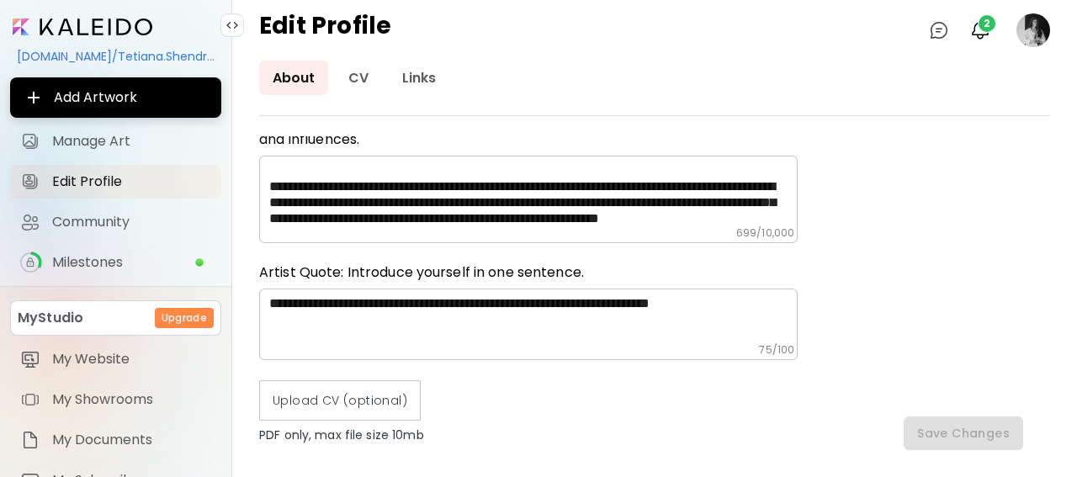
scroll to position [222, 0]
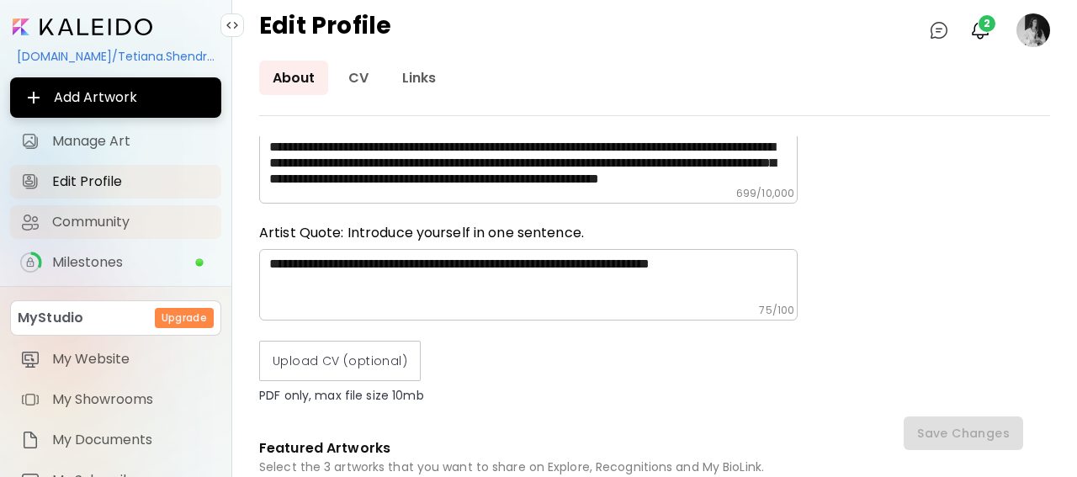
click at [88, 226] on span "Community" at bounding box center [131, 222] width 159 height 17
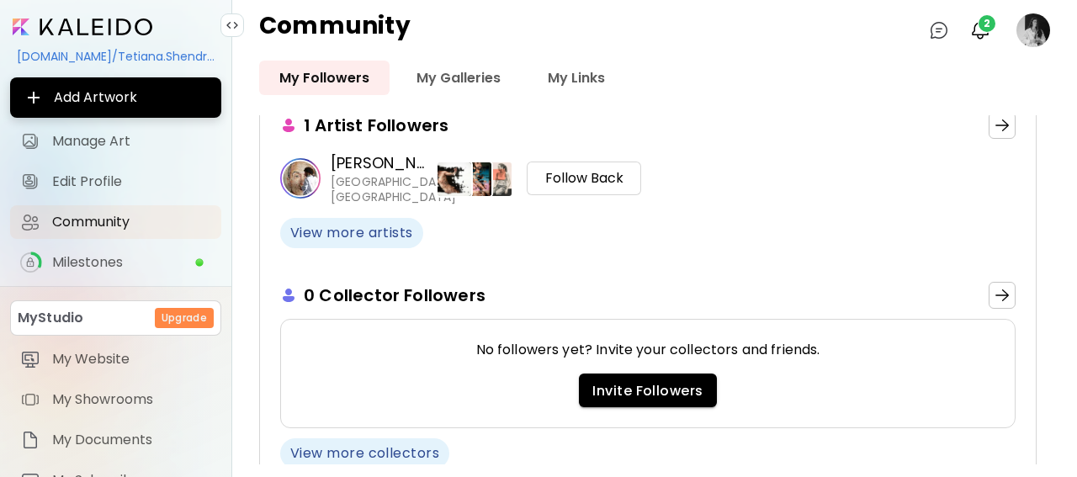
scroll to position [293, 0]
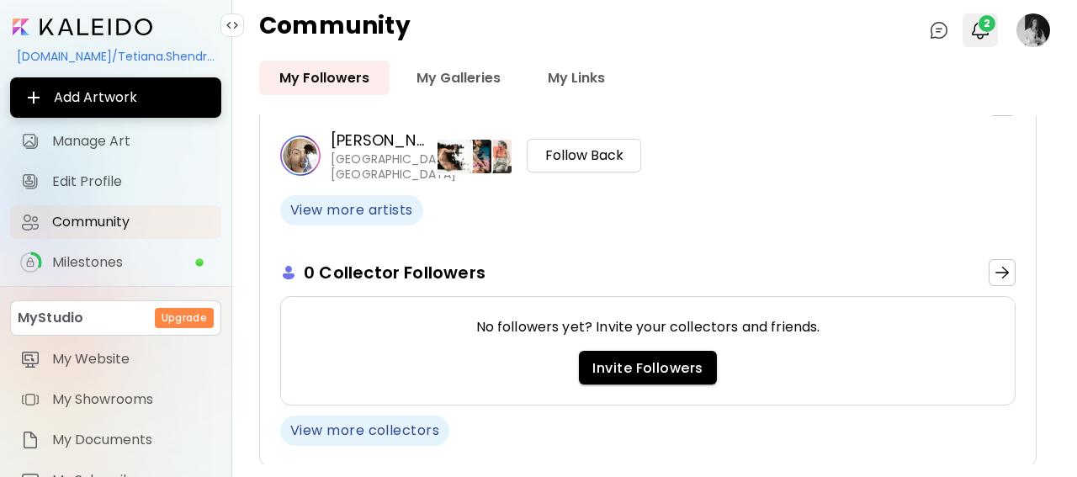
click at [981, 24] on span "2" at bounding box center [986, 23] width 17 height 17
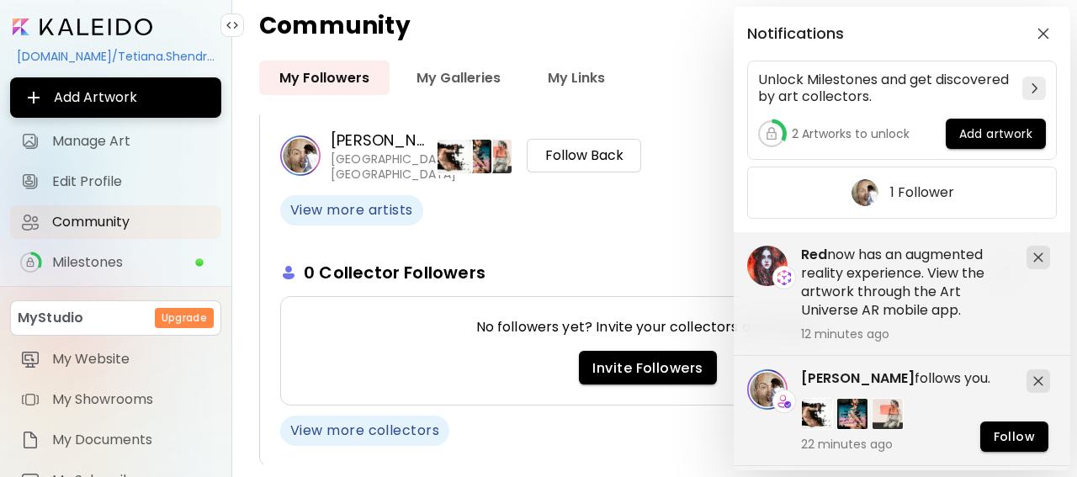
click at [244, 233] on div "Notifications Unlock Milestones and get discovered by art collectors. 2 Artwork…" at bounding box center [538, 238] width 1077 height 477
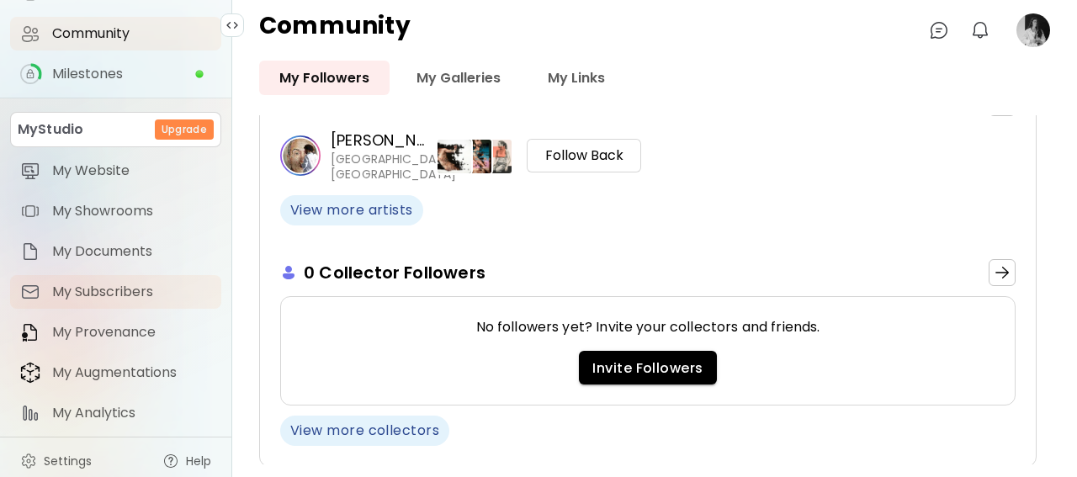
scroll to position [195, 0]
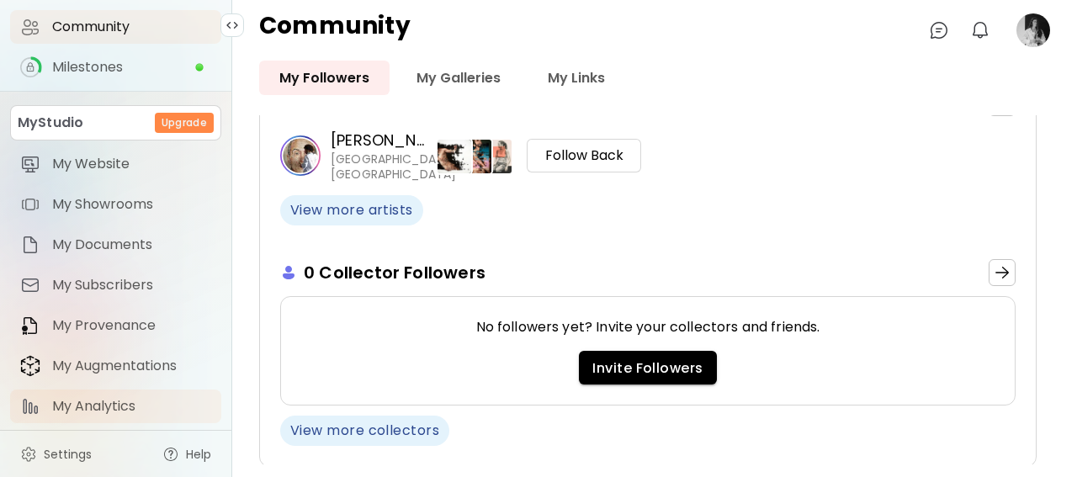
click at [115, 408] on span "My Analytics" at bounding box center [131, 406] width 159 height 17
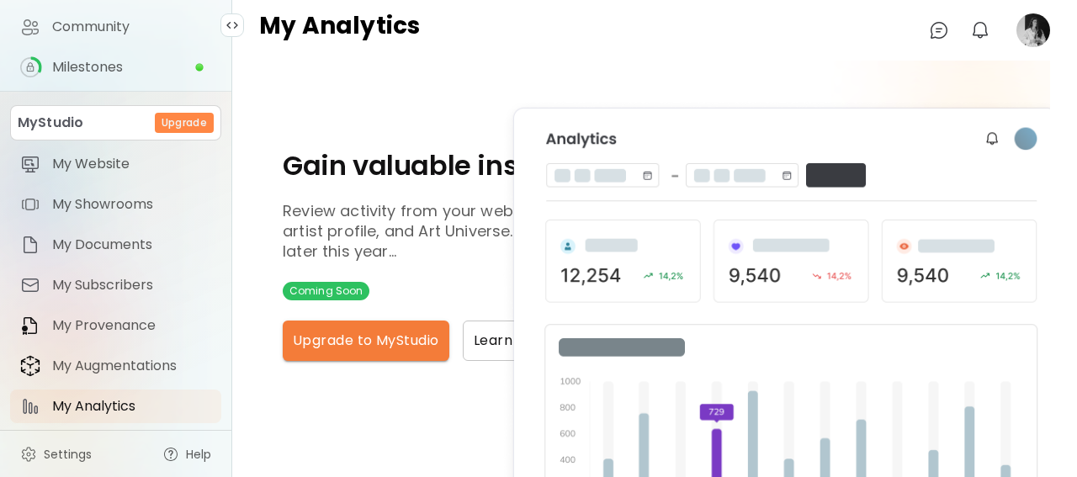
click at [433, 271] on div "Gain valuable insights Part of MyStudio Plan Review activity from your website,…" at bounding box center [435, 256] width 304 height 210
click at [418, 282] on div "Gain valuable insights Part of MyStudio Plan Review activity from your website,…" at bounding box center [435, 256] width 304 height 210
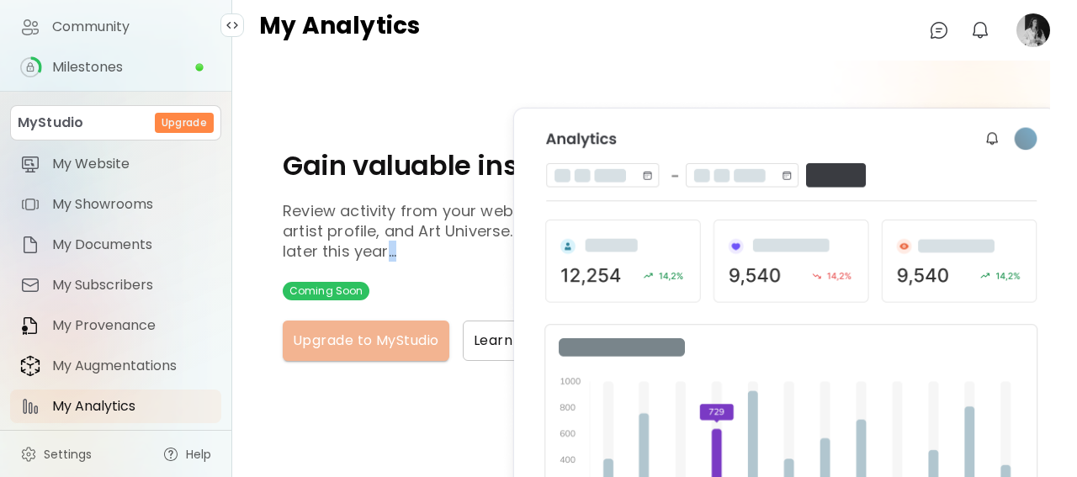
click at [421, 344] on span "Upgrade to MyStudio" at bounding box center [366, 341] width 146 height 20
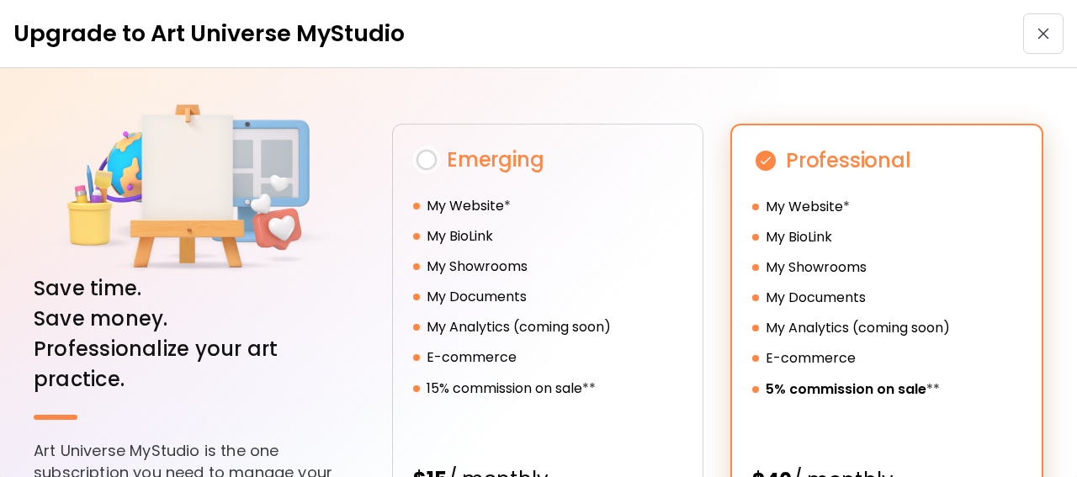
type input "*******"
click at [1045, 33] on span "button" at bounding box center [1043, 34] width 30 height 12
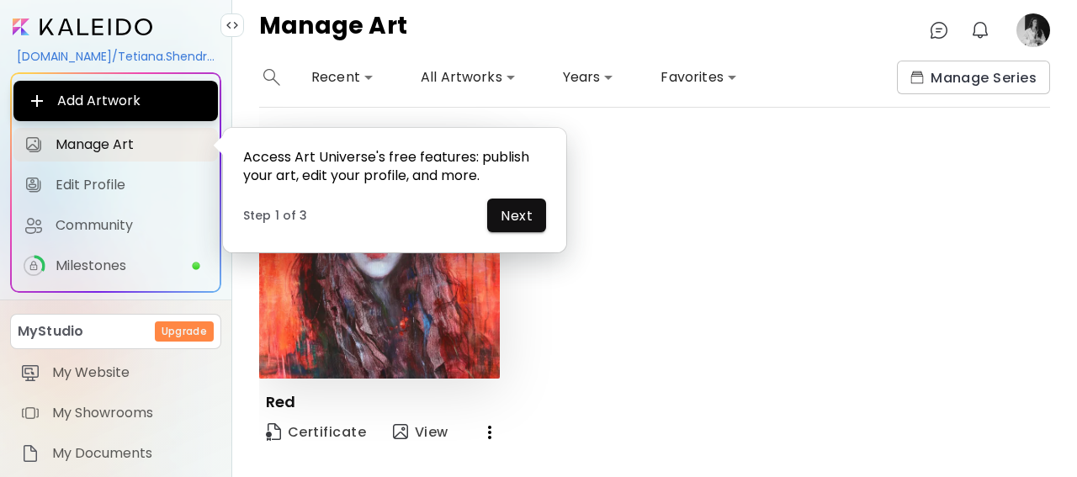
click at [650, 265] on div "Edit PUBLISHED Red Certificate View" at bounding box center [639, 295] width 821 height 315
click at [507, 210] on span "Next" at bounding box center [516, 216] width 32 height 18
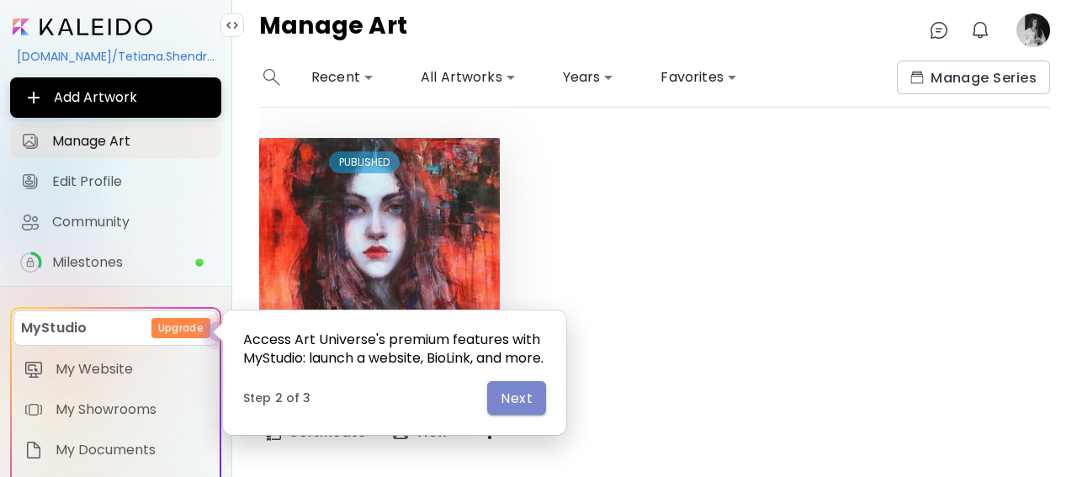
click at [521, 407] on span "Next" at bounding box center [516, 398] width 32 height 18
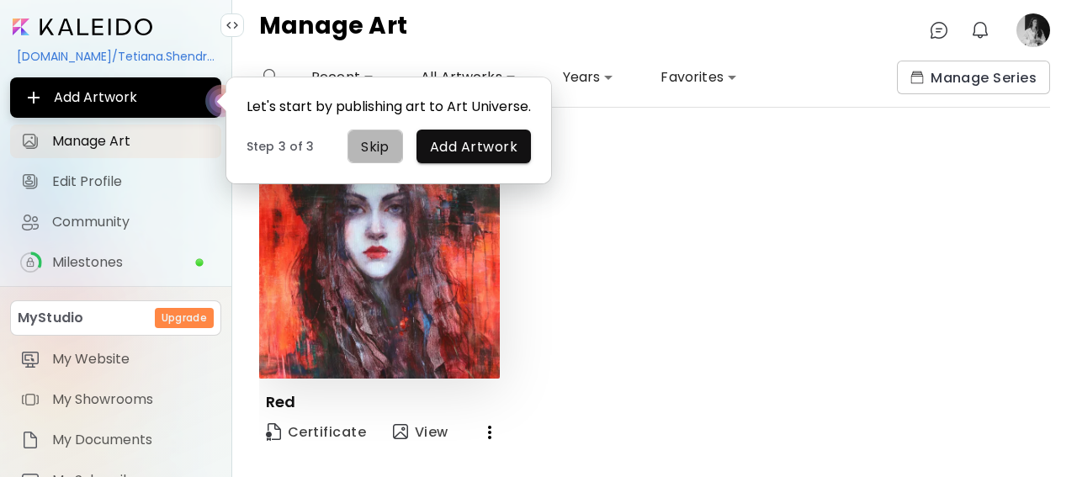
click at [368, 146] on span "Skip" at bounding box center [375, 147] width 29 height 18
click at [368, 146] on div "Let's start by publishing art to Art Universe. Step 3 of 3 Skip Add Artwork" at bounding box center [388, 130] width 325 height 106
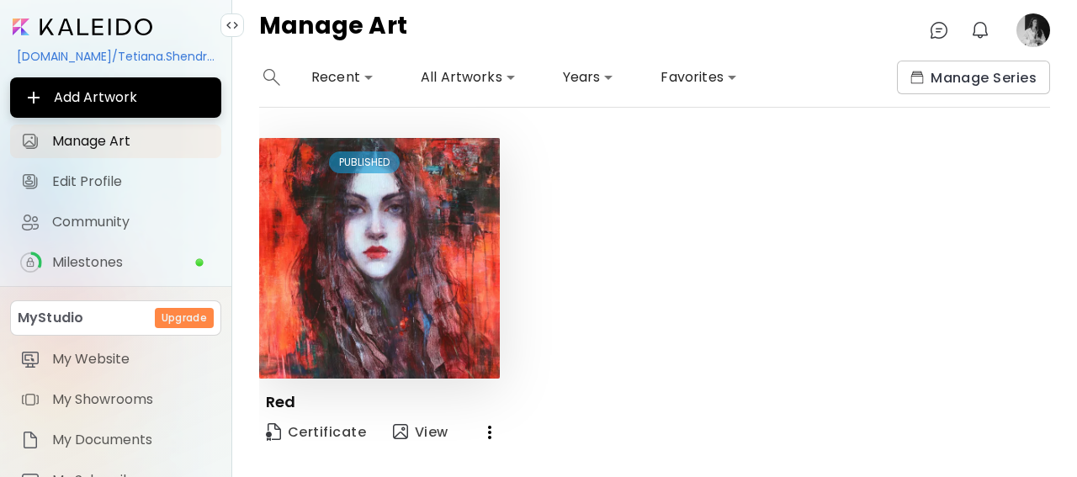
click at [1027, 39] on image at bounding box center [1033, 30] width 34 height 34
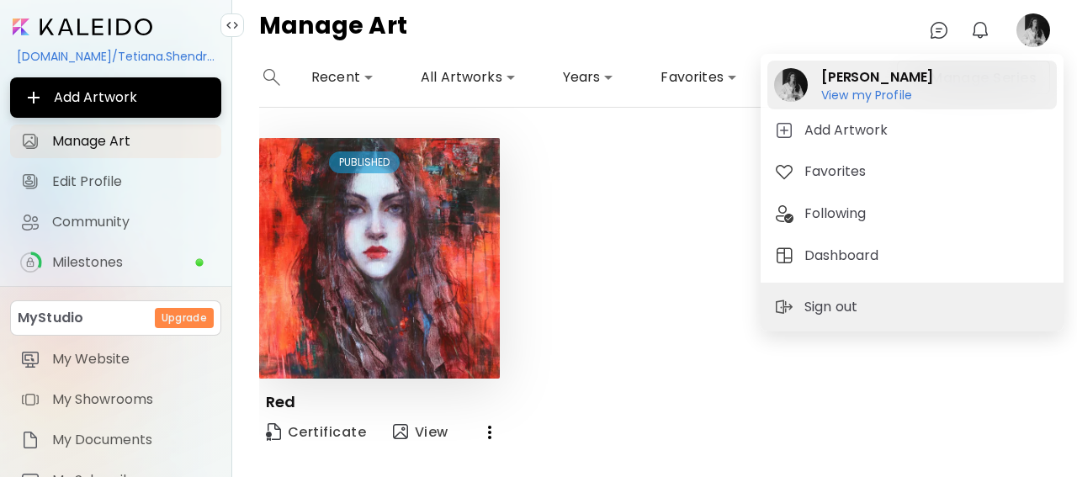
click at [867, 94] on h6 "View my Profile" at bounding box center [877, 94] width 112 height 15
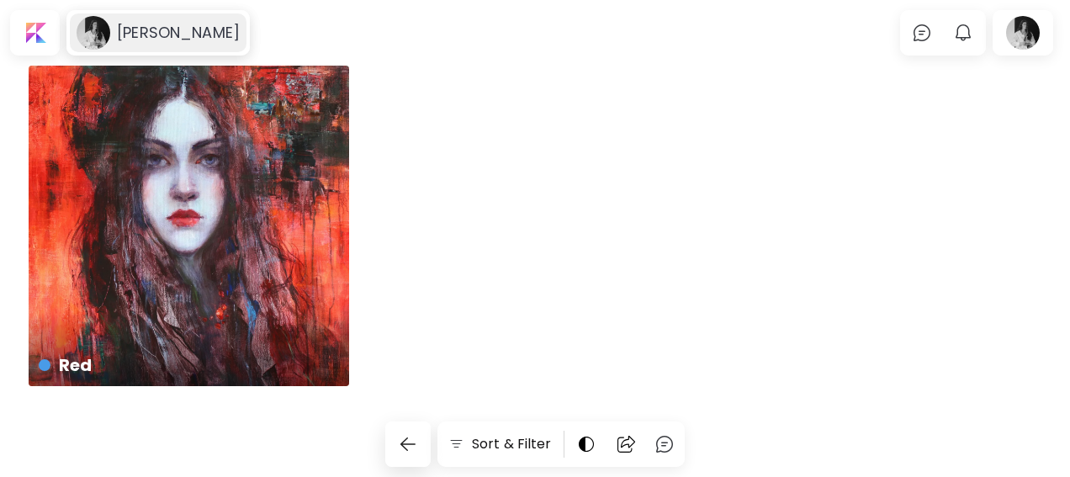
click at [215, 29] on h6 "[PERSON_NAME]" at bounding box center [178, 33] width 123 height 20
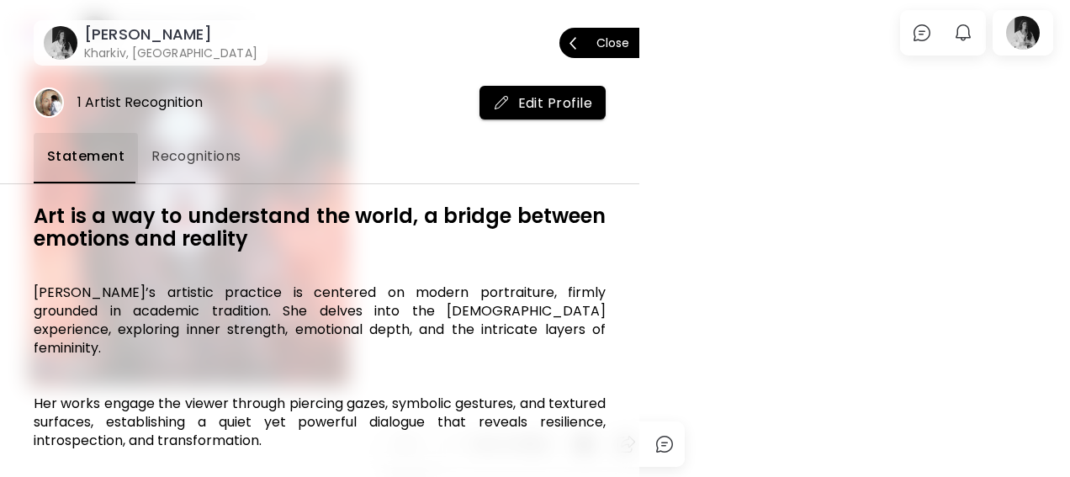
click at [585, 41] on span "Close" at bounding box center [599, 42] width 60 height 35
click at [585, 41] on div at bounding box center [535, 238] width 1070 height 477
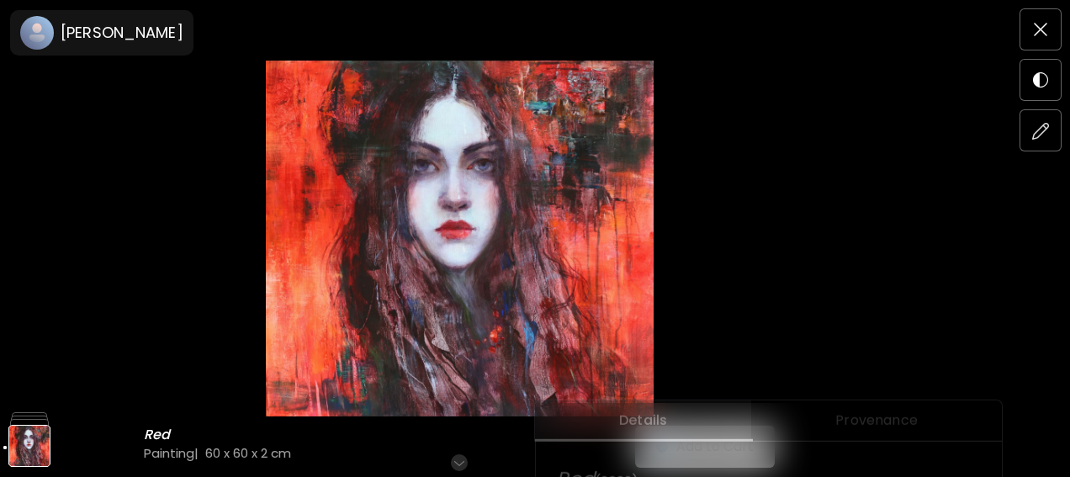
scroll to position [350, 0]
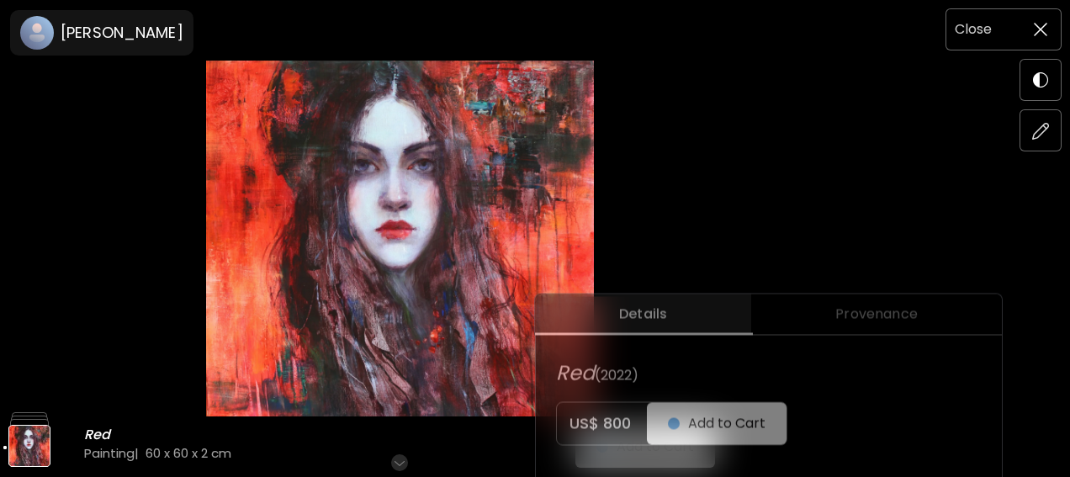
click at [1041, 29] on img at bounding box center [1040, 29] width 13 height 13
click at [1060, 33] on div at bounding box center [1060, 33] width 0 height 0
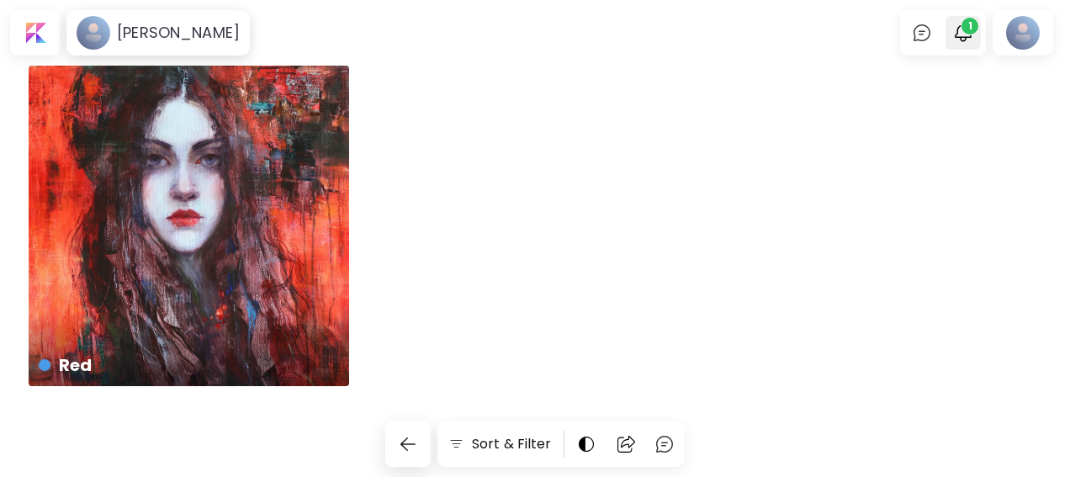
click at [973, 36] on img "button" at bounding box center [963, 33] width 20 height 20
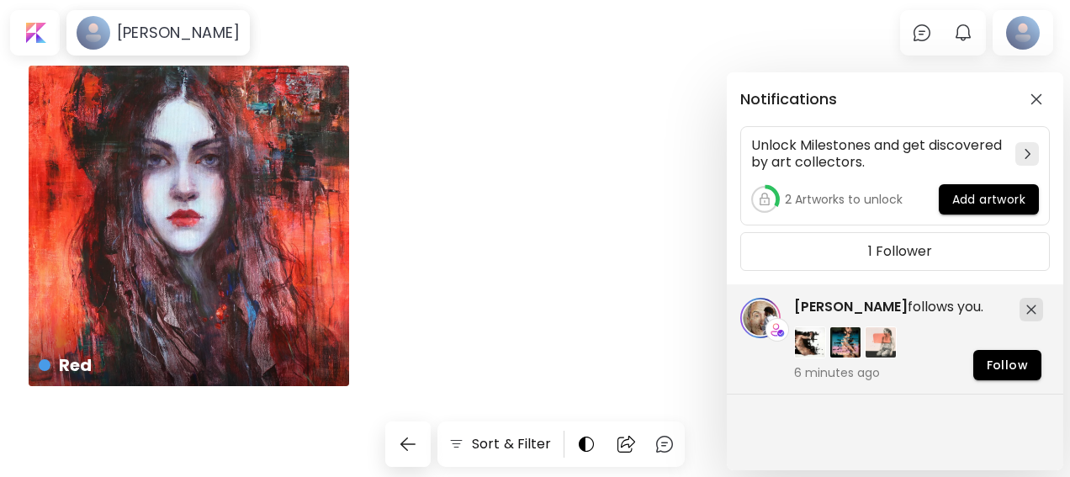
click at [1030, 32] on div "Notifications Unlock Milestones and get discovered by art collectors. 2 Artwork…" at bounding box center [535, 238] width 1070 height 477
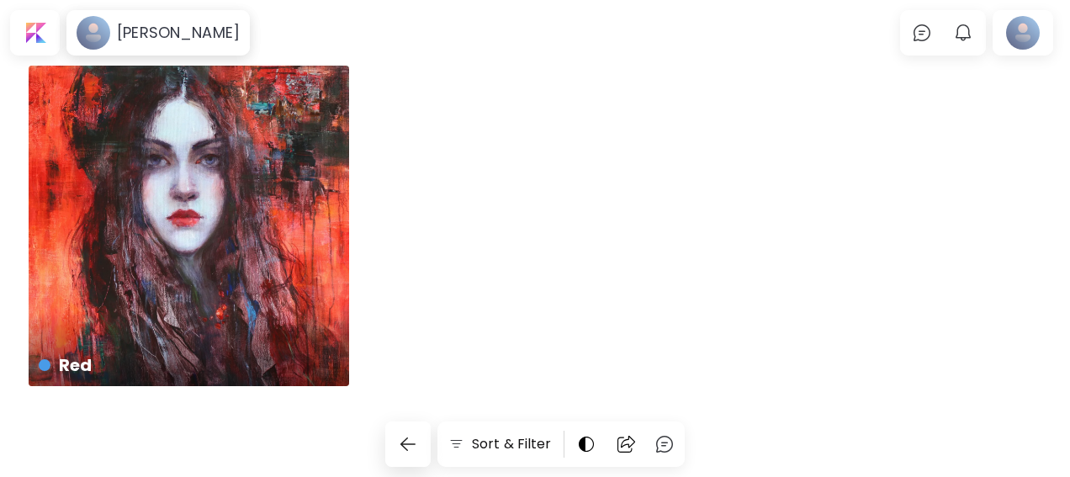
click at [1030, 32] on div at bounding box center [1023, 32] width 54 height 39
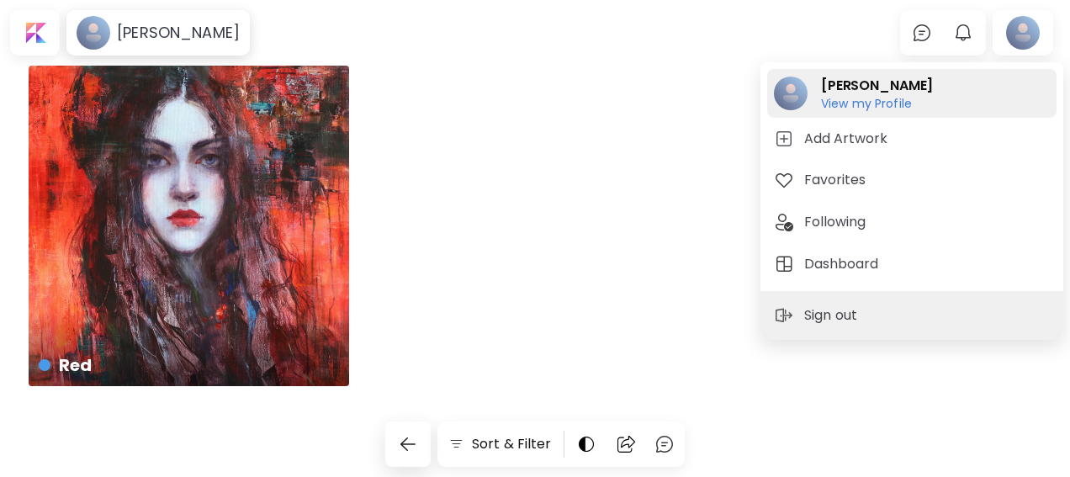
click at [887, 100] on h6 "View my Profile" at bounding box center [877, 103] width 112 height 15
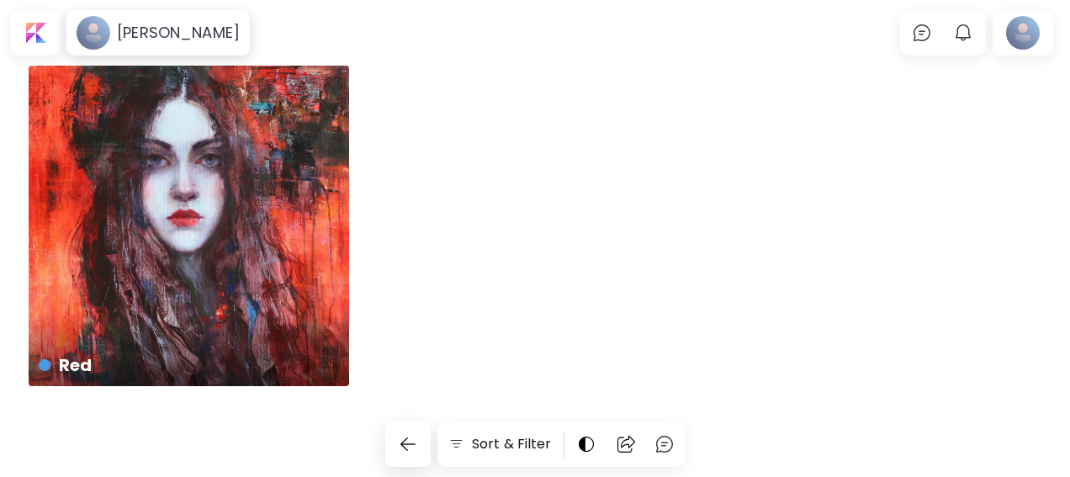
scroll to position [2, 0]
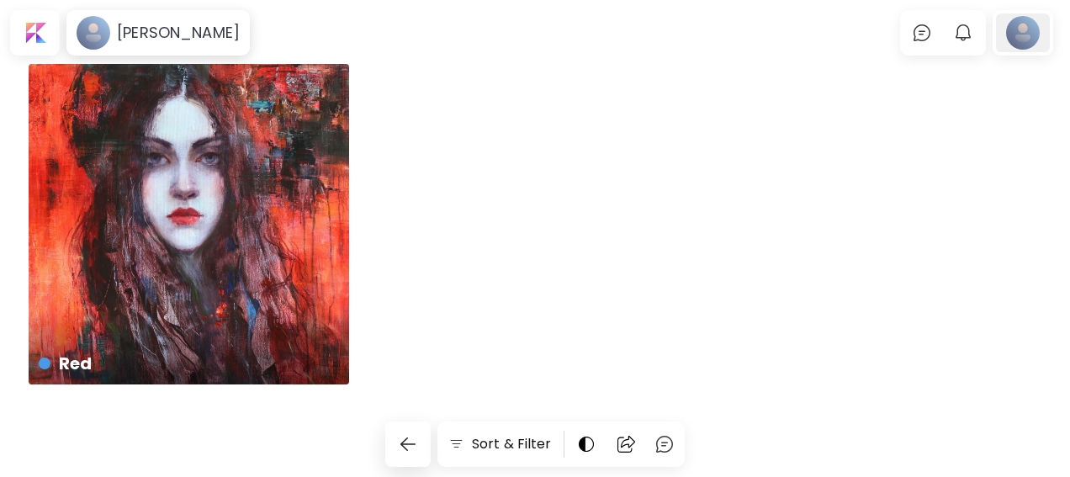
click at [1032, 37] on div at bounding box center [1023, 32] width 54 height 39
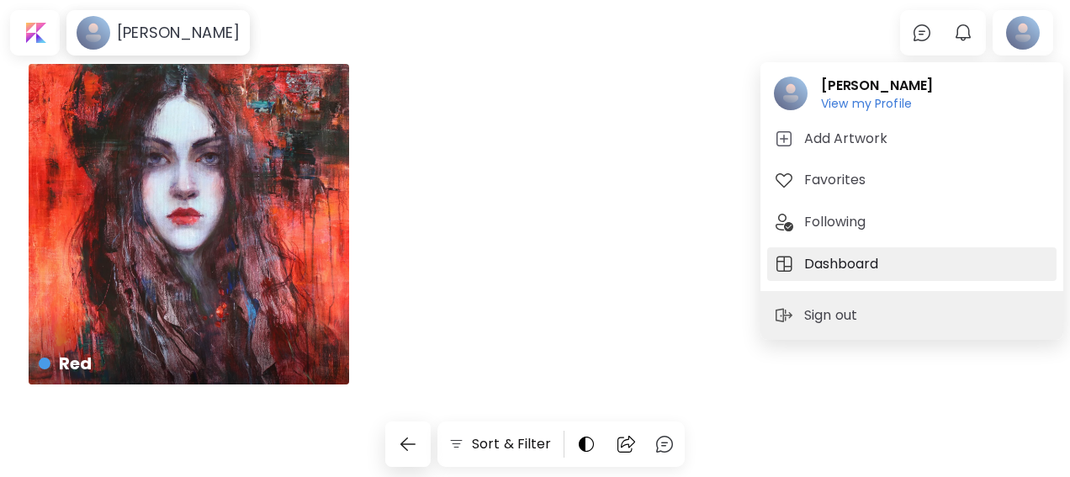
click at [853, 272] on h5 "Dashboard" at bounding box center [843, 264] width 79 height 20
click at [853, 272] on div at bounding box center [535, 304] width 1070 height 477
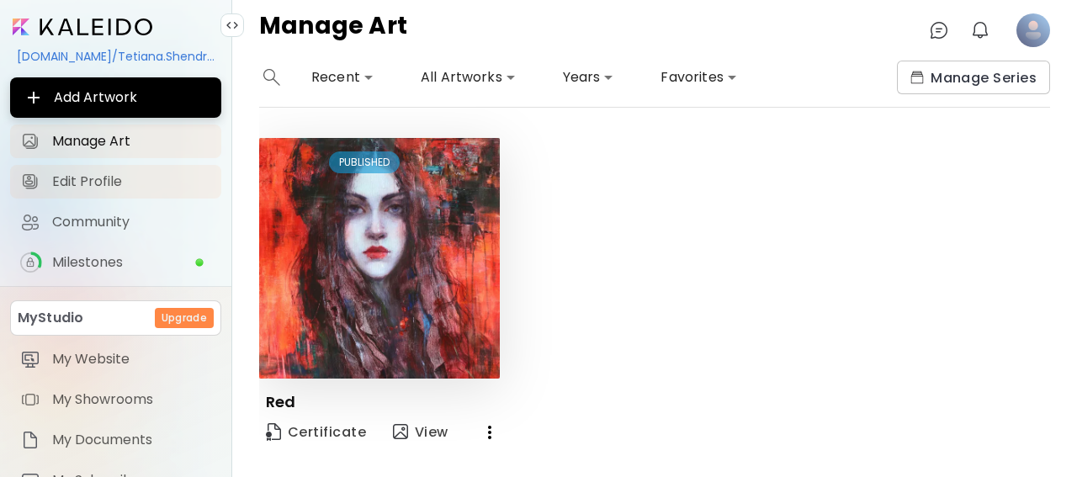
click at [105, 179] on span "Edit Profile" at bounding box center [131, 181] width 159 height 17
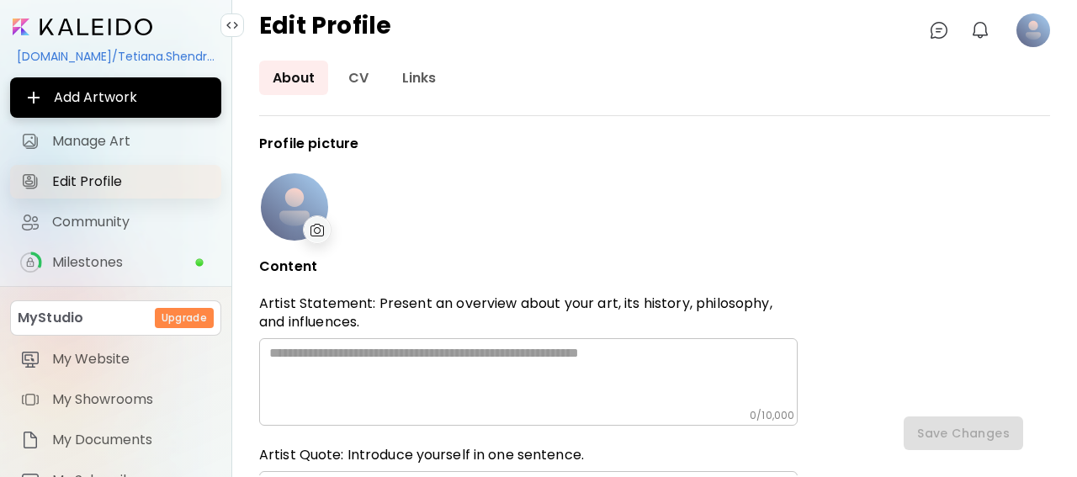
type input "*******"
type input "**********"
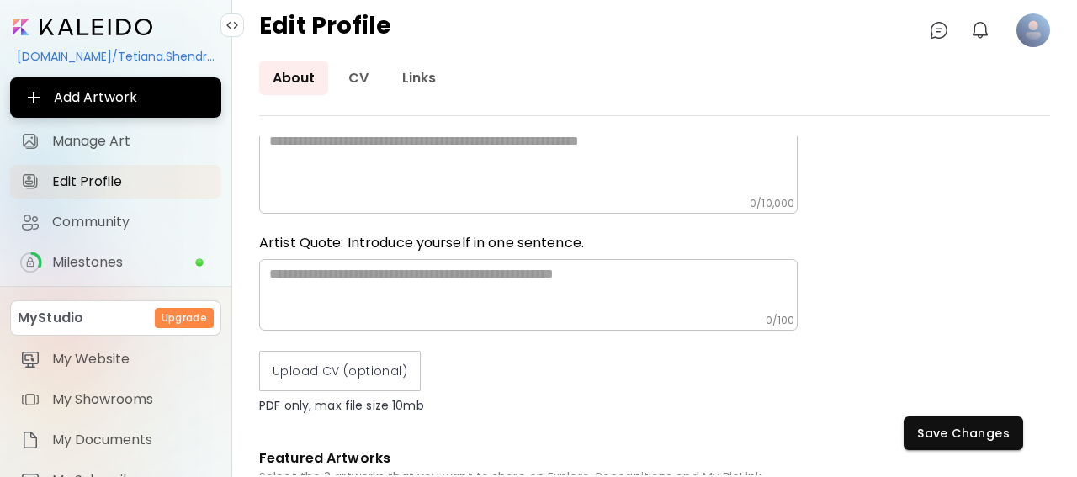
scroll to position [126, 0]
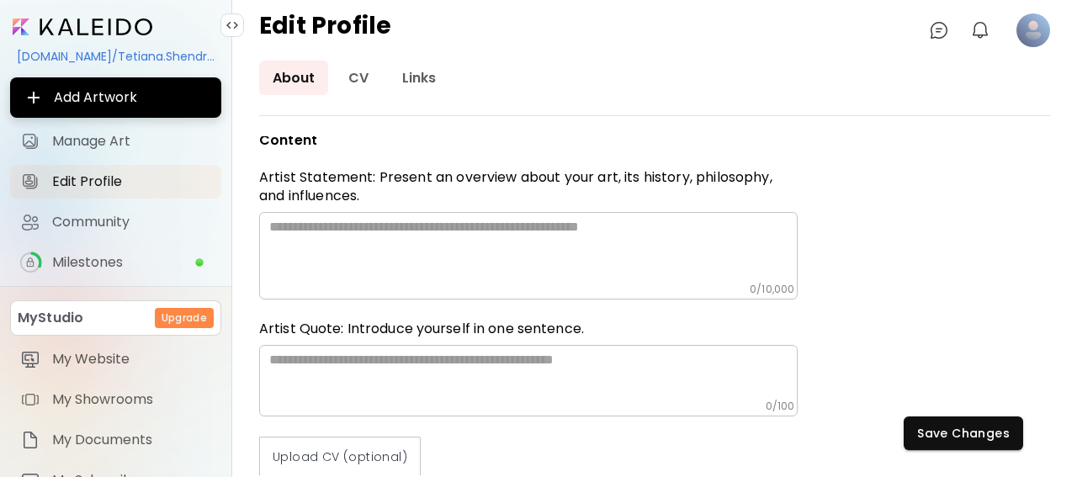
click at [285, 229] on textarea at bounding box center [533, 251] width 528 height 64
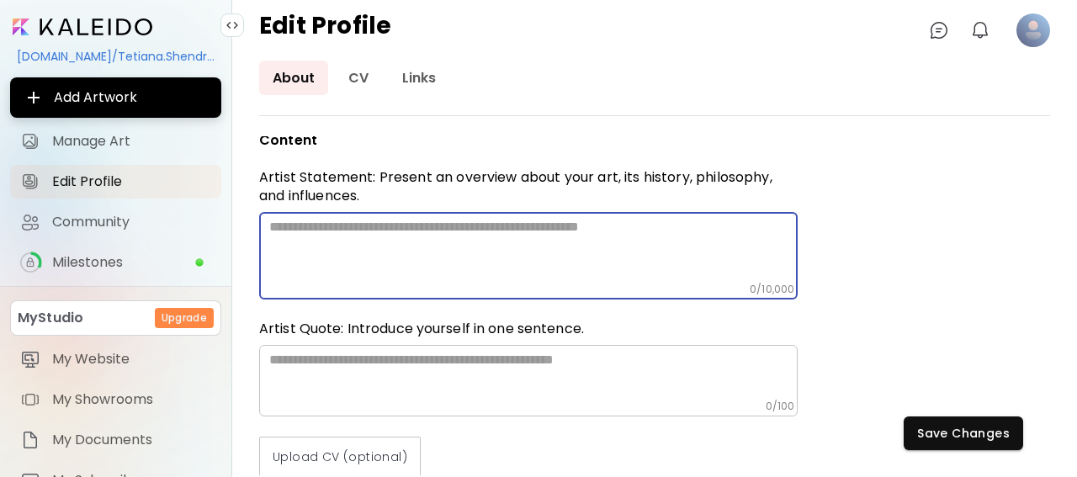
paste textarea "**********"
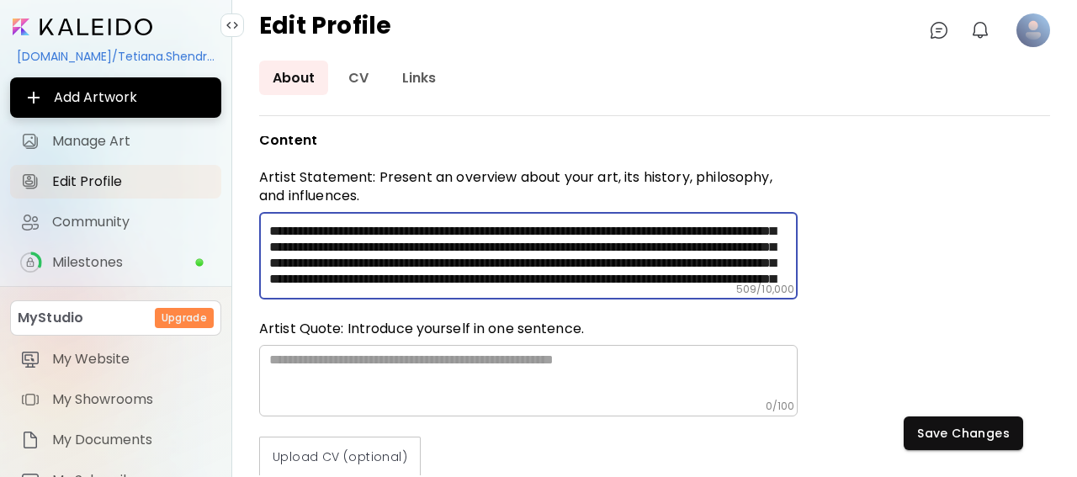
scroll to position [0, 0]
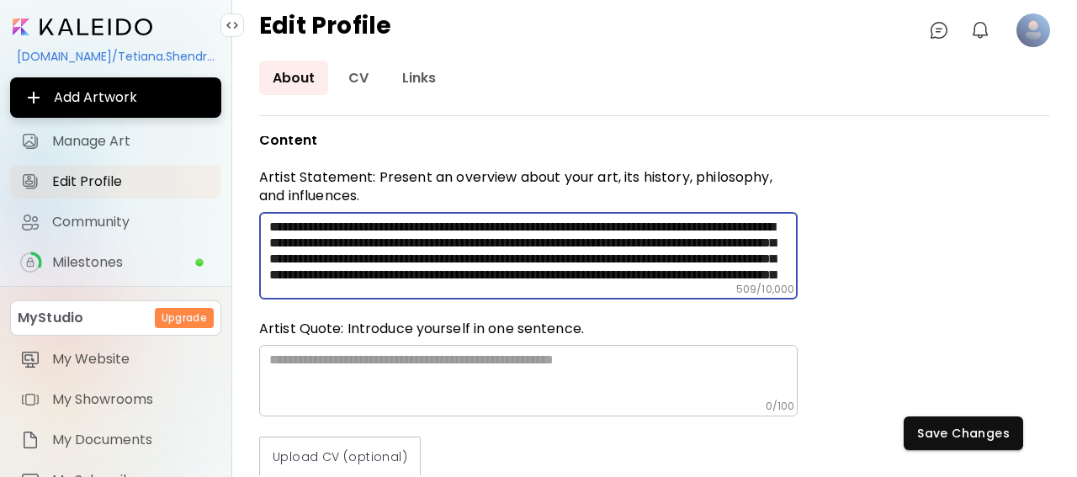
drag, startPoint x: 388, startPoint y: 269, endPoint x: 247, endPoint y: 213, distance: 151.3
click at [269, 219] on textarea "**********" at bounding box center [533, 251] width 528 height 64
type textarea "**********"
click at [247, 213] on div "**********" at bounding box center [654, 269] width 844 height 416
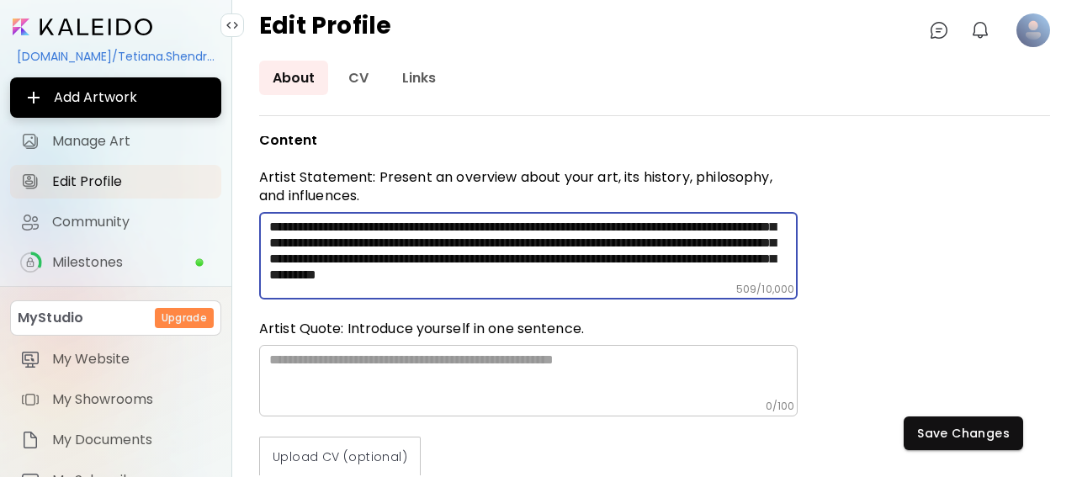
scroll to position [65, 0]
drag, startPoint x: 270, startPoint y: 225, endPoint x: 640, endPoint y: 295, distance: 376.7
click at [640, 283] on textarea "**********" at bounding box center [533, 251] width 528 height 64
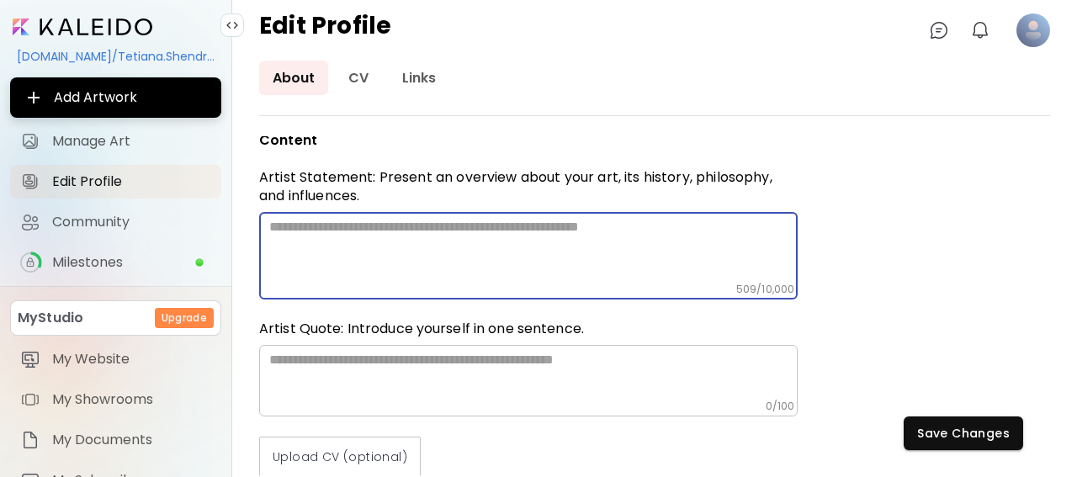
scroll to position [0, 0]
paste textarea "**********"
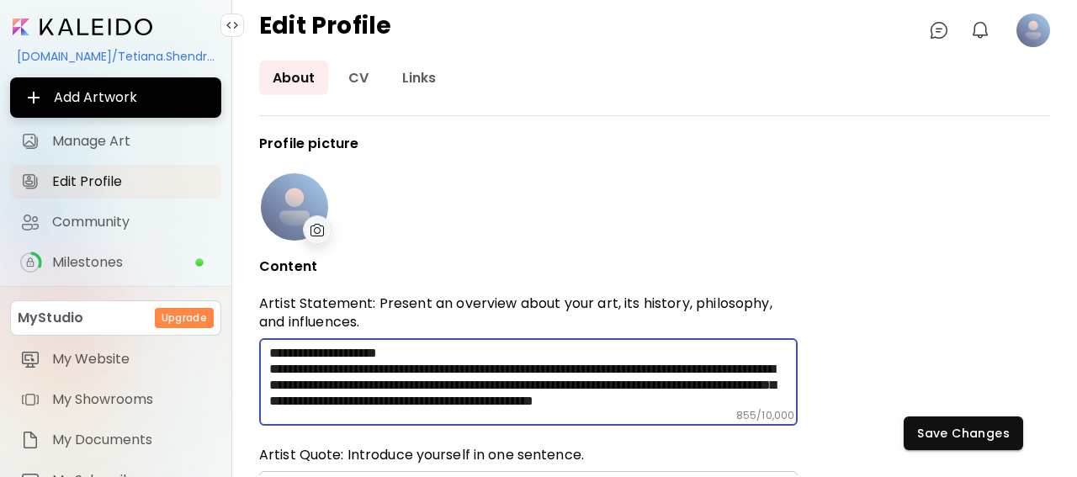
type textarea "**********"
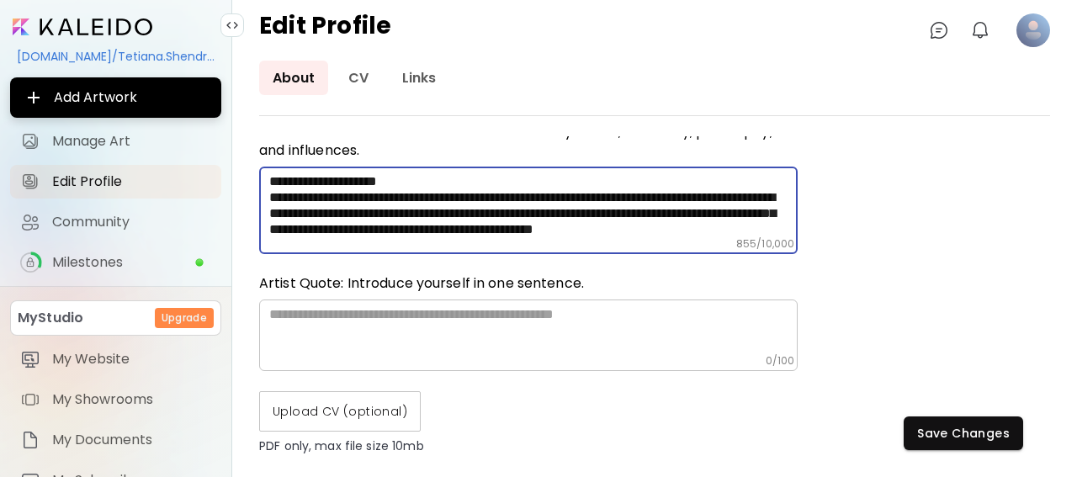
scroll to position [222, 0]
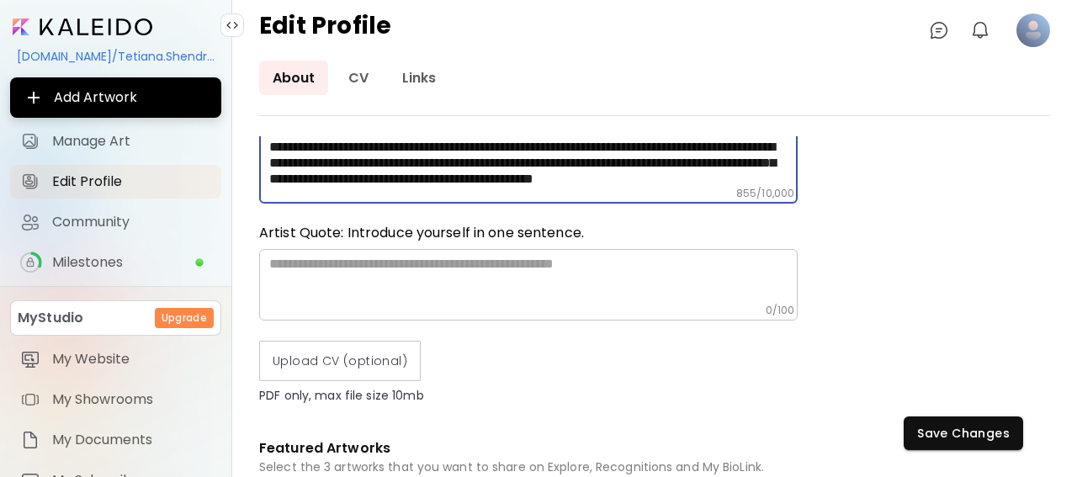
click at [283, 263] on textarea at bounding box center [533, 280] width 528 height 48
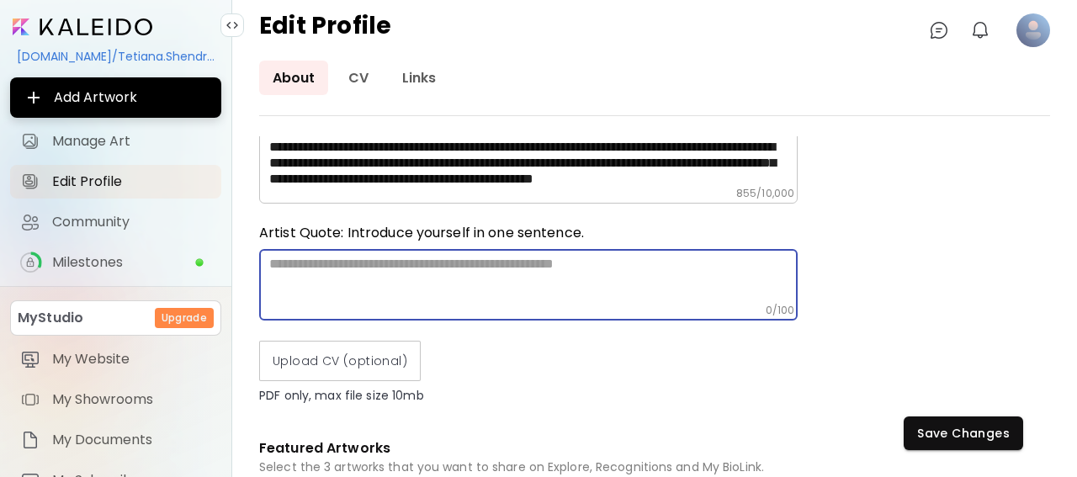
paste textarea "**********"
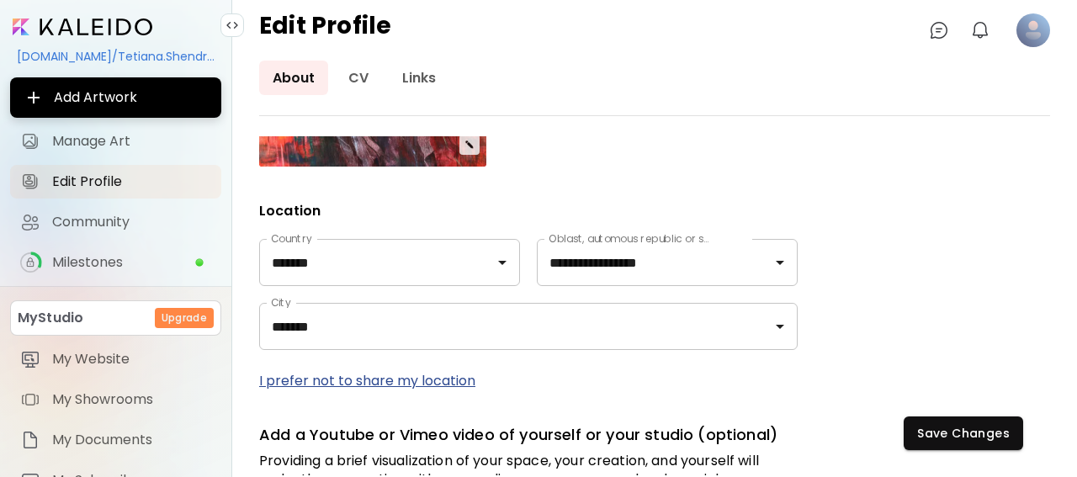
scroll to position [888, 0]
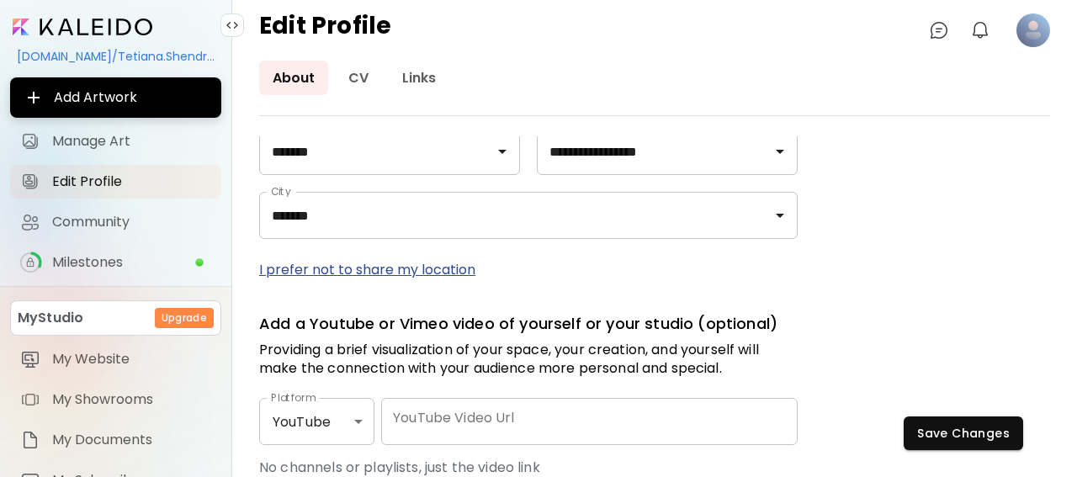
type textarea "**********"
click at [398, 271] on p "I prefer not to share my location" at bounding box center [528, 269] width 538 height 21
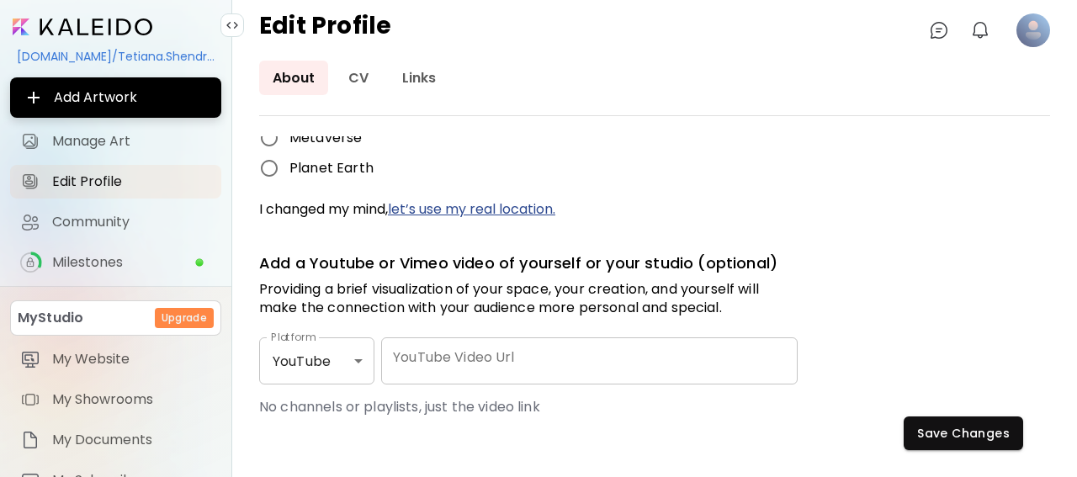
scroll to position [828, 0]
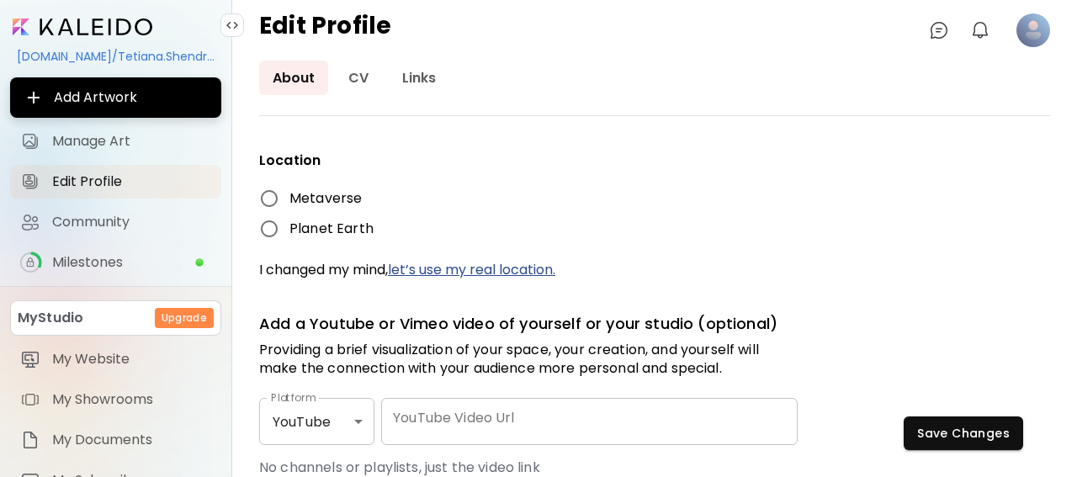
click at [428, 268] on span "let’s use my real location." at bounding box center [471, 269] width 167 height 19
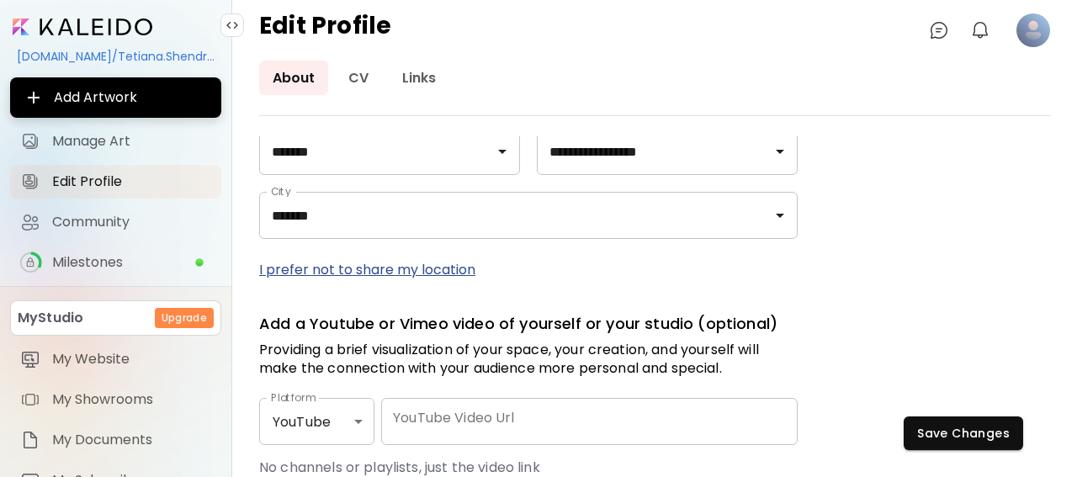
scroll to position [999, 0]
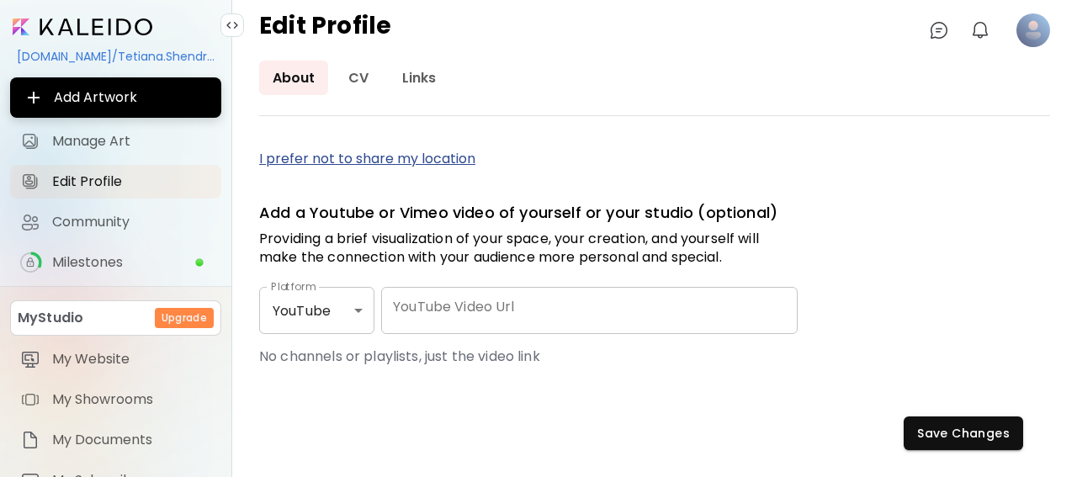
click at [361, 307] on div "YouTube ******* Platform" at bounding box center [316, 310] width 115 height 47
click at [359, 315] on div "YouTube ******* Platform" at bounding box center [316, 310] width 115 height 47
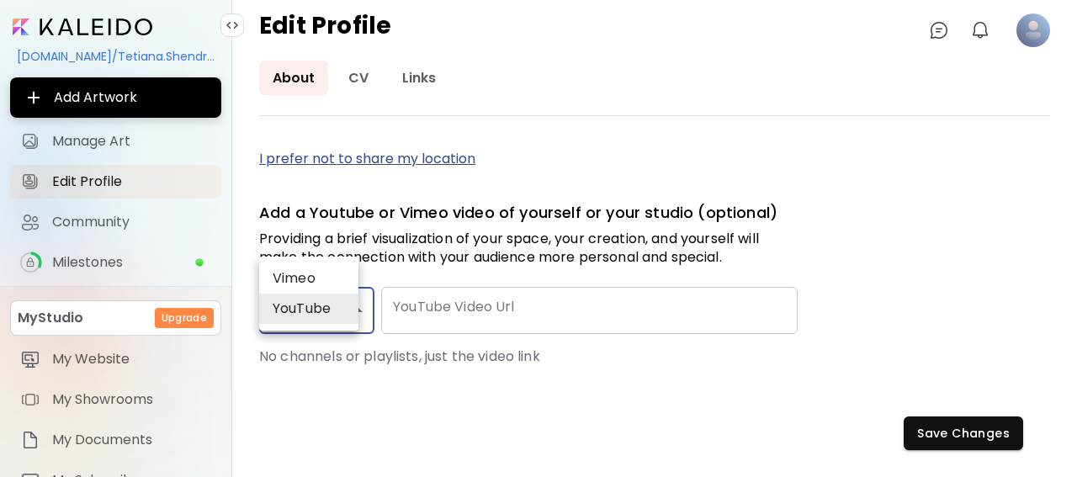
click at [357, 307] on body "**********" at bounding box center [538, 238] width 1077 height 477
click at [357, 307] on li "YouTube" at bounding box center [308, 309] width 99 height 30
click at [357, 307] on body "**********" at bounding box center [538, 238] width 1077 height 477
click at [357, 307] on li "YouTube" at bounding box center [308, 309] width 99 height 30
click at [357, 307] on body "**********" at bounding box center [538, 238] width 1077 height 477
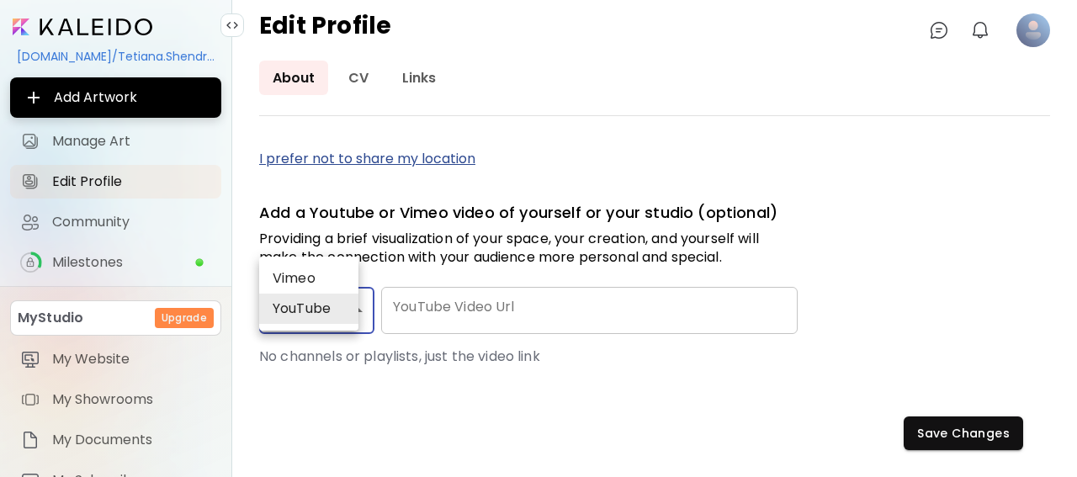
click at [357, 308] on li "YouTube" at bounding box center [308, 309] width 99 height 30
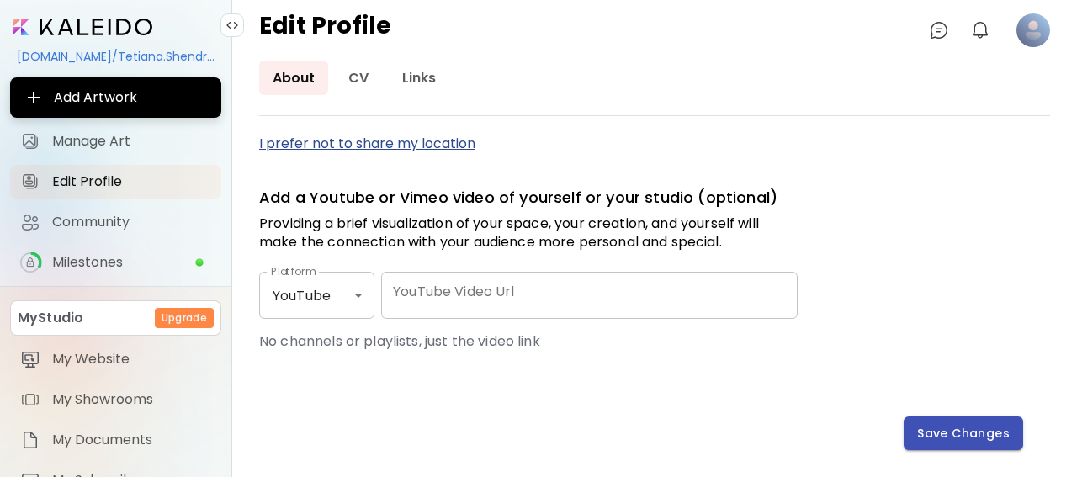
click at [975, 433] on span "Save Changes" at bounding box center [963, 434] width 93 height 18
click at [975, 433] on div "**********" at bounding box center [654, 305] width 791 height 339
click at [932, 429] on div "**********" at bounding box center [654, 305] width 791 height 339
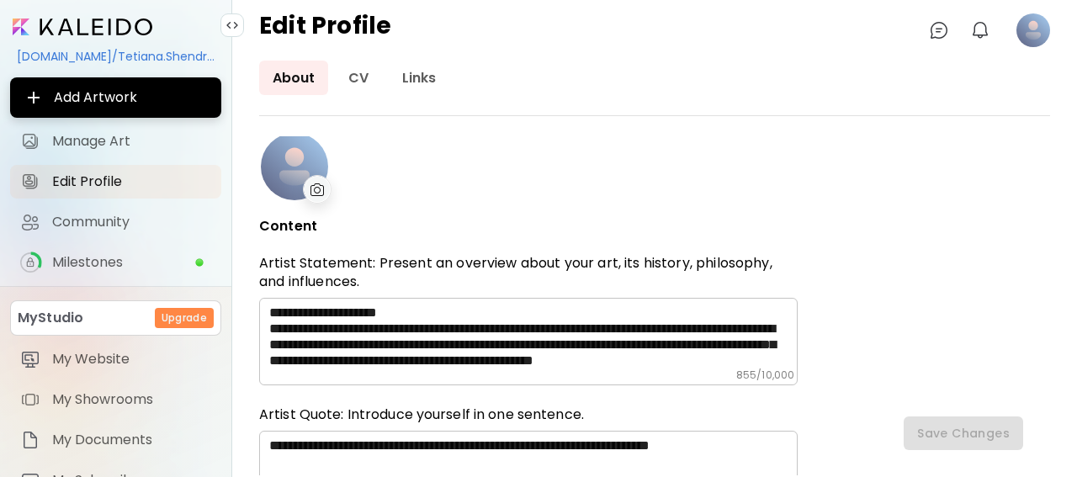
scroll to position [0, 0]
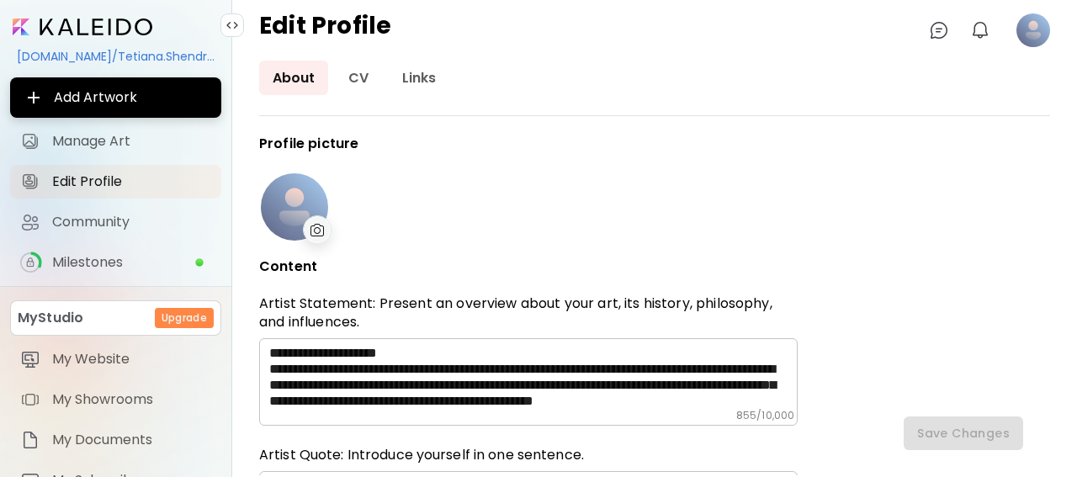
click at [314, 226] on img at bounding box center [317, 230] width 14 height 13
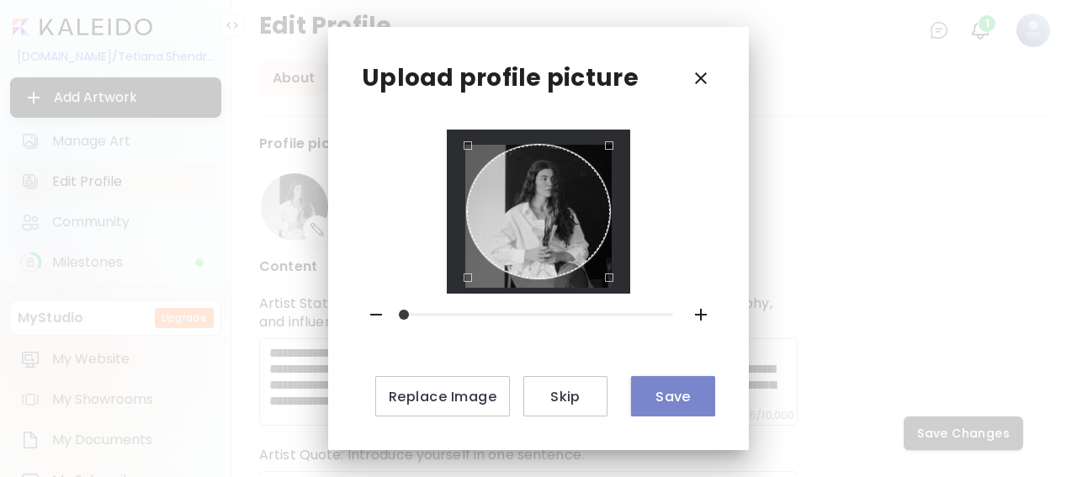
click at [664, 398] on span "Save" at bounding box center [672, 397] width 57 height 18
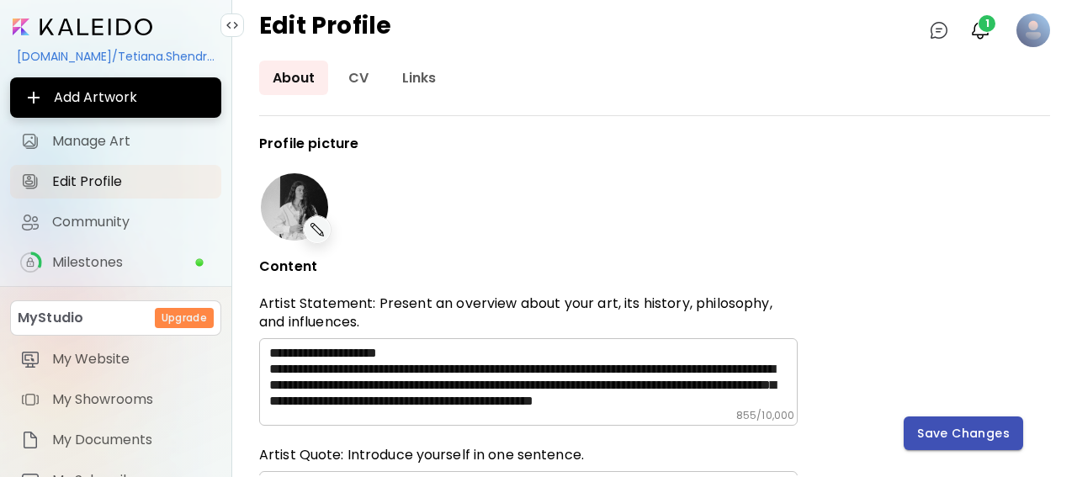
click at [971, 431] on span "Save Changes" at bounding box center [963, 434] width 93 height 18
click at [971, 431] on div "**********" at bounding box center [654, 305] width 791 height 339
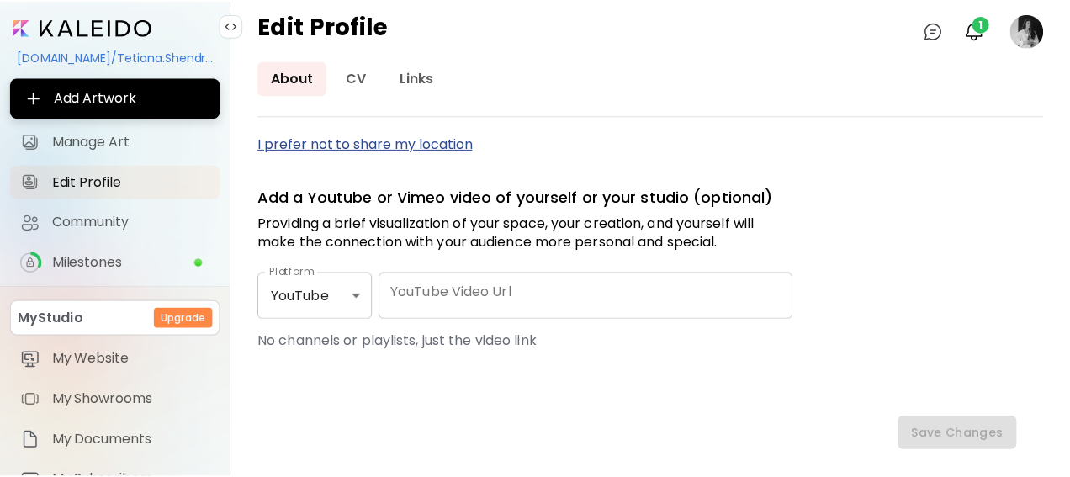
scroll to position [459, 0]
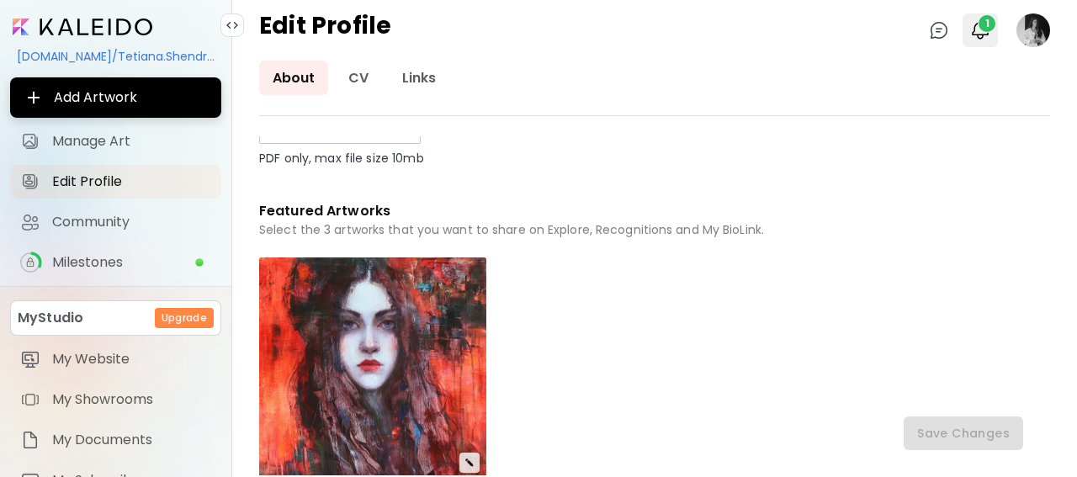
click at [982, 28] on span "1" at bounding box center [986, 23] width 17 height 17
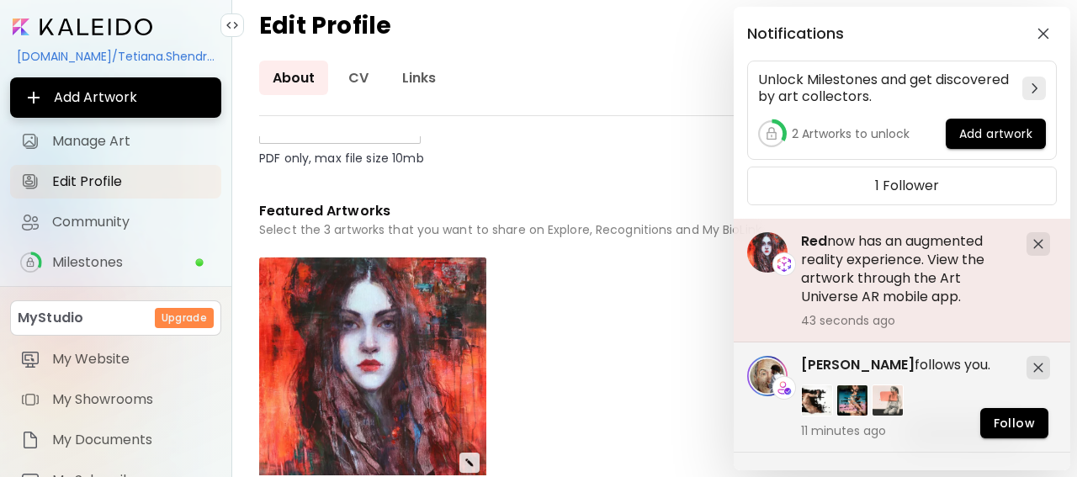
drag, startPoint x: 971, startPoint y: 301, endPoint x: 800, endPoint y: 238, distance: 182.8
click at [800, 238] on div "Red now has an augmented reality experience. View the artwork through the Art U…" at bounding box center [901, 281] width 336 height 124
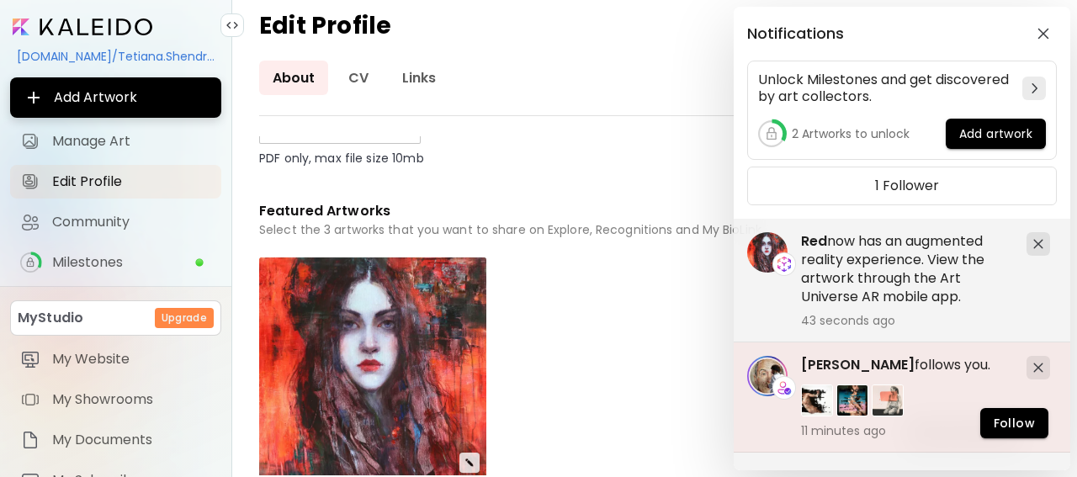
copy h5 "Red now has an augmented reality experience. View the artwork through the Art U…"
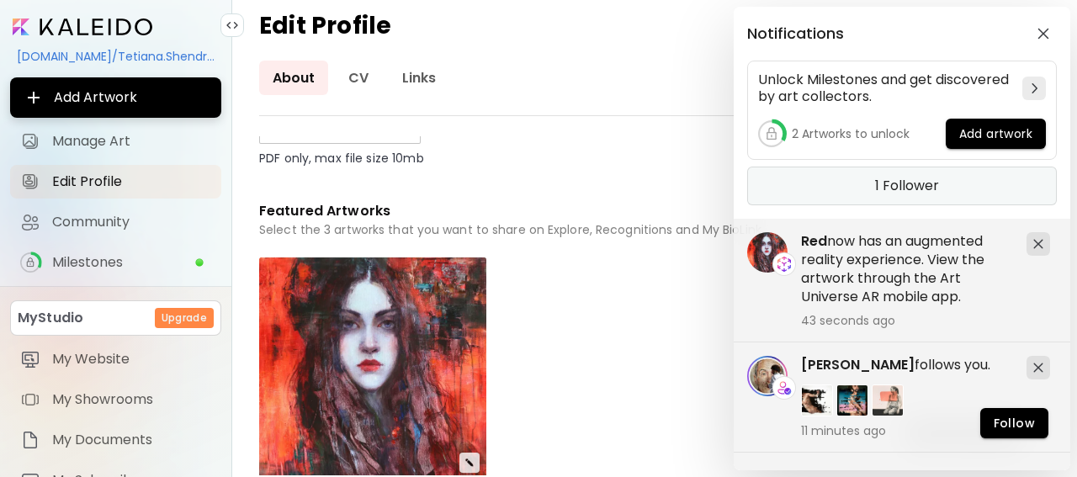
click at [857, 180] on div "1 Follower" at bounding box center [902, 186] width 310 height 39
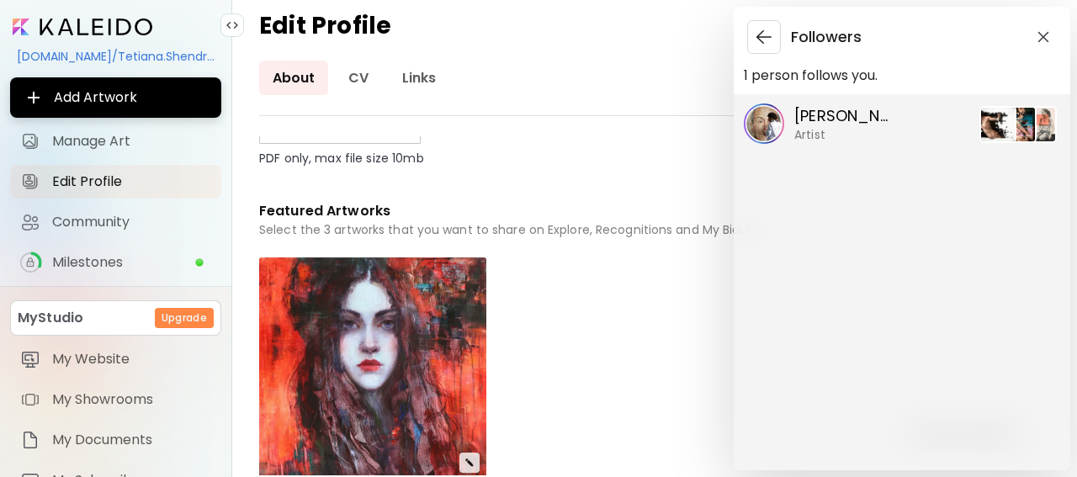
click at [827, 120] on p "[PERSON_NAME]" at bounding box center [844, 116] width 101 height 22
click at [827, 120] on div at bounding box center [538, 238] width 1077 height 477
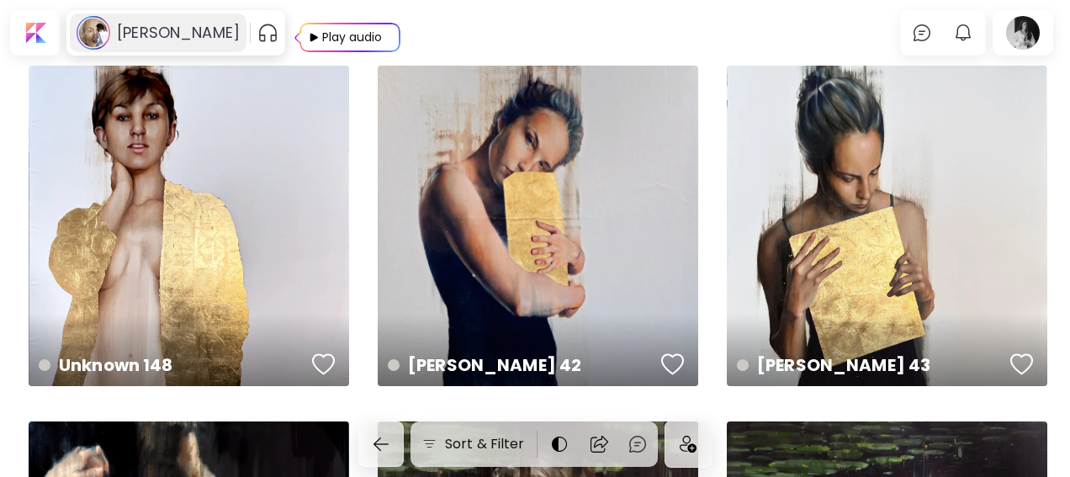
click at [172, 34] on h6 "[PERSON_NAME]" at bounding box center [178, 33] width 123 height 20
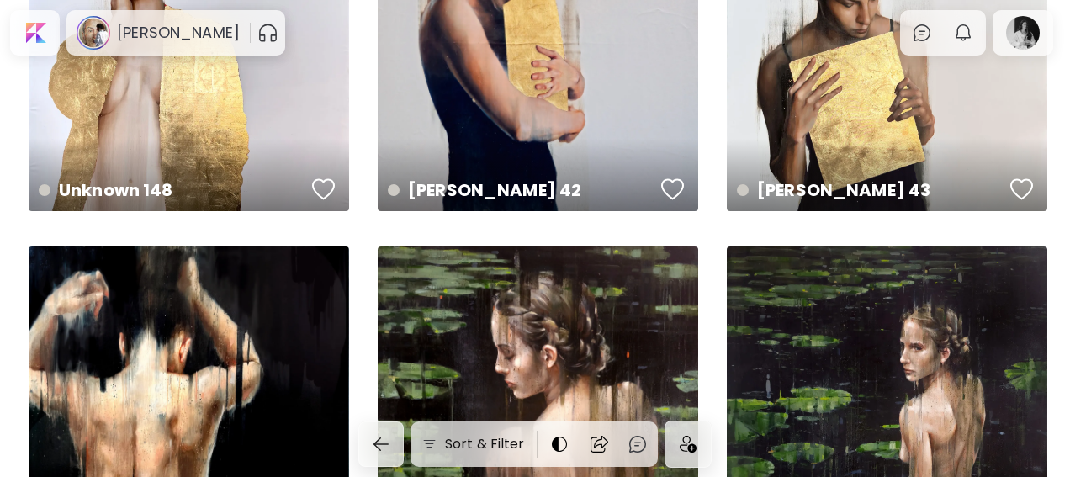
scroll to position [350, 0]
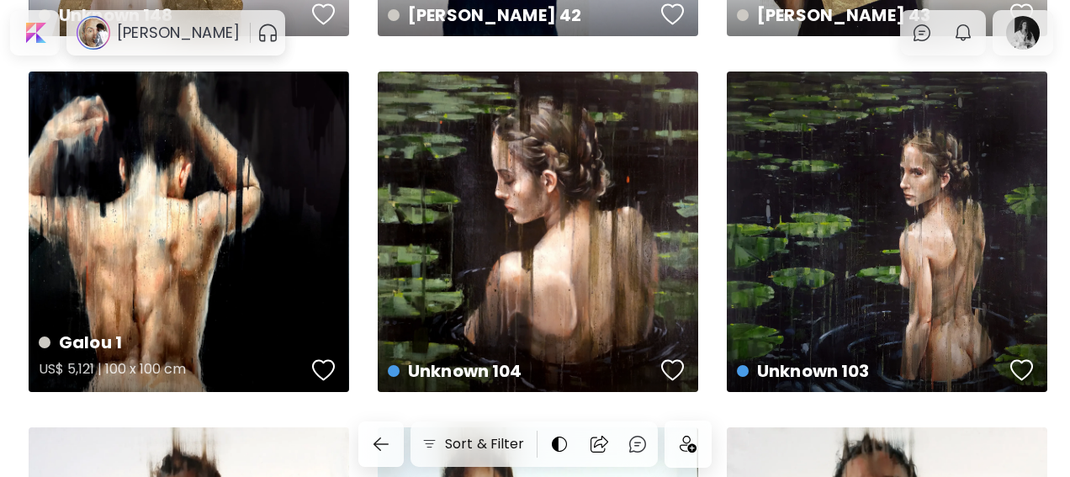
click at [327, 372] on div "button" at bounding box center [324, 369] width 24 height 25
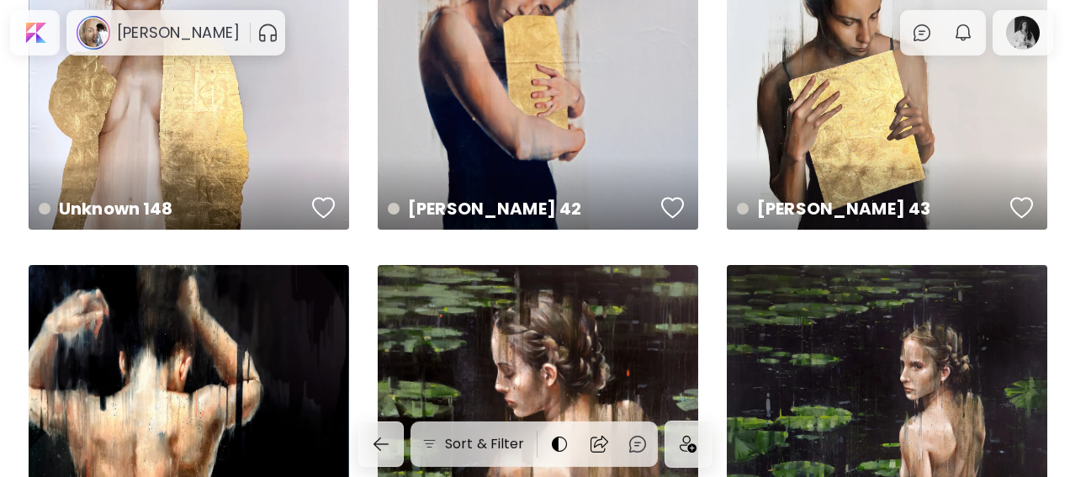
scroll to position [87, 0]
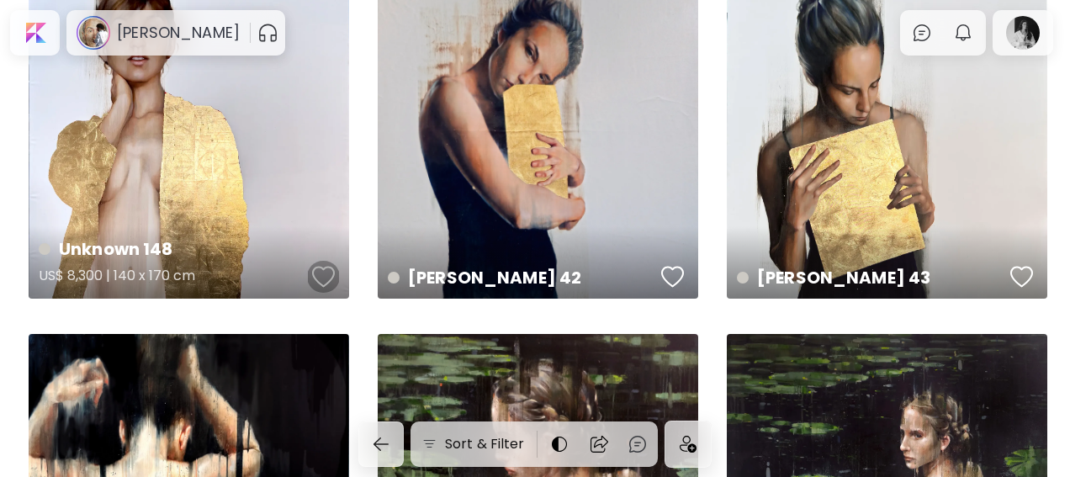
click at [311, 267] on button "button" at bounding box center [324, 277] width 32 height 34
click at [321, 273] on div "button" at bounding box center [324, 276] width 24 height 25
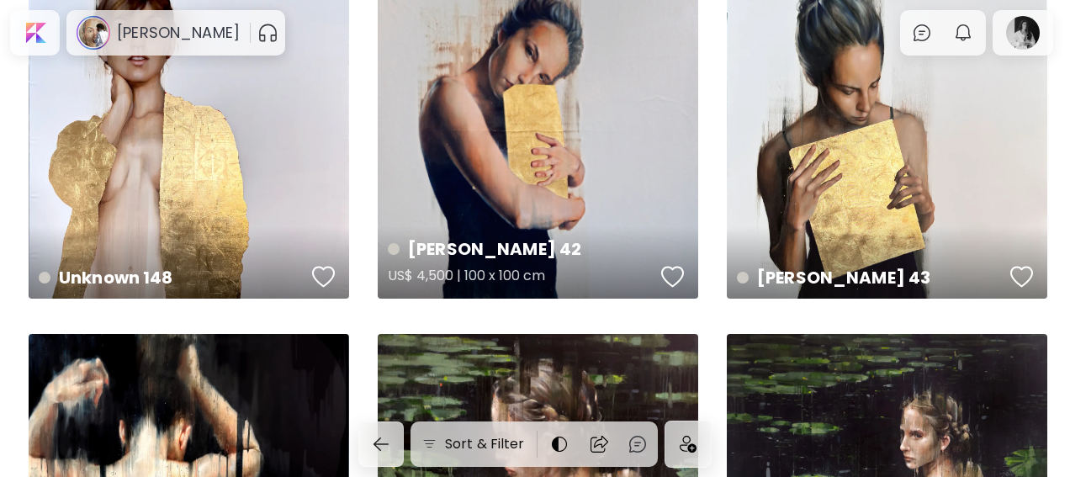
scroll to position [0, 0]
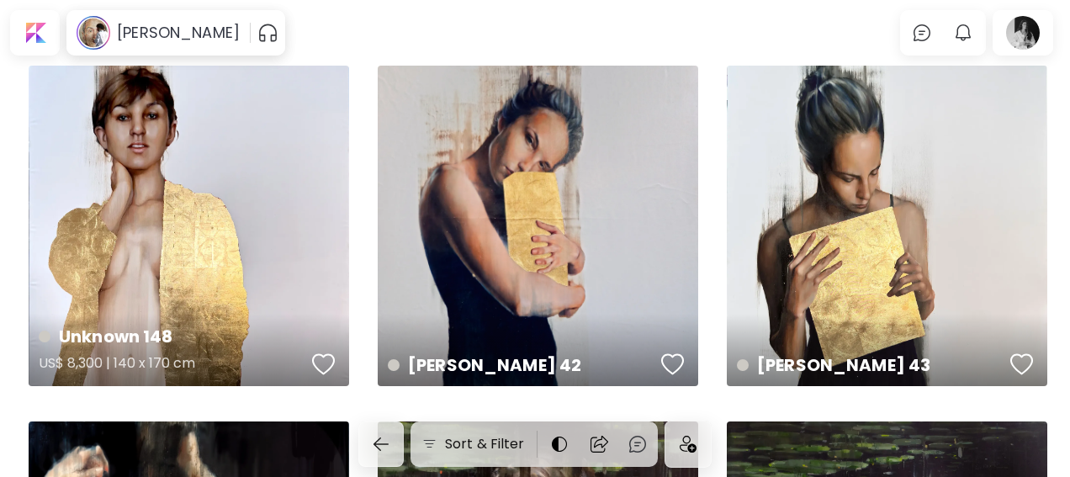
click at [320, 362] on div "button" at bounding box center [324, 364] width 24 height 25
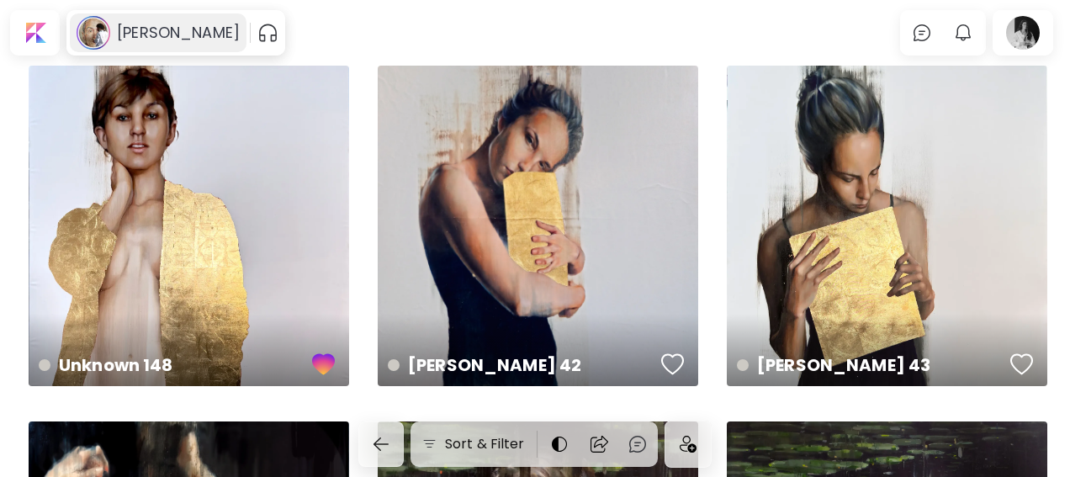
click at [99, 32] on use at bounding box center [93, 33] width 33 height 33
click at [144, 29] on h6 "[PERSON_NAME]" at bounding box center [178, 33] width 123 height 20
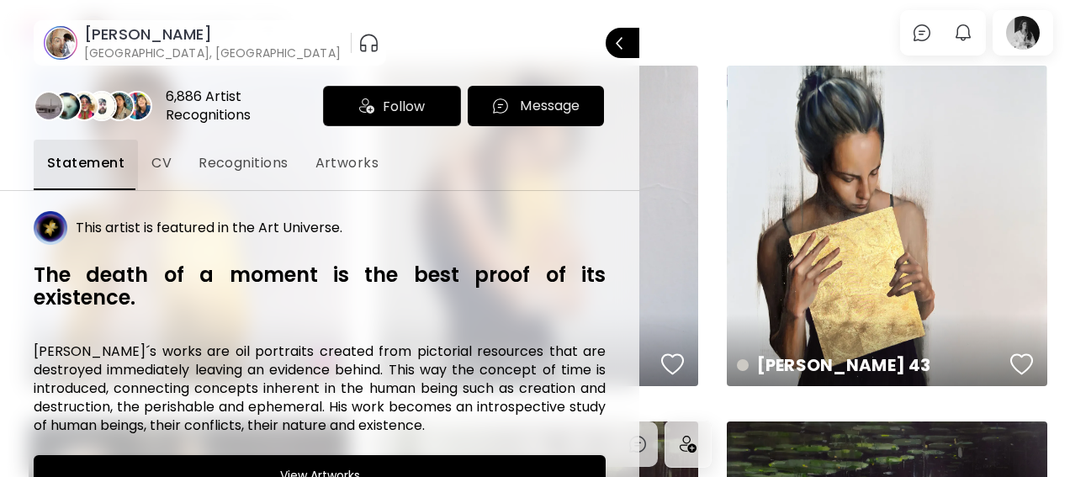
click at [391, 105] on span "Follow" at bounding box center [404, 106] width 42 height 21
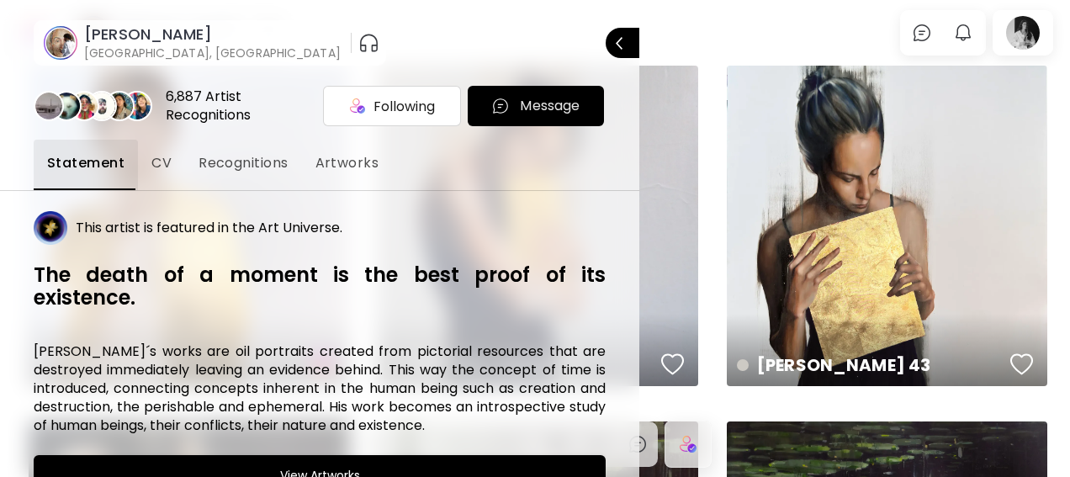
scroll to position [105, 0]
